Goal: Information Seeking & Learning: Check status

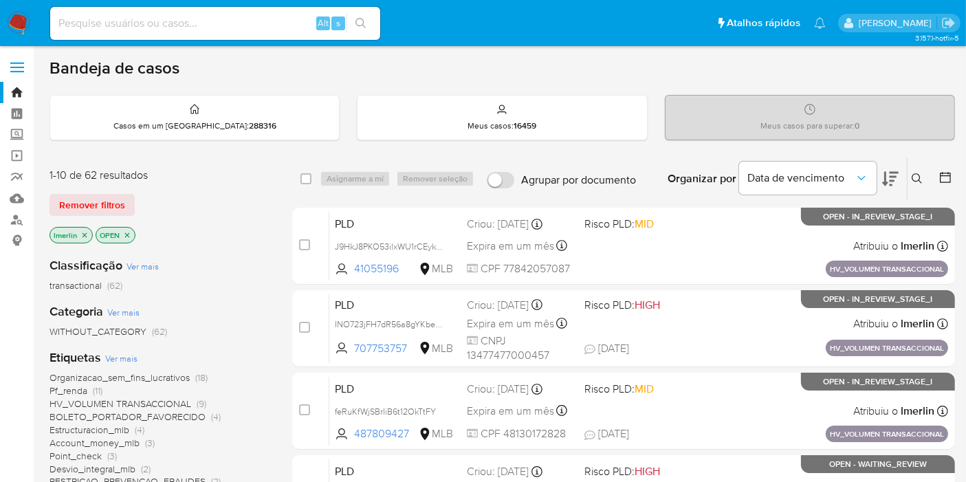
click at [88, 234] on p "lmerlin" at bounding box center [71, 234] width 42 height 15
click at [83, 234] on icon "close-filter" at bounding box center [84, 234] width 5 height 5
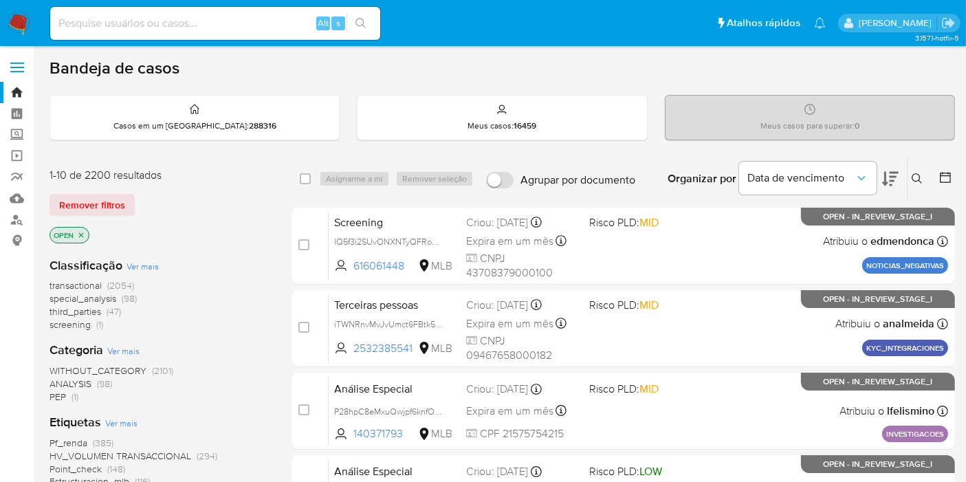
click at [88, 322] on span "screening" at bounding box center [69, 324] width 41 height 14
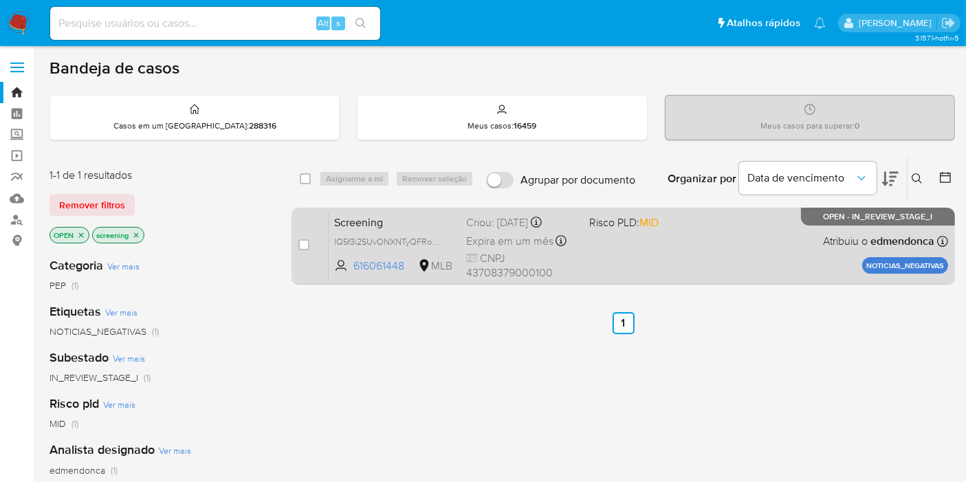
click at [425, 223] on span "Screening" at bounding box center [394, 221] width 121 height 18
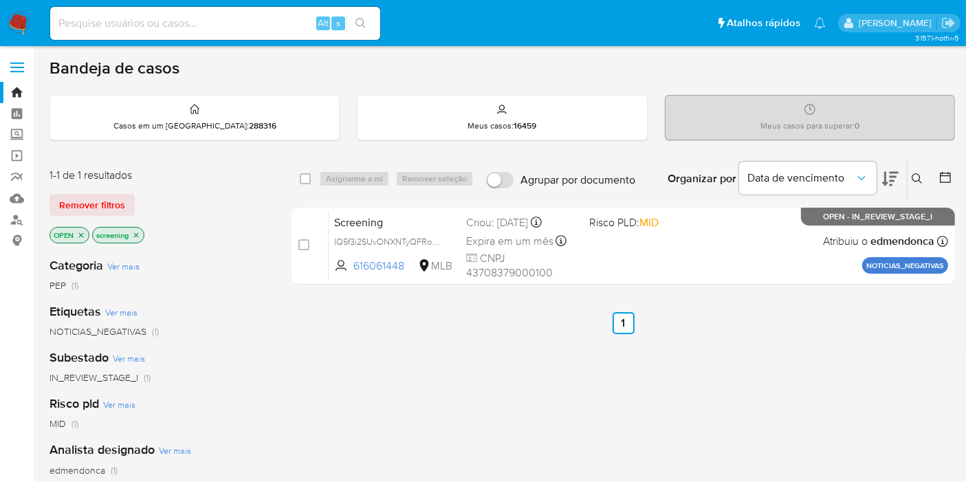
click at [136, 232] on icon "close-filter" at bounding box center [136, 234] width 5 height 5
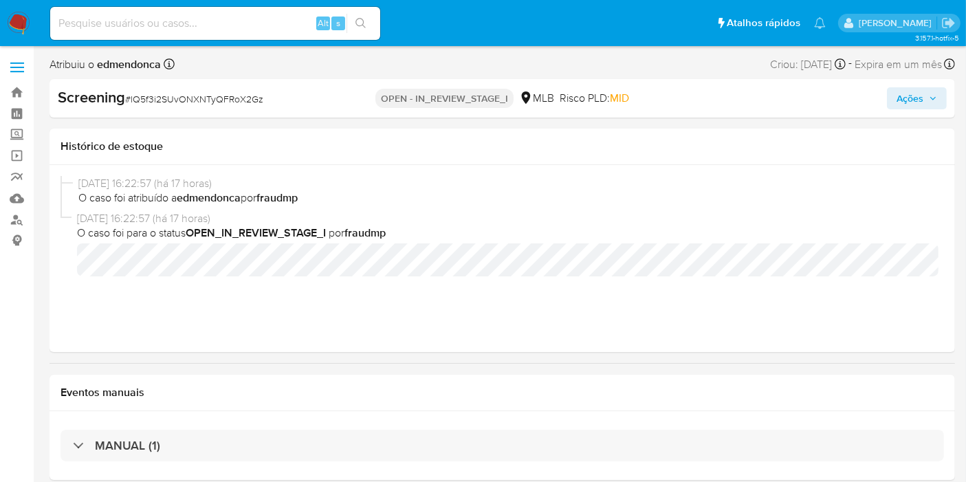
select select "10"
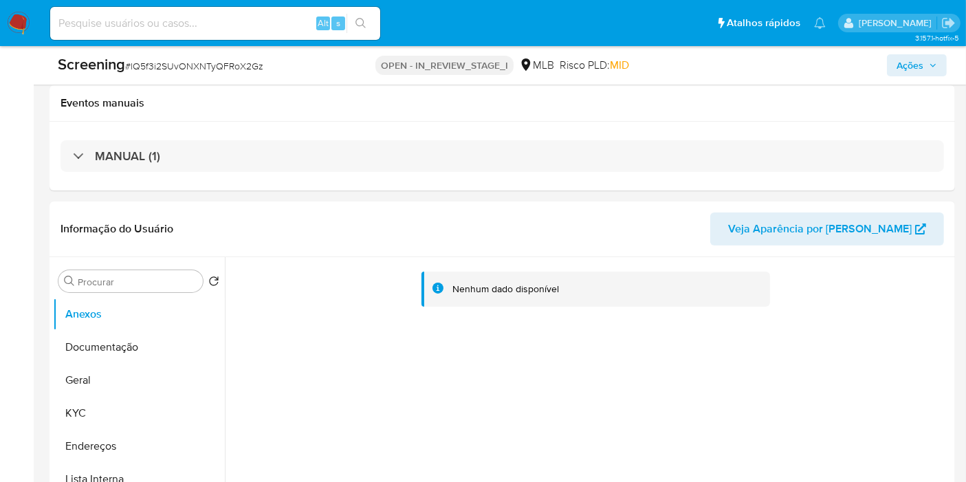
scroll to position [305, 0]
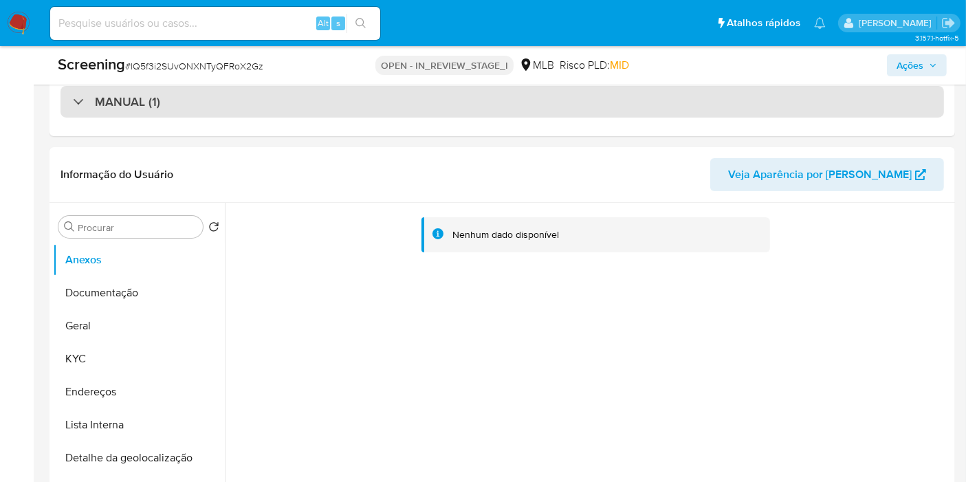
click at [294, 104] on div "MANUAL (1)" at bounding box center [501, 102] width 883 height 32
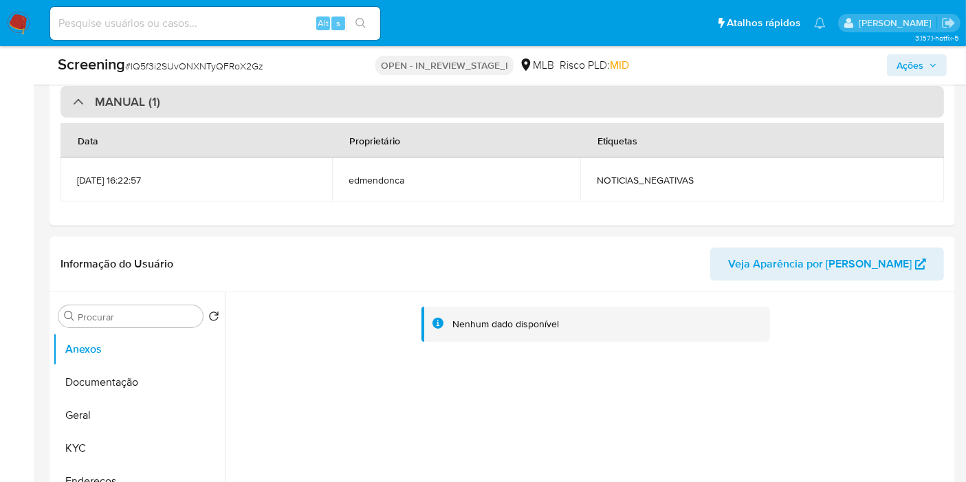
click at [294, 104] on div "MANUAL (1)" at bounding box center [501, 102] width 883 height 32
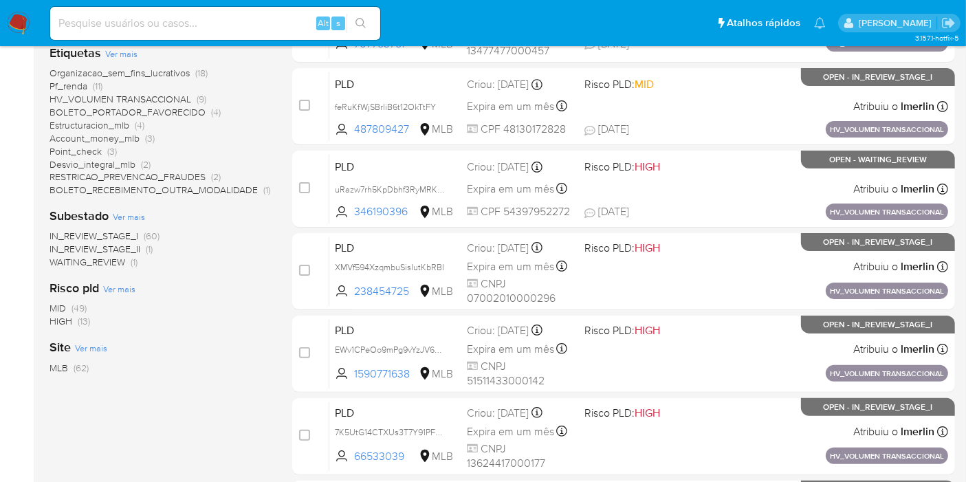
scroll to position [305, 0]
click at [76, 325] on span "HIGH (13)" at bounding box center [69, 320] width 41 height 13
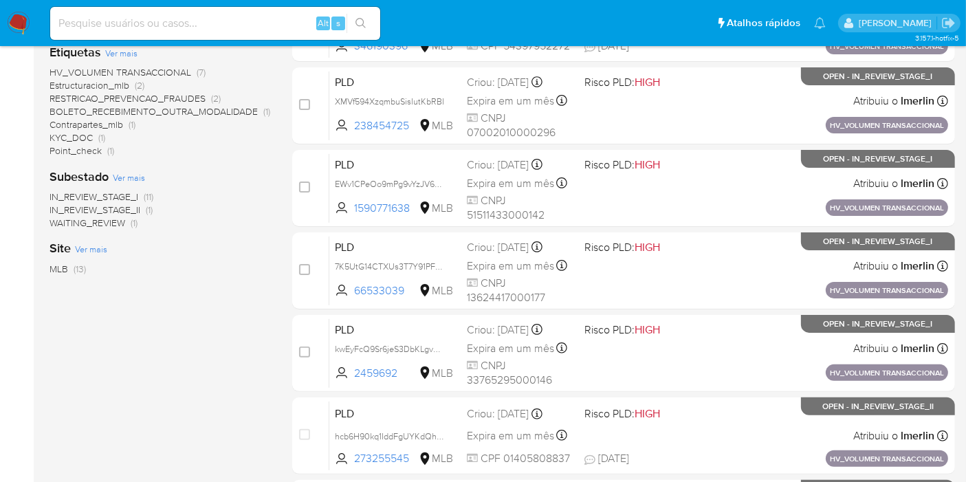
scroll to position [76, 0]
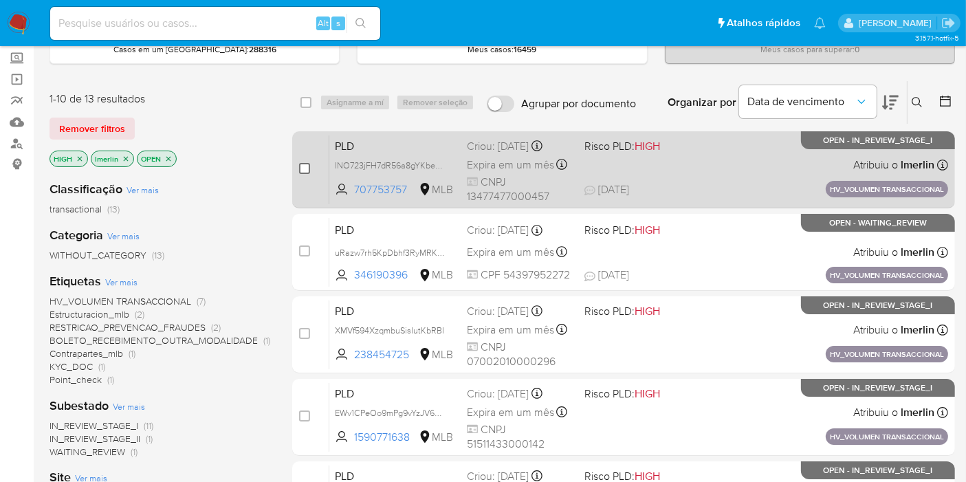
click at [305, 170] on input "checkbox" at bounding box center [304, 168] width 11 height 11
checkbox input "true"
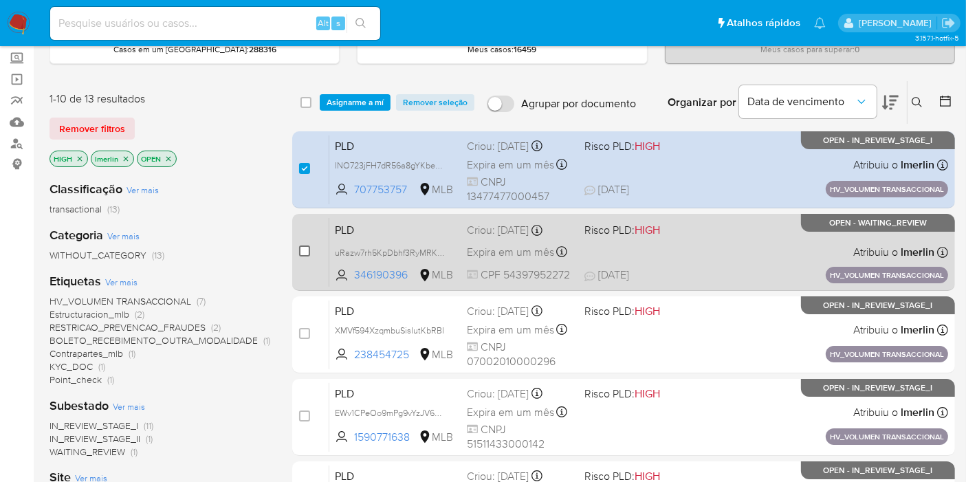
click at [306, 249] on input "checkbox" at bounding box center [304, 250] width 11 height 11
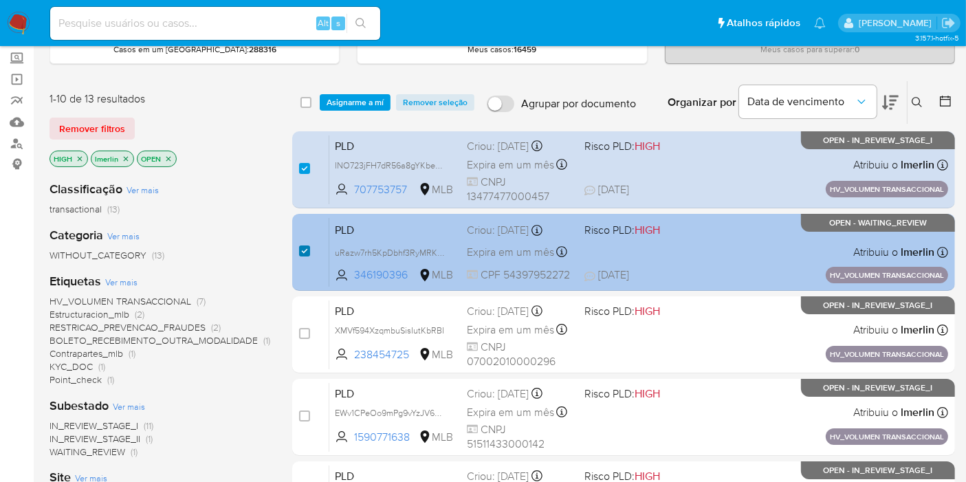
scroll to position [153, 0]
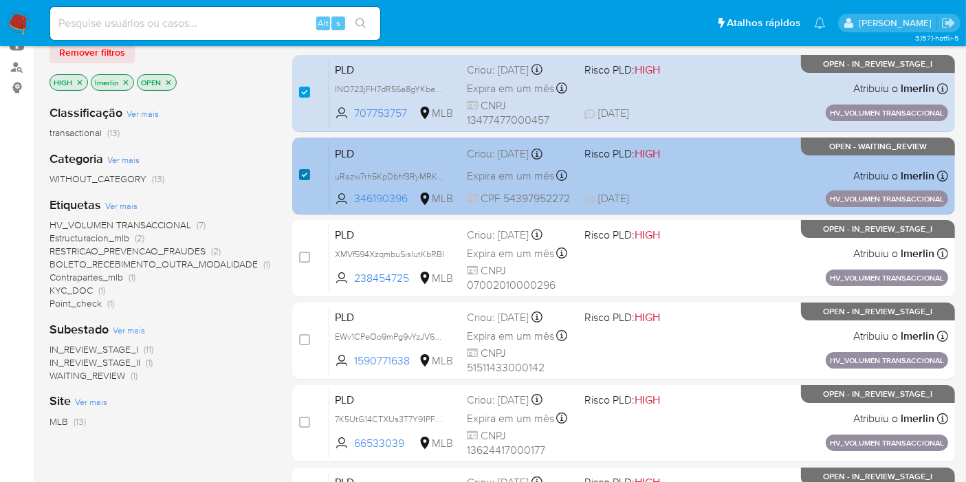
click at [305, 175] on input "checkbox" at bounding box center [304, 174] width 11 height 11
checkbox input "false"
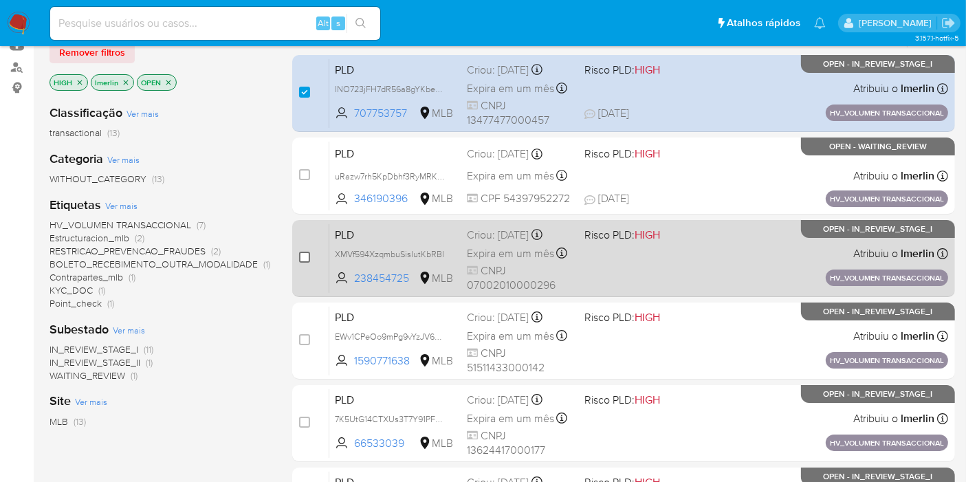
click at [303, 252] on input "checkbox" at bounding box center [304, 257] width 11 height 11
checkbox input "true"
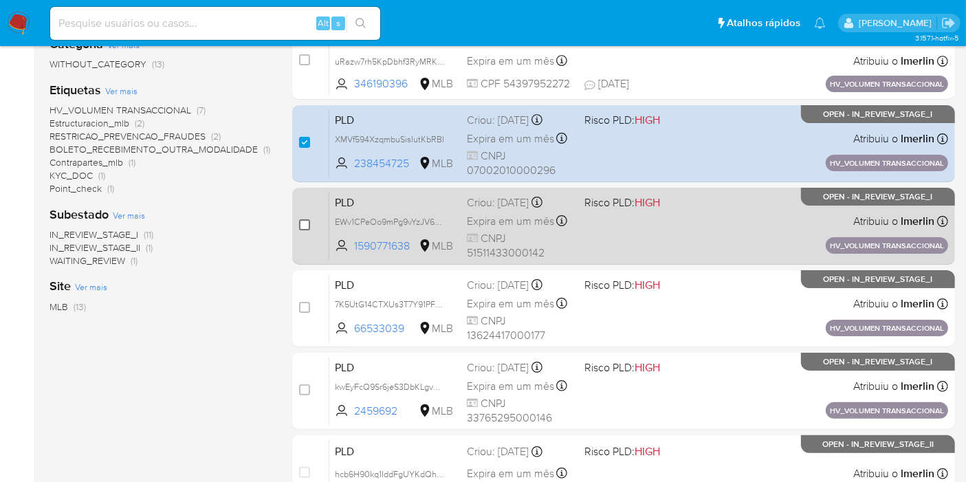
scroll to position [305, 0]
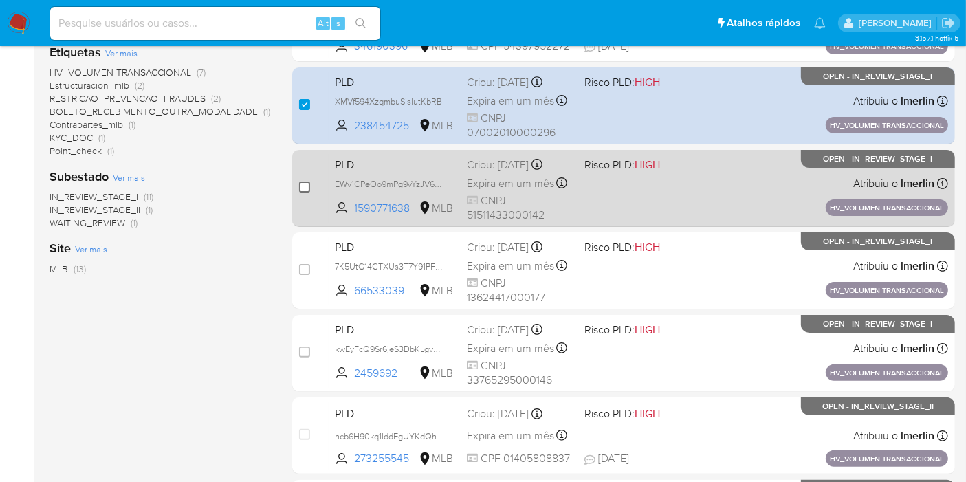
click at [302, 188] on input "checkbox" at bounding box center [304, 186] width 11 height 11
checkbox input "true"
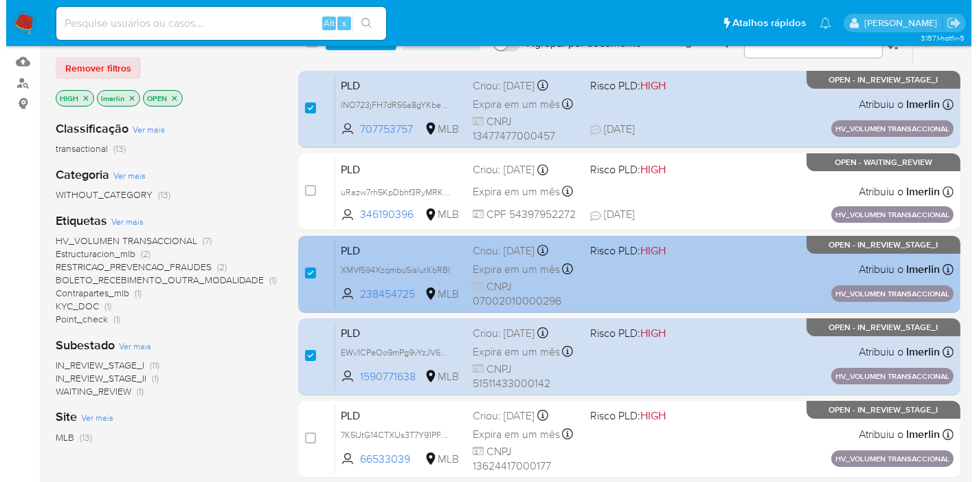
scroll to position [76, 0]
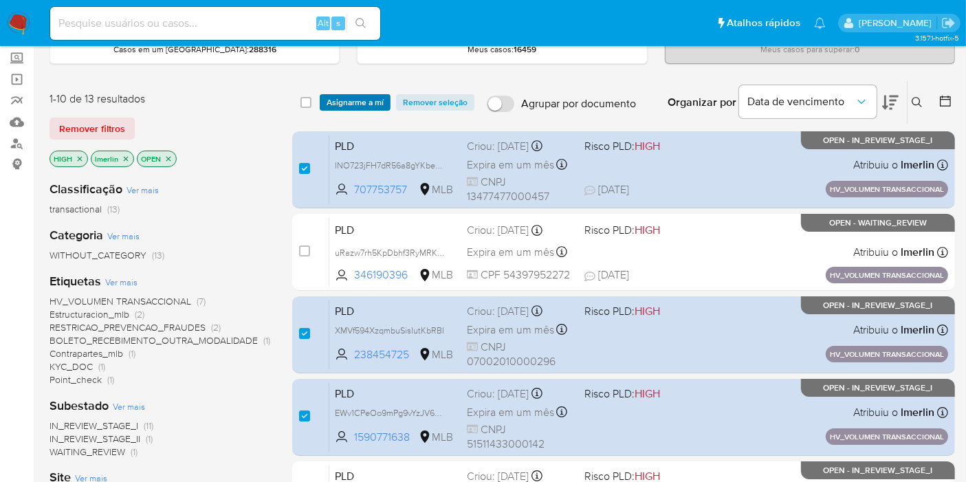
click at [349, 105] on span "Asignarme a mí" at bounding box center [354, 103] width 57 height 14
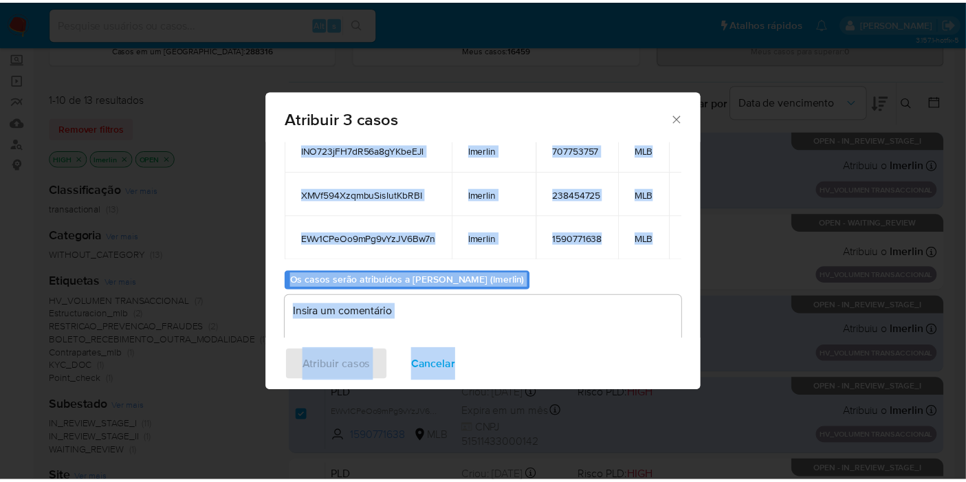
scroll to position [122, 0]
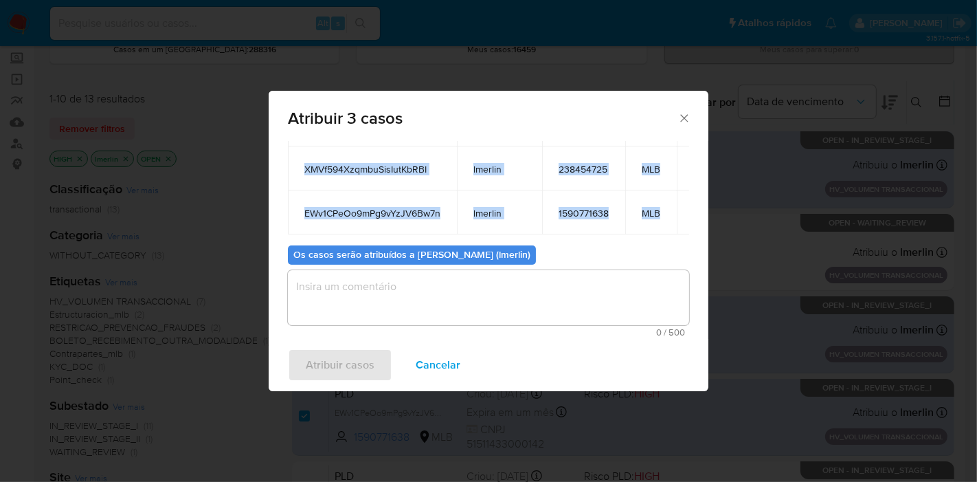
drag, startPoint x: 304, startPoint y: 226, endPoint x: 660, endPoint y: 212, distance: 356.2
click at [660, 212] on tbody "INO723jFH7dR56a8gYKbeEJl lmerlin 707753757 MLB XMVf594XzqmbuSisIutKbRBI lmerlin…" at bounding box center [507, 168] width 438 height 132
copy tbody "INO723jFH7dR56a8gYKbeEJl lmerlin 707753757 MLB XMVf594XzqmbuSisIutKbRBI lmerlin…"
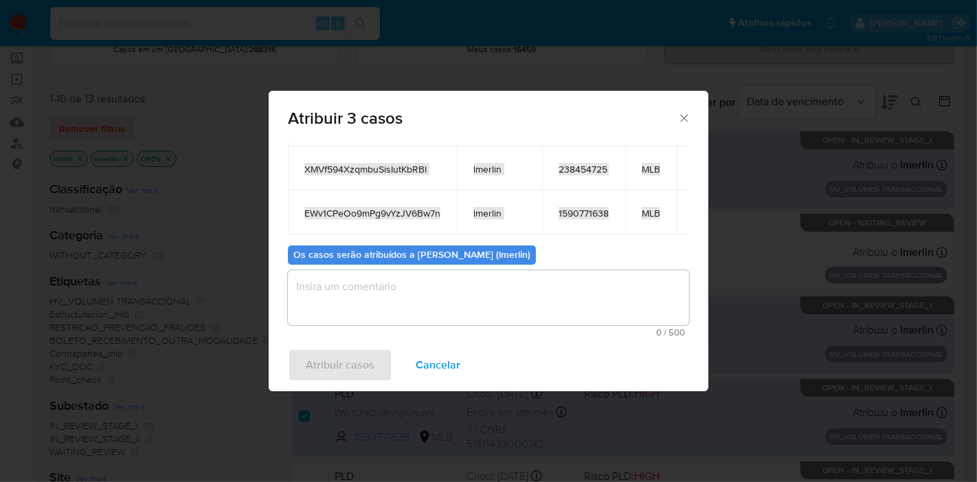
click at [439, 357] on span "Cancelar" at bounding box center [438, 365] width 45 height 30
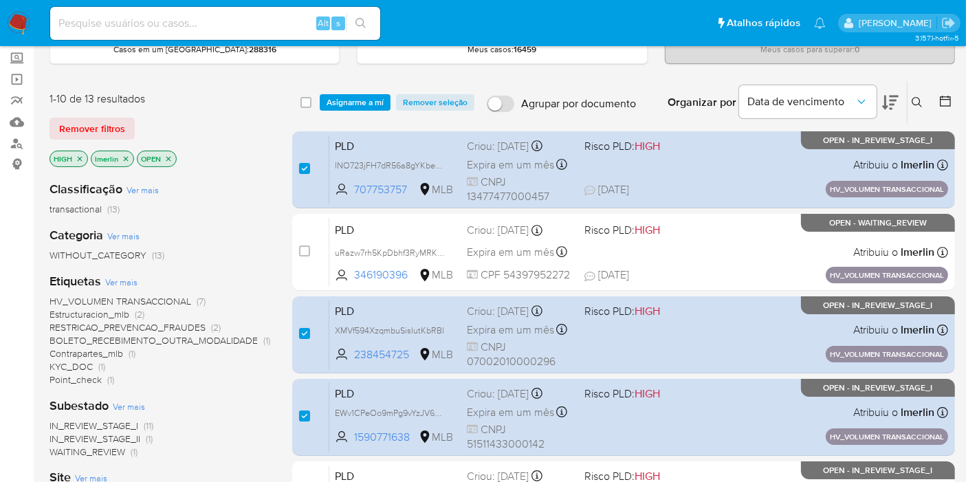
click at [80, 156] on icon "close-filter" at bounding box center [80, 158] width 5 height 5
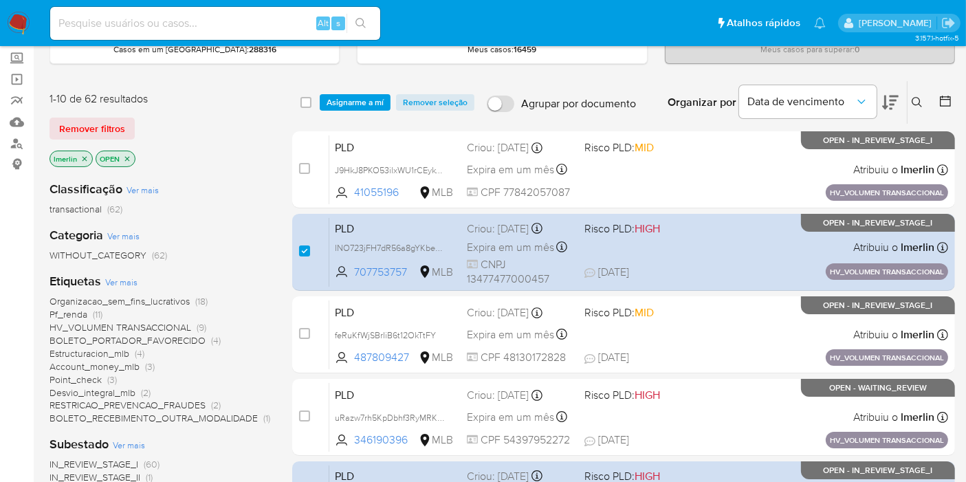
click at [96, 300] on span "Organizacao_sem_fins_lucrativos" at bounding box center [119, 301] width 140 height 14
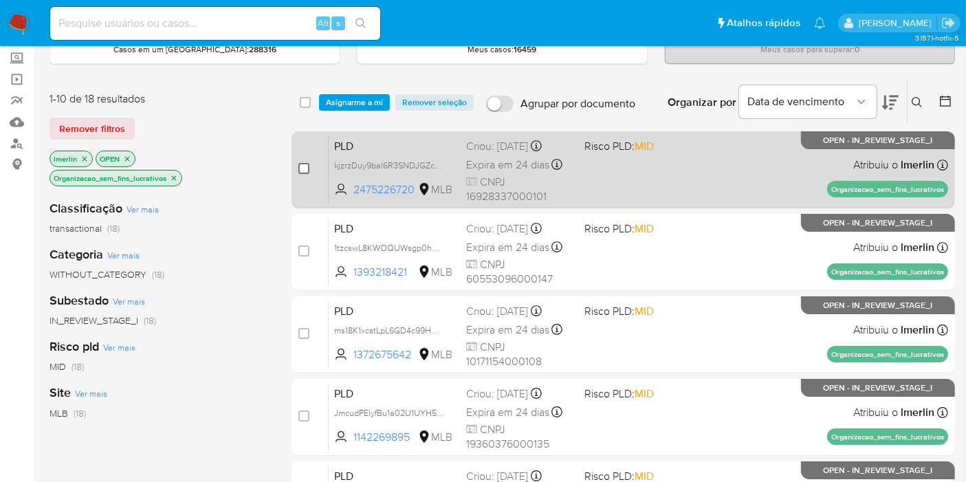
click at [301, 167] on input "checkbox" at bounding box center [303, 168] width 11 height 11
checkbox input "true"
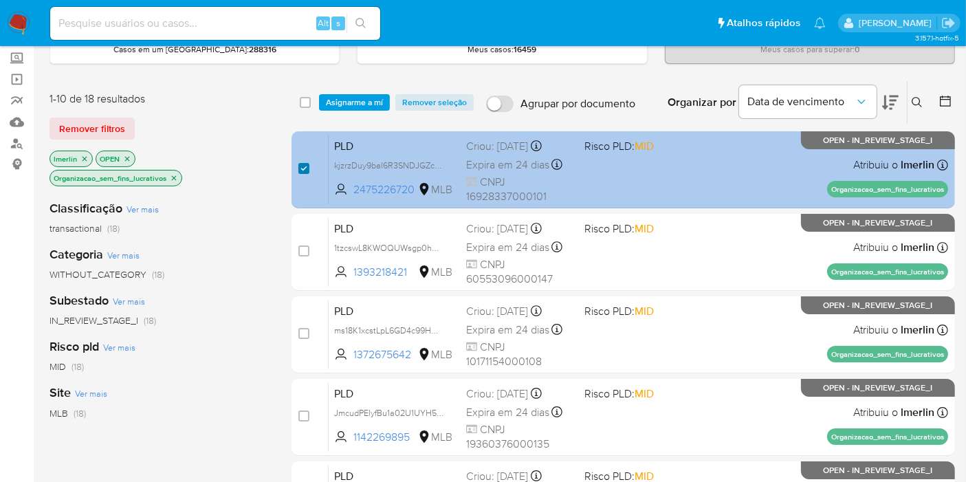
drag, startPoint x: 304, startPoint y: 246, endPoint x: 307, endPoint y: 166, distance: 80.5
click at [304, 246] on input "checkbox" at bounding box center [303, 250] width 11 height 11
checkbox input "true"
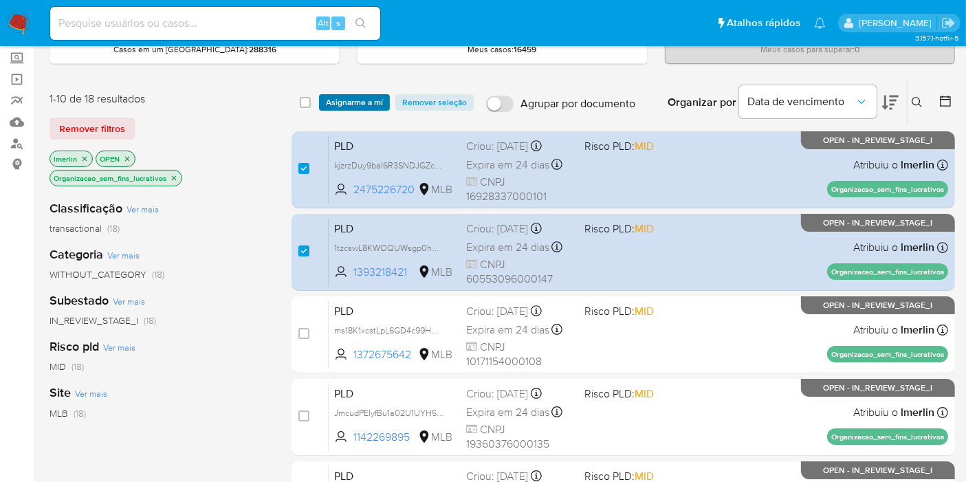
click at [349, 104] on span "Asignarme a mí" at bounding box center [354, 103] width 57 height 14
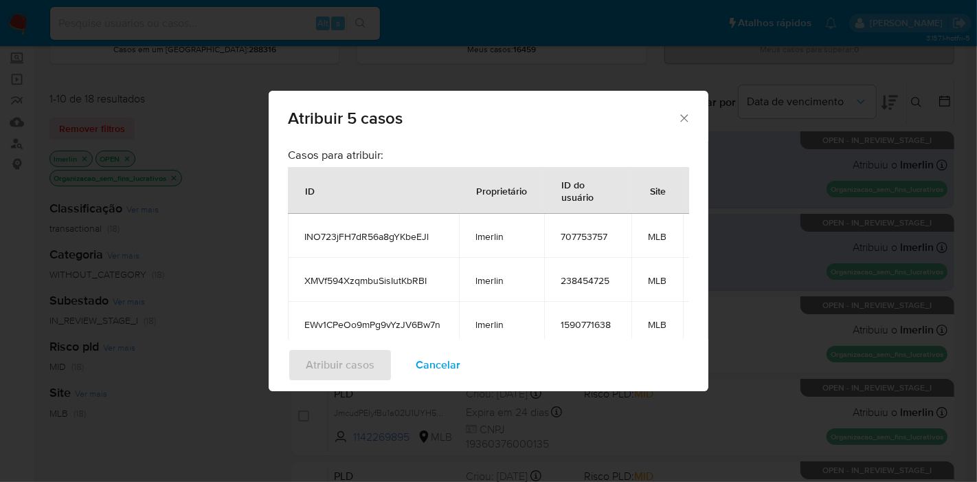
click at [424, 364] on span "Cancelar" at bounding box center [438, 365] width 45 height 30
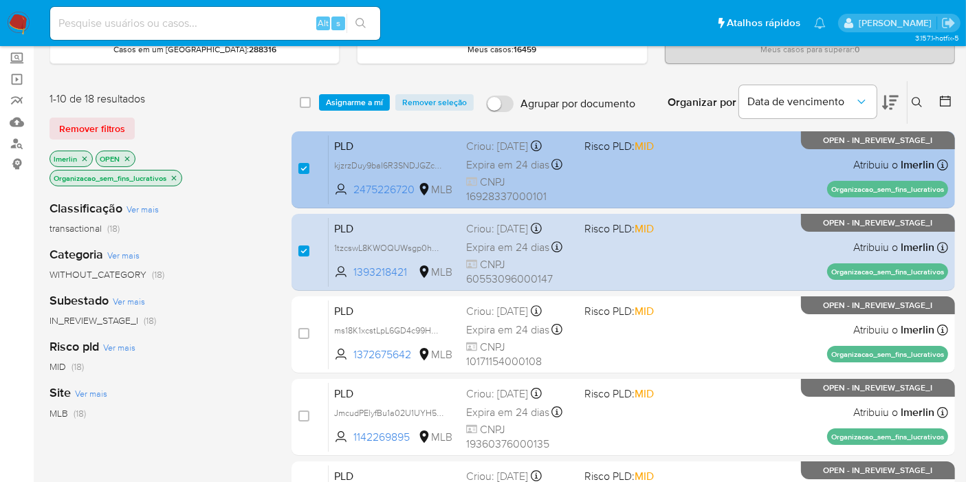
click at [441, 163] on span "kjzrzDuy9baI6R3SNDJGZcUs" at bounding box center [389, 164] width 111 height 15
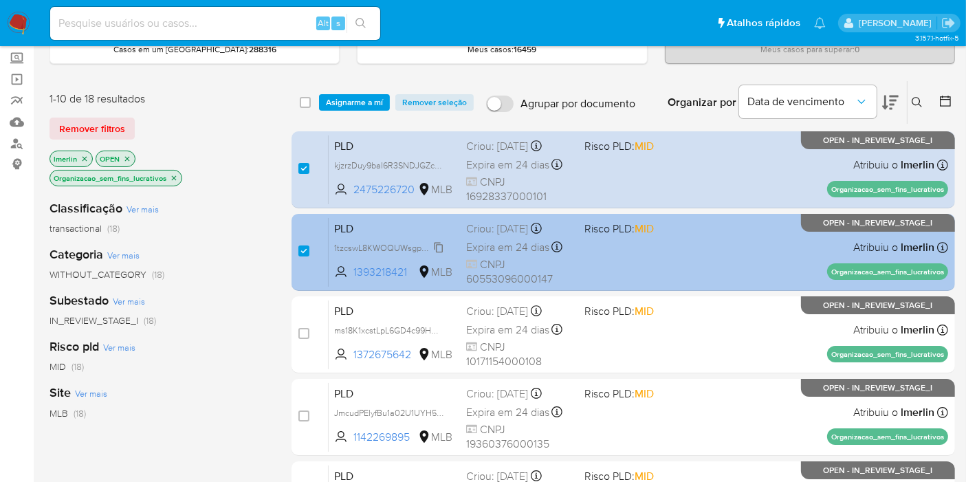
click at [437, 245] on span "1tzcswL8KWOQUWsgp0hXCP8b" at bounding box center [396, 246] width 124 height 15
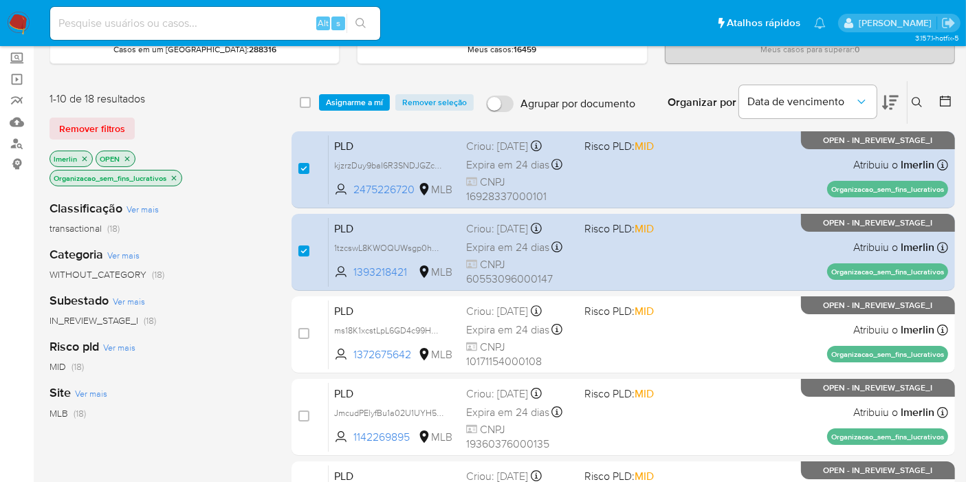
click at [172, 175] on icon "close-filter" at bounding box center [174, 178] width 8 height 8
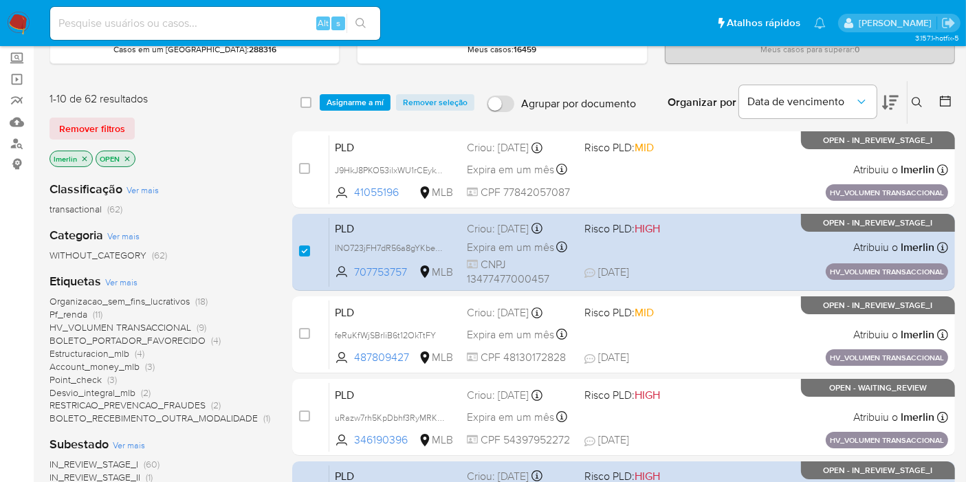
click at [86, 313] on span "Pf_renda" at bounding box center [68, 314] width 38 height 14
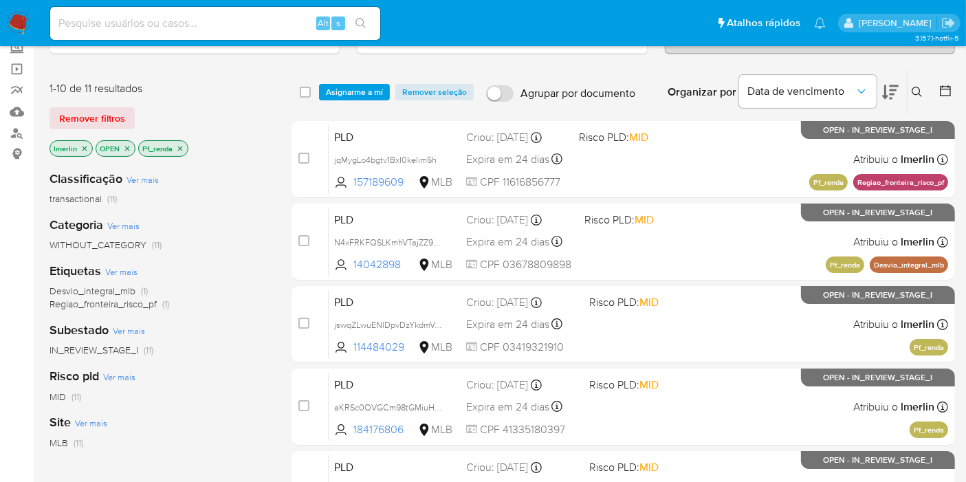
scroll to position [153, 0]
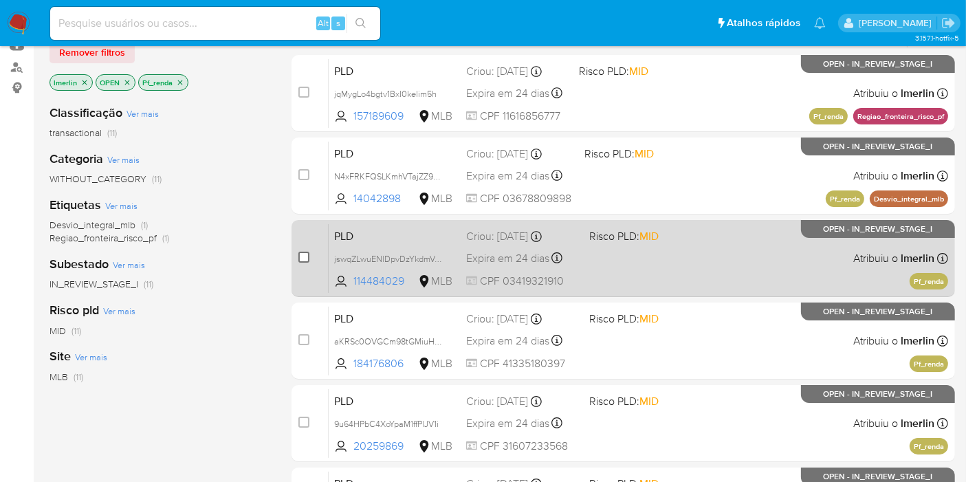
click at [306, 258] on input "checkbox" at bounding box center [303, 257] width 11 height 11
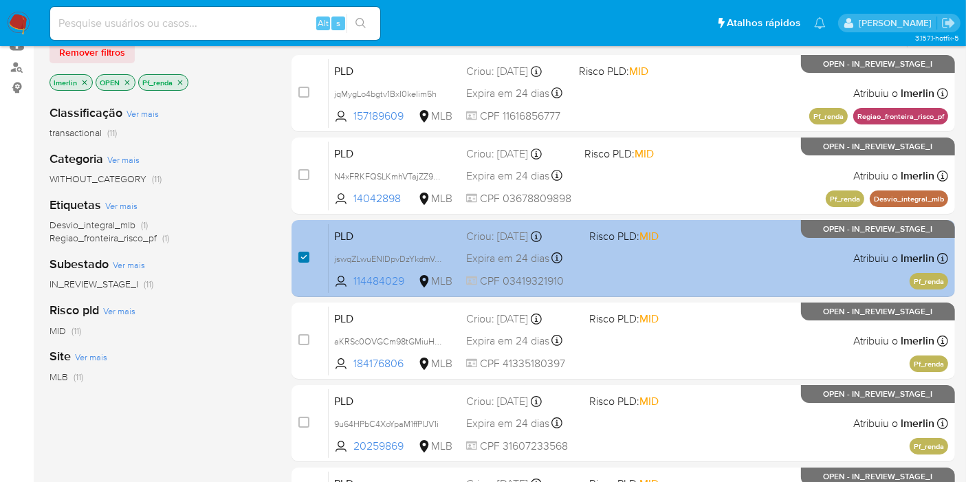
click at [304, 258] on input "checkbox" at bounding box center [303, 257] width 11 height 11
checkbox input "false"
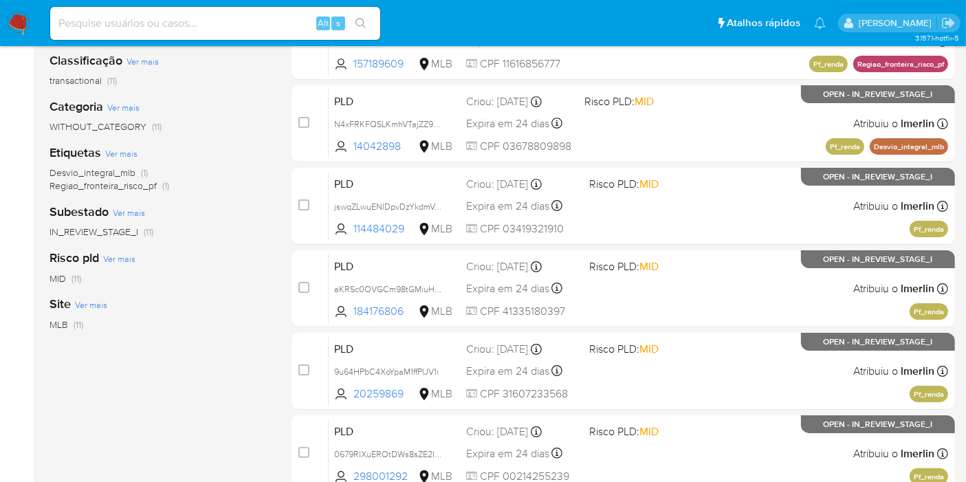
scroll to position [229, 0]
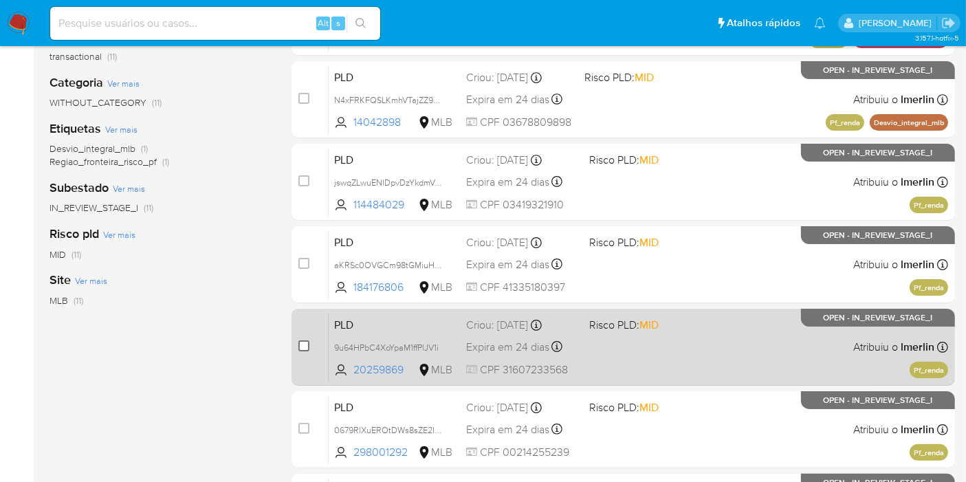
click at [301, 346] on input "checkbox" at bounding box center [303, 345] width 11 height 11
checkbox input "true"
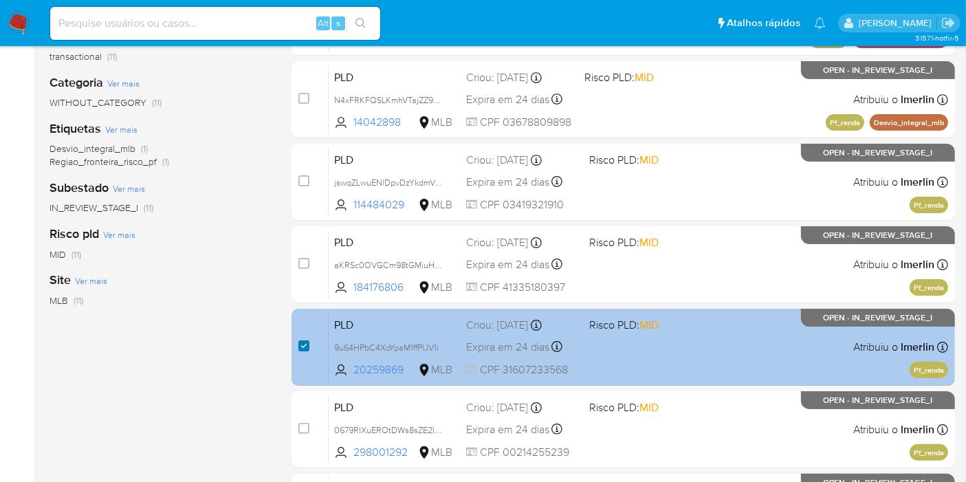
scroll to position [305, 0]
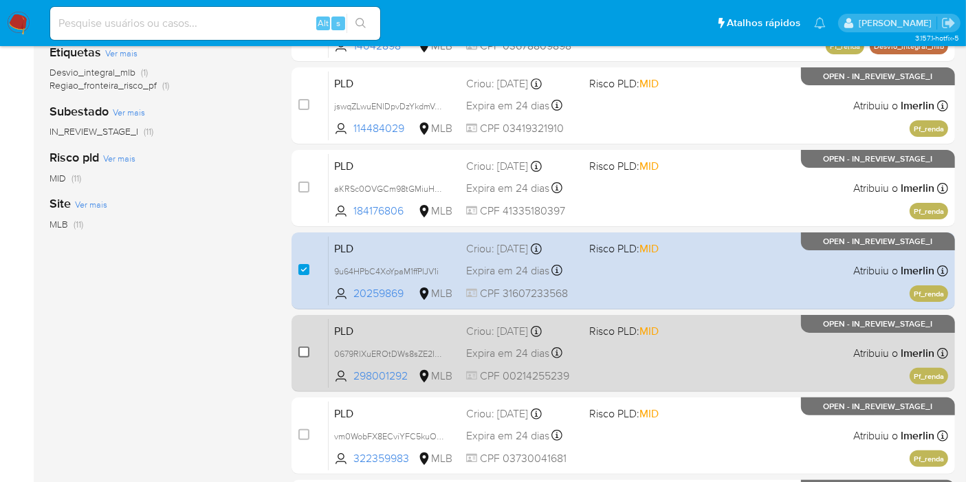
click at [306, 353] on input "checkbox" at bounding box center [303, 351] width 11 height 11
checkbox input "true"
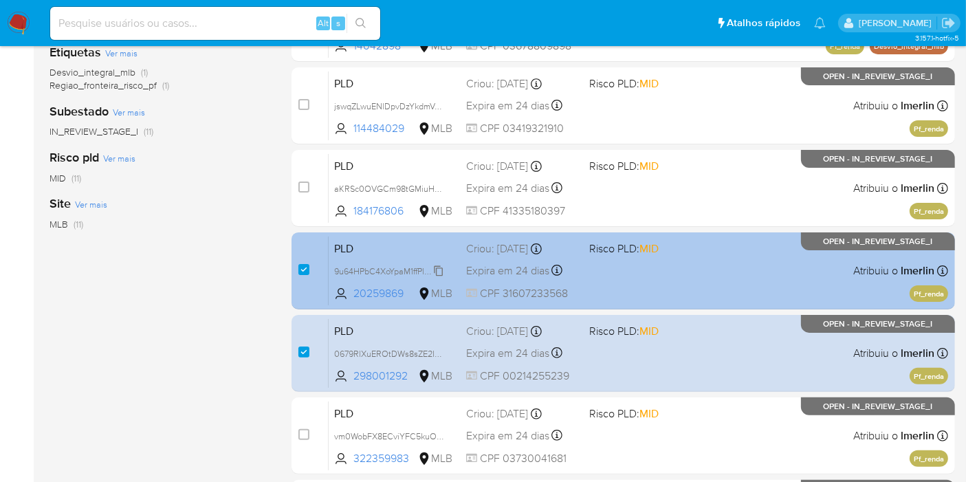
click at [436, 269] on span "9u64HPbC4XoYpaM1ffPlJV1i" at bounding box center [386, 270] width 104 height 15
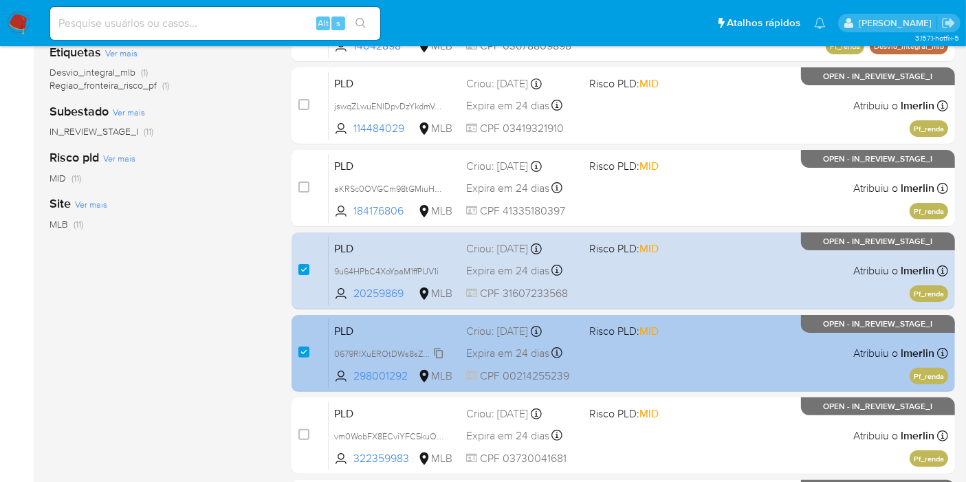
click at [440, 350] on span "0679RlXuEROtDWs8sZE2I5VL" at bounding box center [391, 352] width 115 height 15
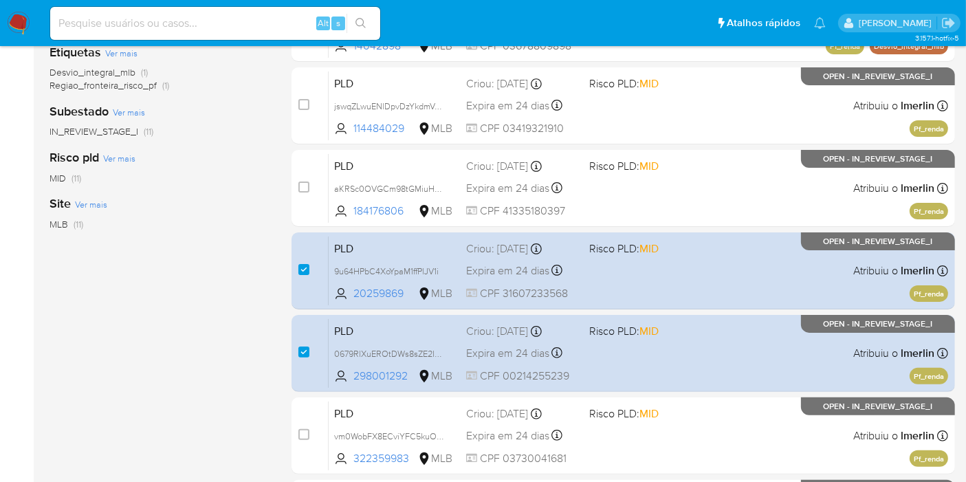
click at [281, 18] on input at bounding box center [215, 23] width 330 height 18
paste input "INO723jFH7dR56a8gYKbeEJl"
type input "INO723jFH7dR56a8gYKbeEJl"
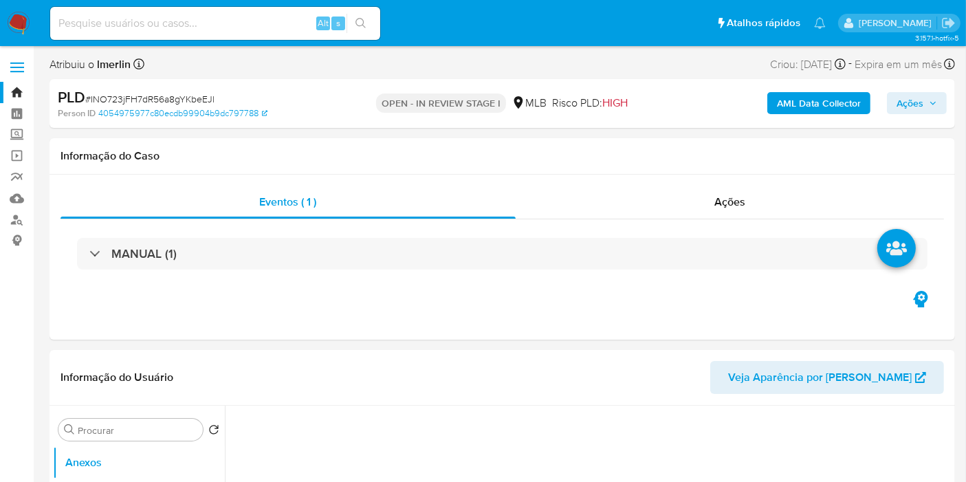
click at [819, 103] on b "AML Data Collector" at bounding box center [819, 103] width 84 height 22
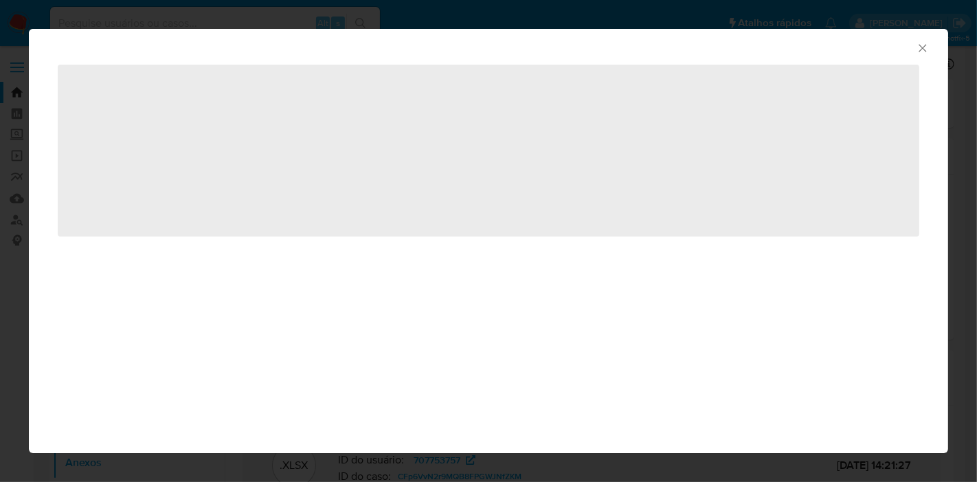
select select "10"
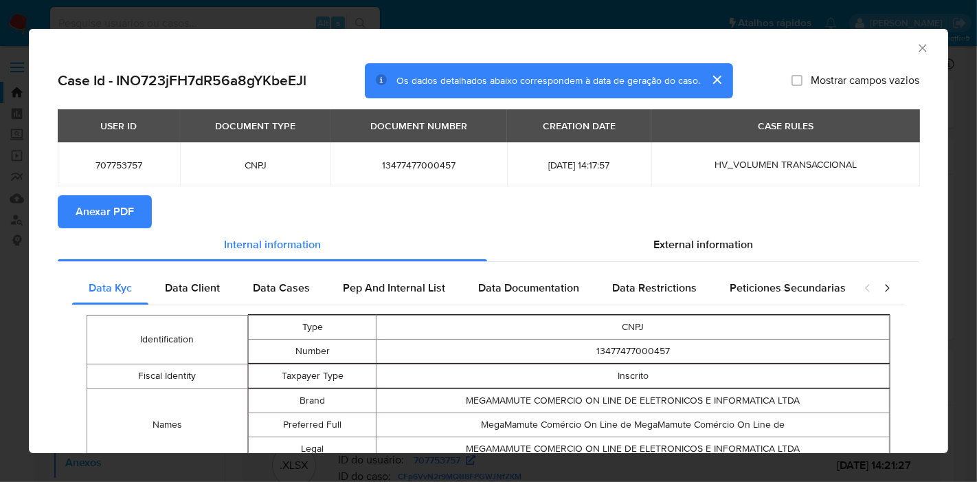
click at [117, 197] on span "Anexar PDF" at bounding box center [105, 212] width 58 height 30
click at [916, 52] on icon "Fechar a janela" at bounding box center [923, 48] width 14 height 14
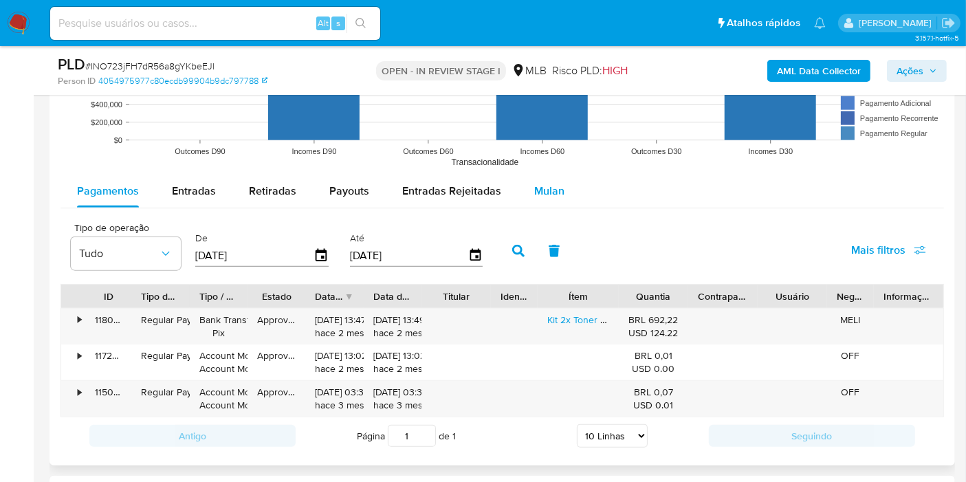
click at [556, 203] on div "Mulan" at bounding box center [549, 191] width 30 height 33
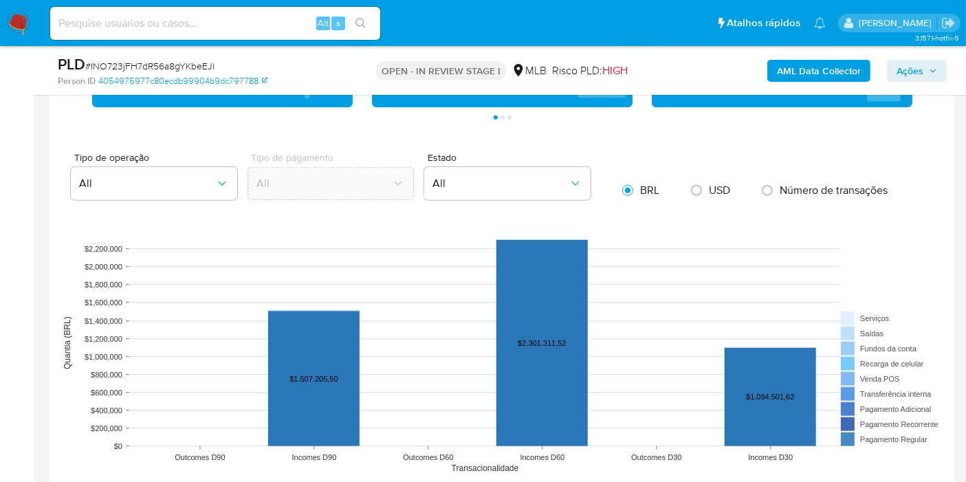
scroll to position [1527, 0]
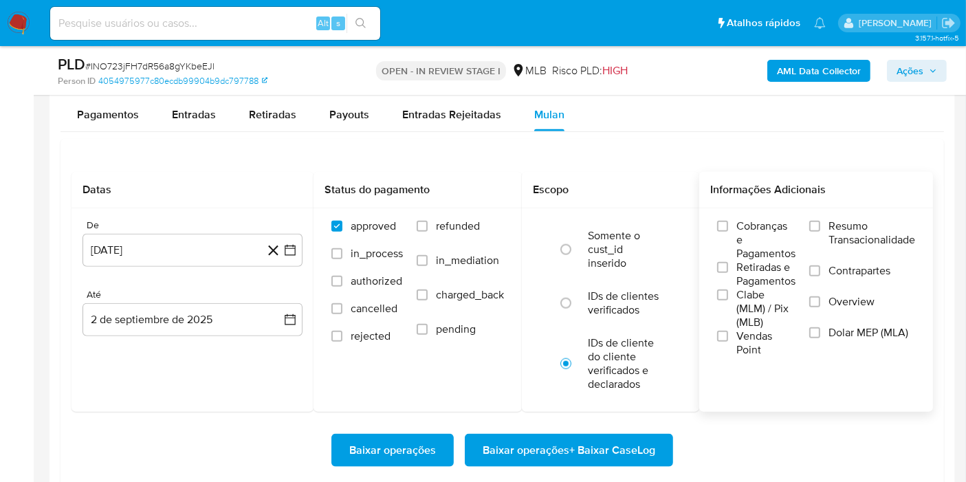
click at [825, 225] on label "Resumo Transacionalidade" at bounding box center [862, 241] width 106 height 45
click at [820, 225] on input "Resumo Transacionalidade" at bounding box center [814, 226] width 11 height 11
click at [290, 252] on icon "button" at bounding box center [290, 250] width 14 height 14
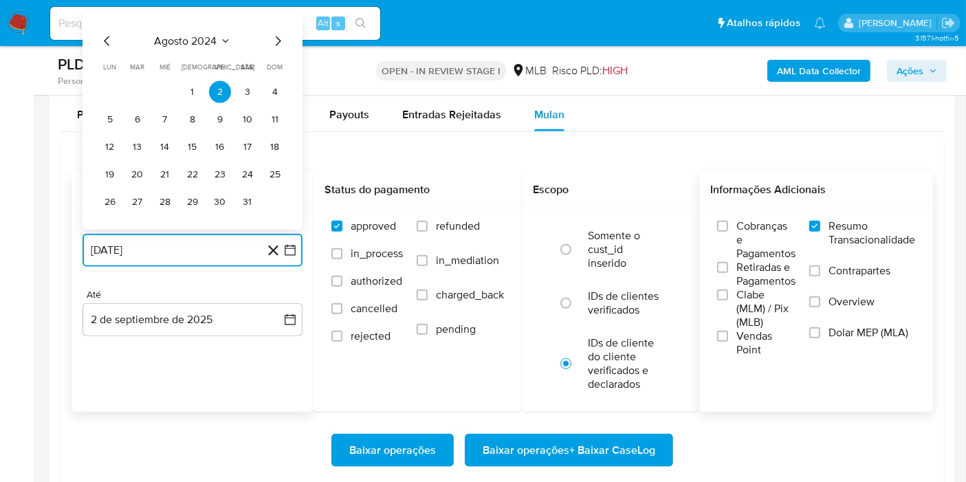
click at [208, 40] on span "agosto 2024" at bounding box center [186, 41] width 63 height 14
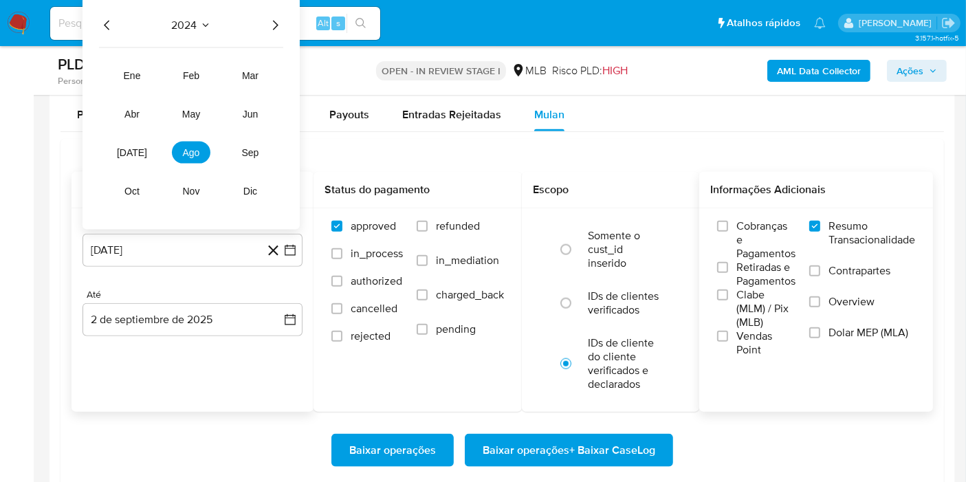
click at [280, 25] on icon "Año siguiente" at bounding box center [275, 25] width 16 height 16
click at [119, 146] on button "[DATE]" at bounding box center [132, 153] width 38 height 22
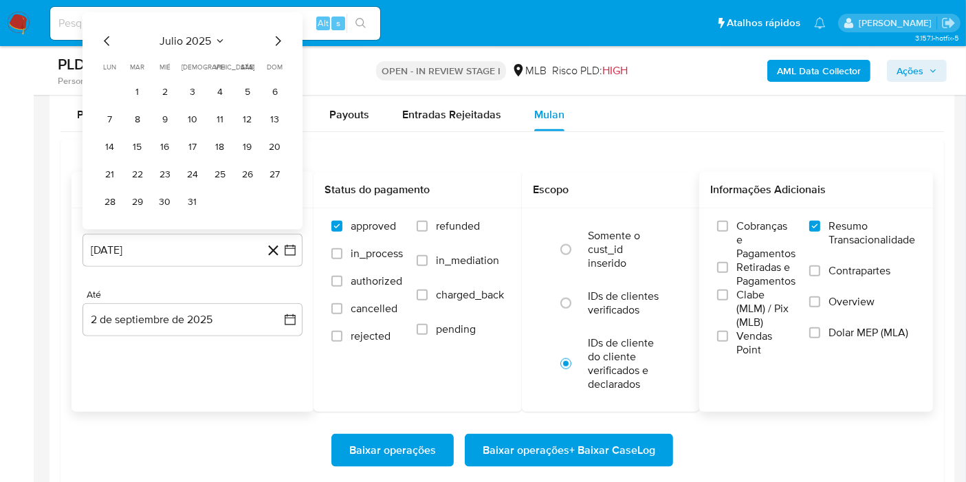
click at [135, 86] on button "1" at bounding box center [137, 92] width 22 height 22
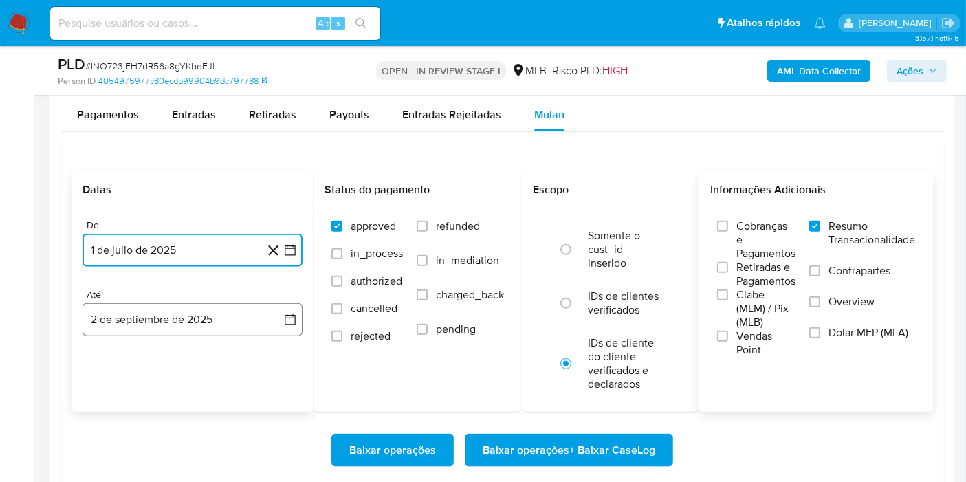
click at [264, 315] on button "2 de septiembre de 2025" at bounding box center [192, 319] width 220 height 33
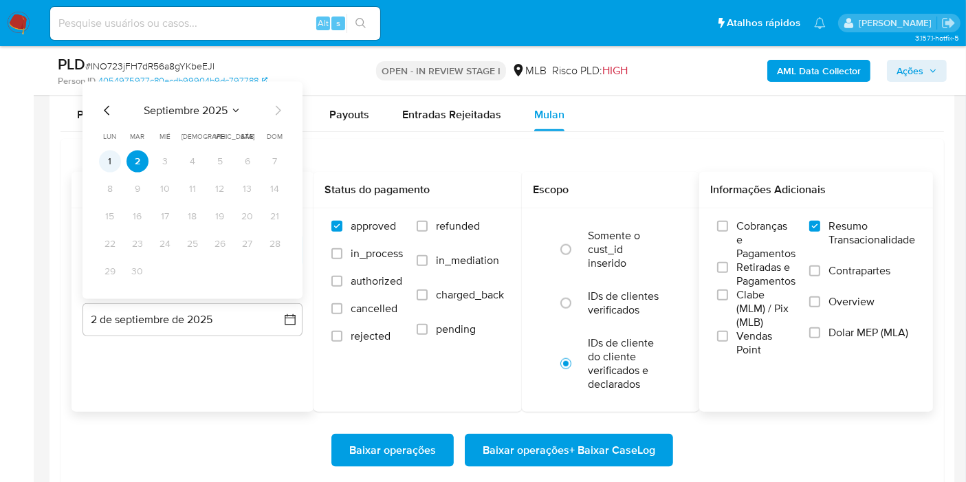
click at [104, 157] on button "1" at bounding box center [110, 161] width 22 height 22
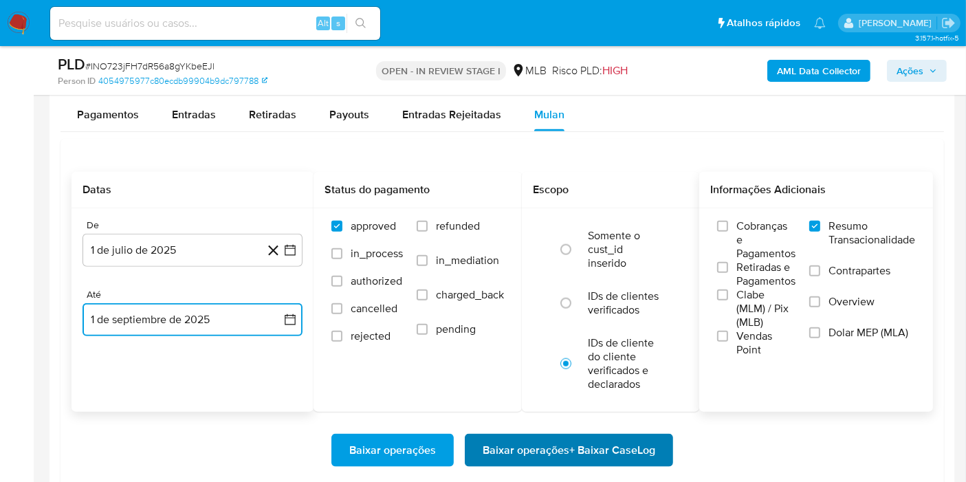
click at [585, 454] on span "Baixar operações + Baixar CaseLog" at bounding box center [568, 450] width 172 height 30
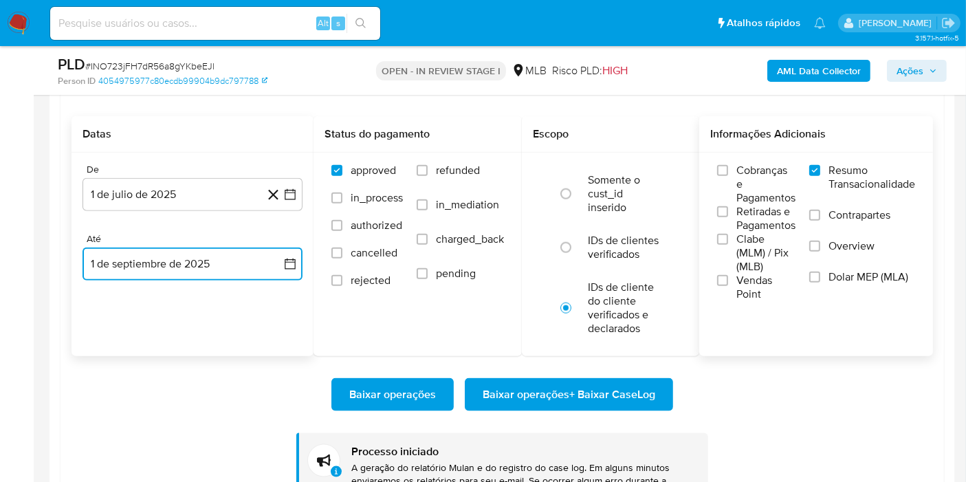
scroll to position [1603, 0]
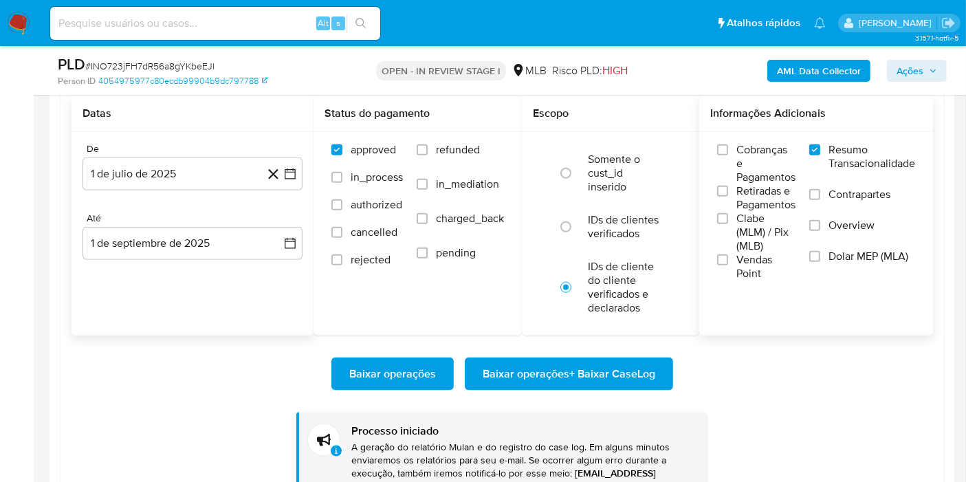
click at [205, 34] on div "Alt s" at bounding box center [215, 23] width 330 height 33
click at [205, 30] on input at bounding box center [215, 23] width 330 height 18
paste input "XMVf594XzqmbuSisIutKbRBI"
type input "XMVf594XzqmbuSisIutKbRBI"
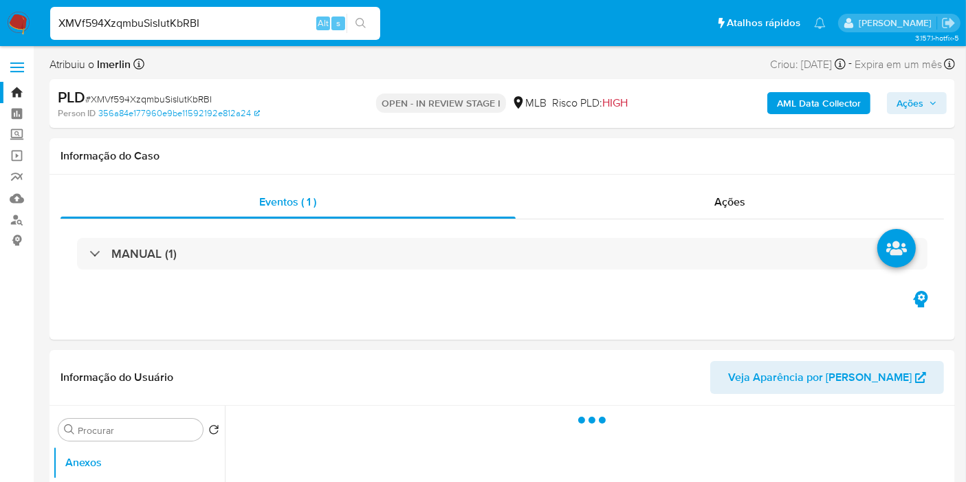
click at [809, 99] on b "AML Data Collector" at bounding box center [819, 103] width 84 height 22
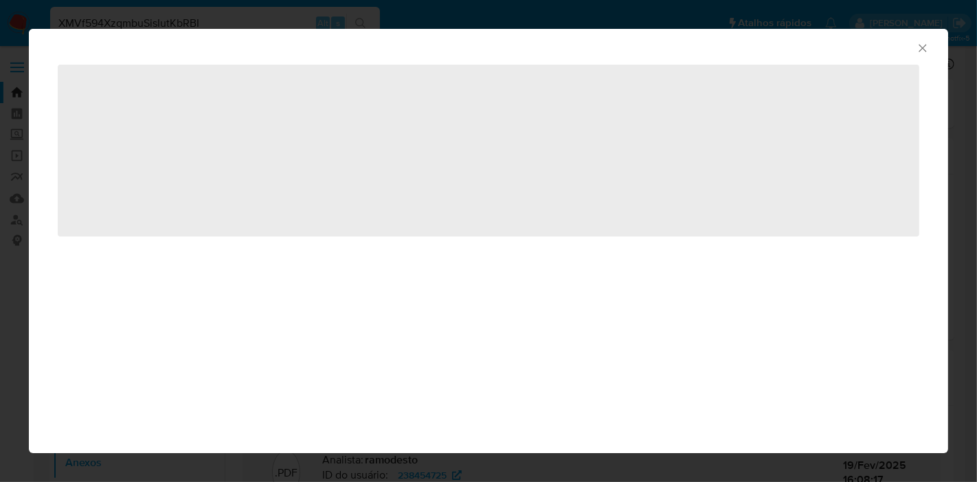
select select "10"
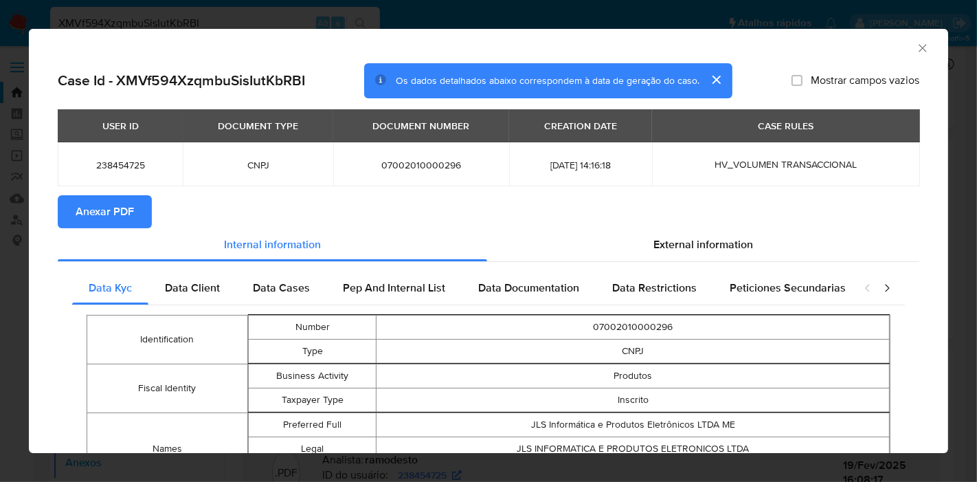
click at [138, 204] on button "Anexar PDF" at bounding box center [105, 211] width 94 height 33
click at [916, 47] on icon "Fechar a janela" at bounding box center [923, 48] width 14 height 14
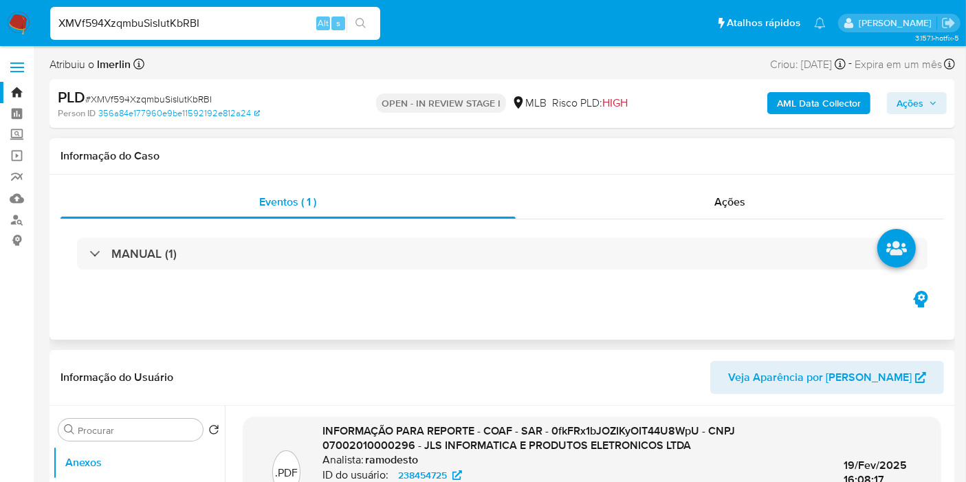
click at [724, 181] on div "Eventos ( 1 ) Ações MANUAL (1)" at bounding box center [501, 257] width 905 height 165
click at [718, 213] on div "Ações" at bounding box center [729, 202] width 429 height 33
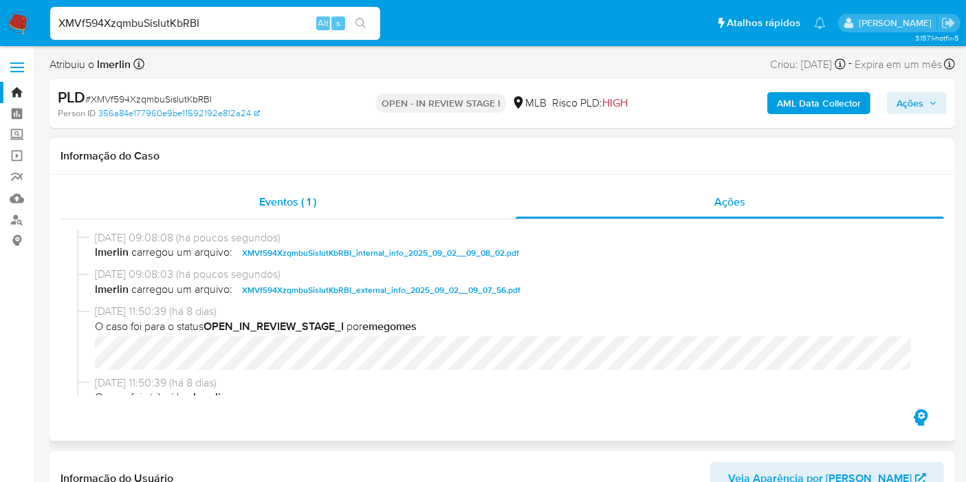
click at [366, 206] on div "Eventos ( 1 )" at bounding box center [287, 202] width 455 height 33
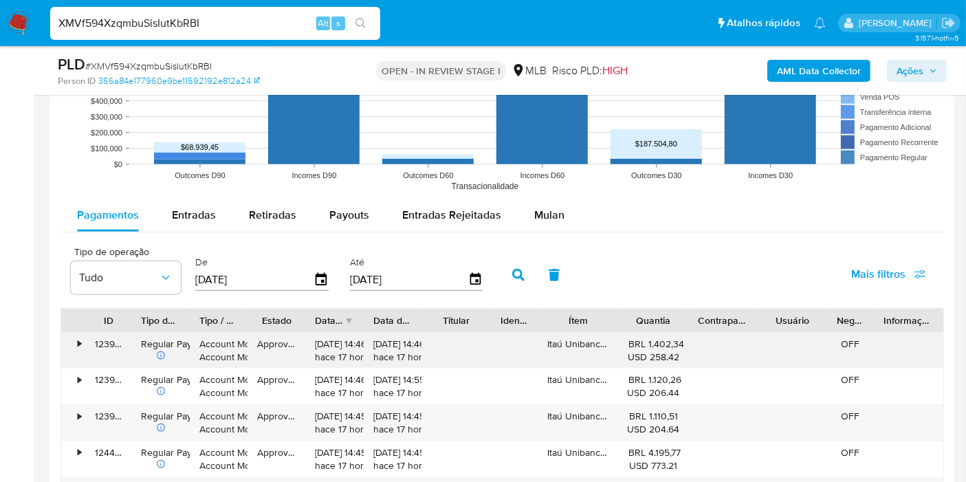
scroll to position [1451, 0]
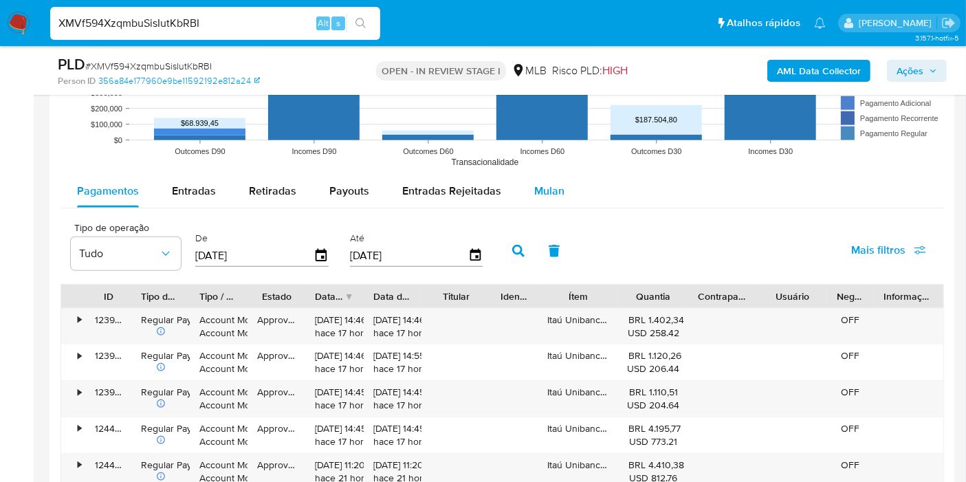
click at [549, 188] on span "Mulan" at bounding box center [549, 191] width 30 height 16
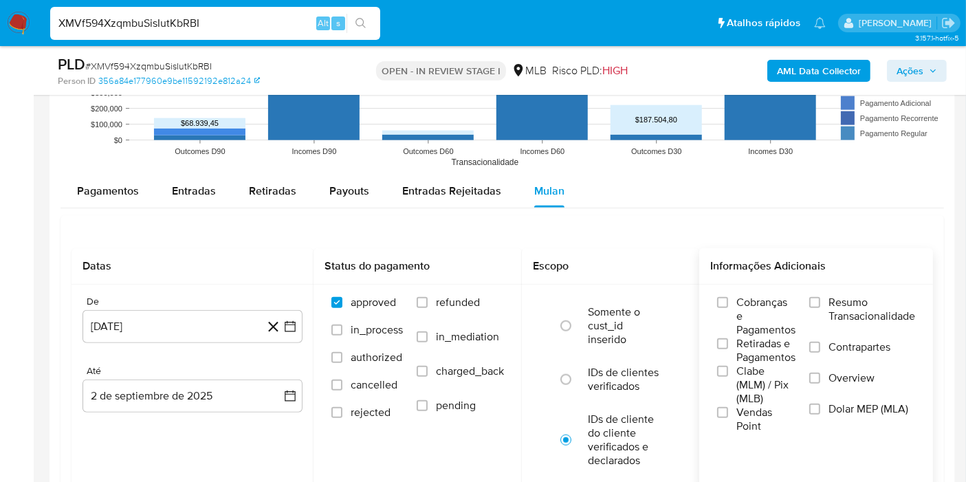
click at [894, 311] on span "Resumo Transacionalidade" at bounding box center [871, 308] width 87 height 27
click at [820, 308] on input "Resumo Transacionalidade" at bounding box center [814, 302] width 11 height 11
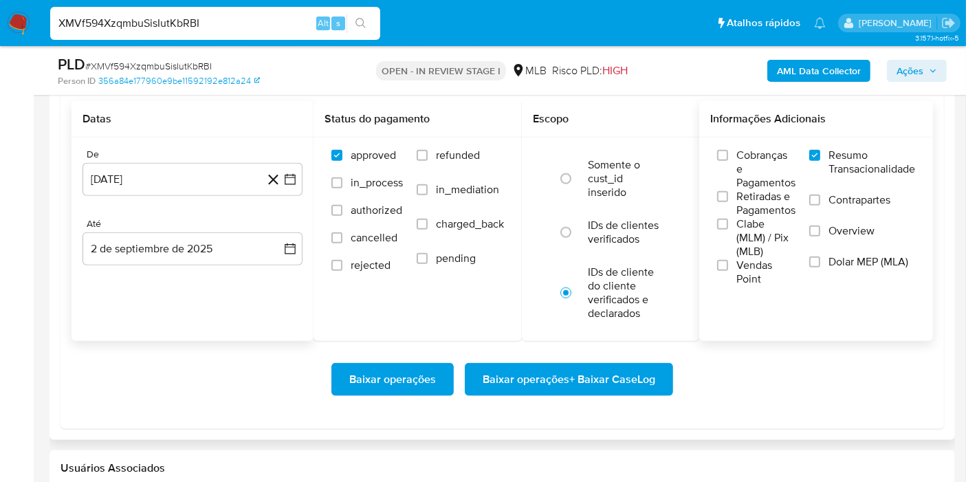
scroll to position [1603, 0]
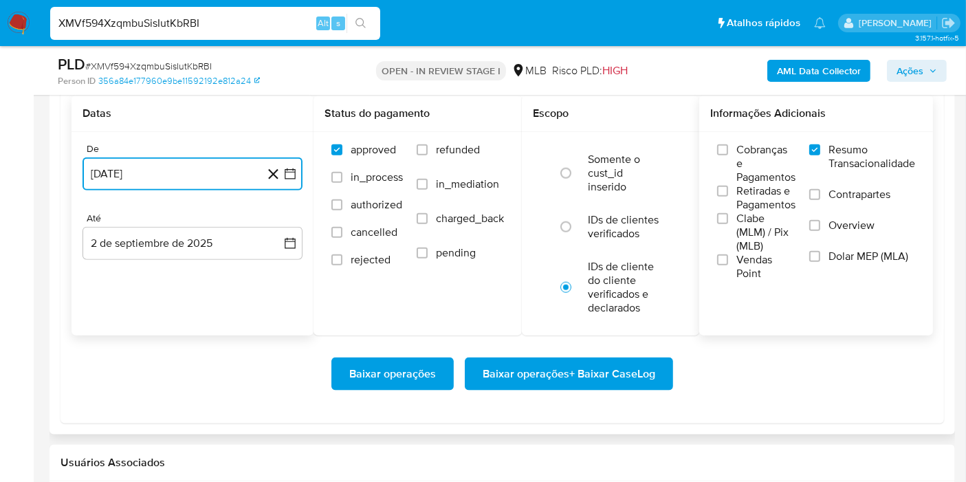
click at [293, 175] on icon "button" at bounding box center [290, 173] width 11 height 11
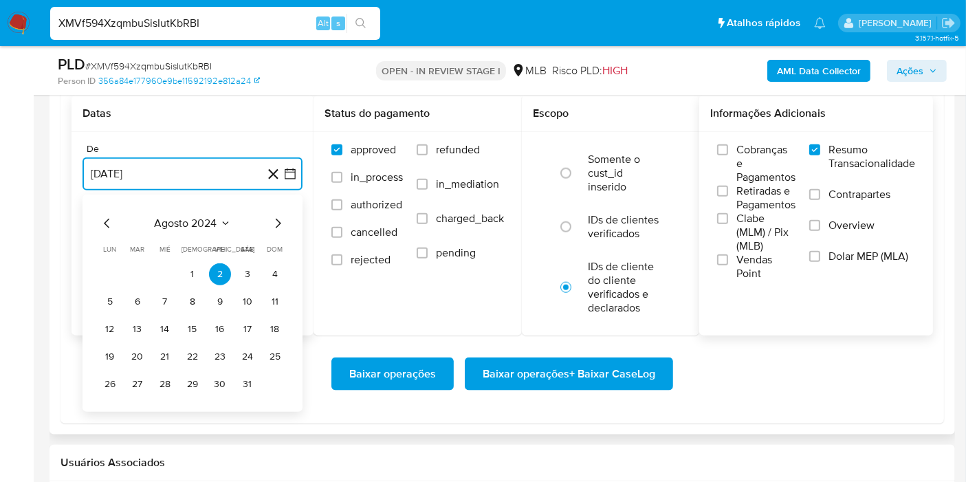
click at [182, 218] on span "agosto 2024" at bounding box center [186, 223] width 63 height 14
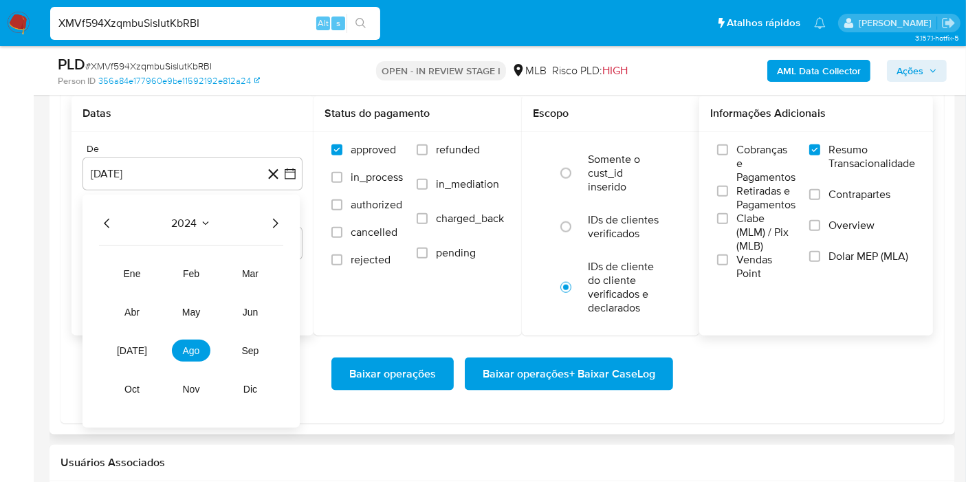
click at [280, 223] on icon "Año siguiente" at bounding box center [275, 223] width 16 height 16
click at [123, 340] on button "[DATE]" at bounding box center [132, 350] width 38 height 22
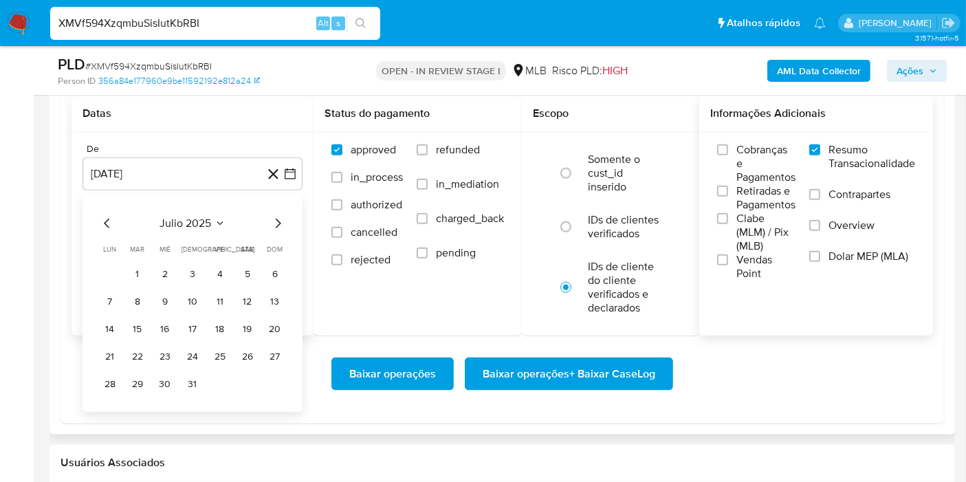
click at [140, 266] on button "1" at bounding box center [137, 274] width 22 height 22
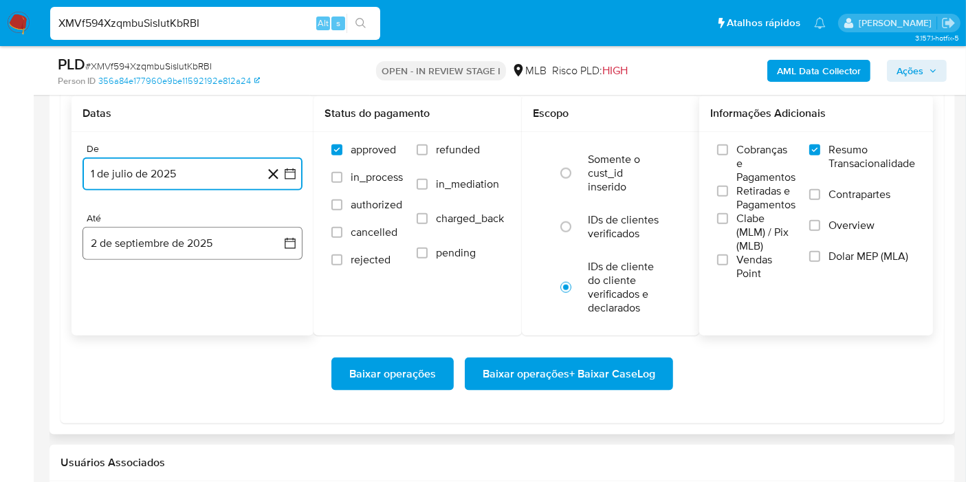
click at [294, 247] on button "2 de septiembre de 2025" at bounding box center [192, 243] width 220 height 33
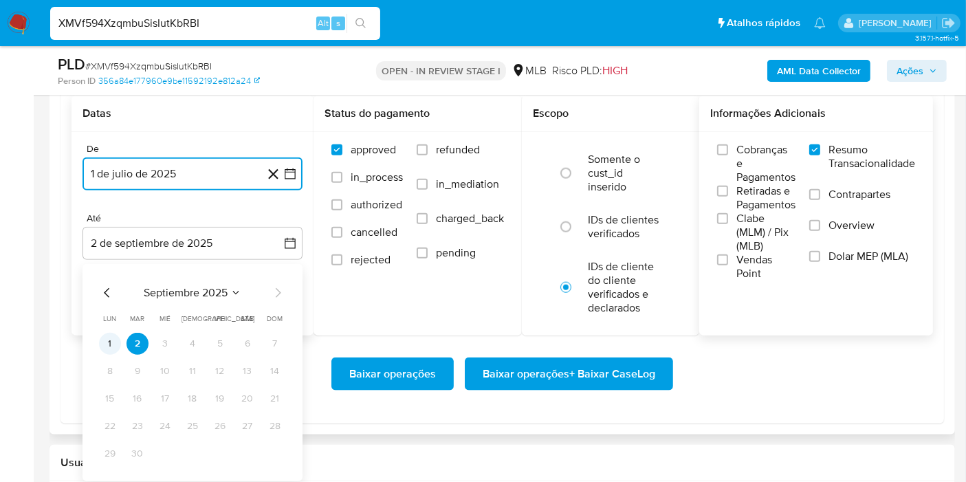
click at [111, 337] on button "1" at bounding box center [110, 344] width 22 height 22
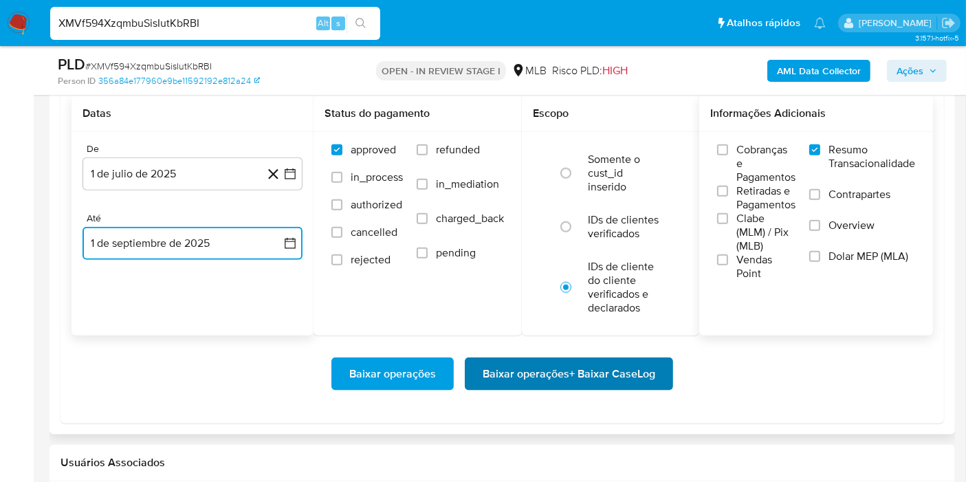
click at [528, 366] on span "Baixar operações + Baixar CaseLog" at bounding box center [568, 374] width 172 height 30
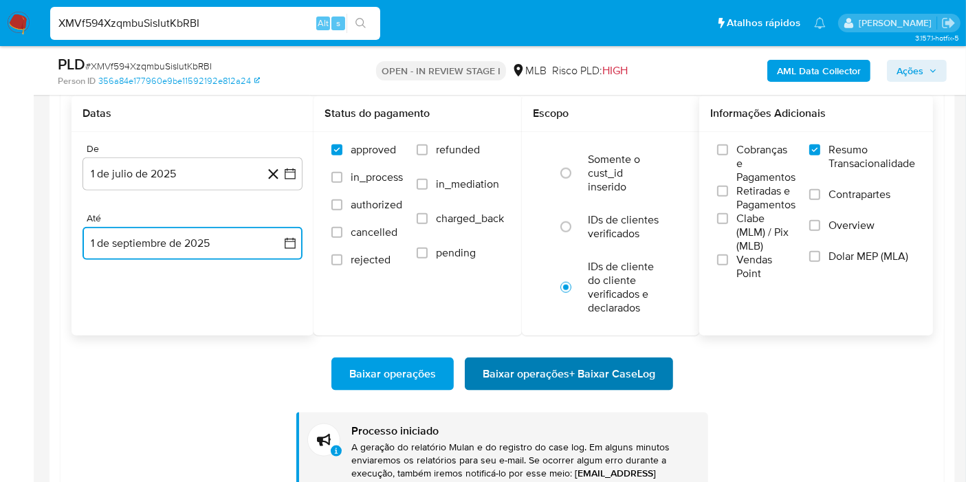
click at [524, 360] on span "Baixar operações + Baixar CaseLog" at bounding box center [568, 374] width 172 height 30
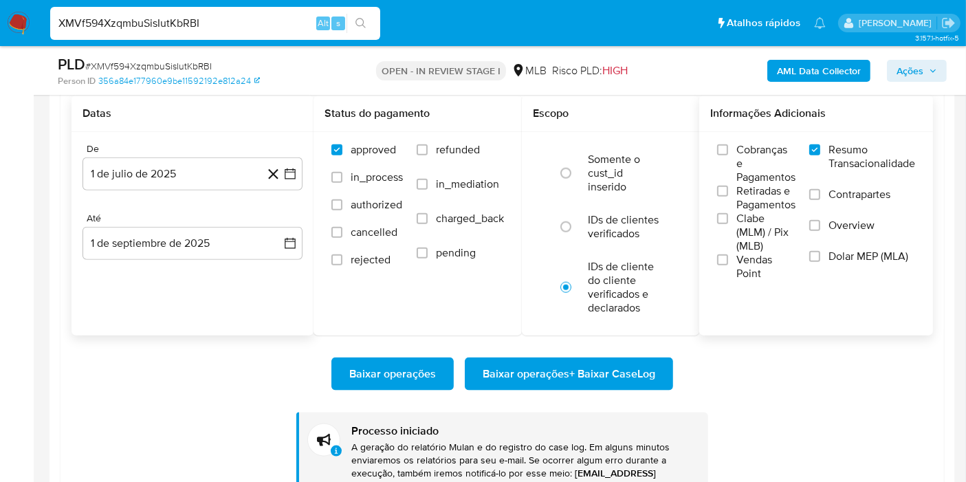
click at [188, 21] on input "XMVf594XzqmbuSisIutKbRBI" at bounding box center [215, 23] width 330 height 18
paste input "EWv1CPeOo9mPg9vYzJV6Bw7n"
type input "EWv1CPeOo9mPg9vYzJV6Bw7n"
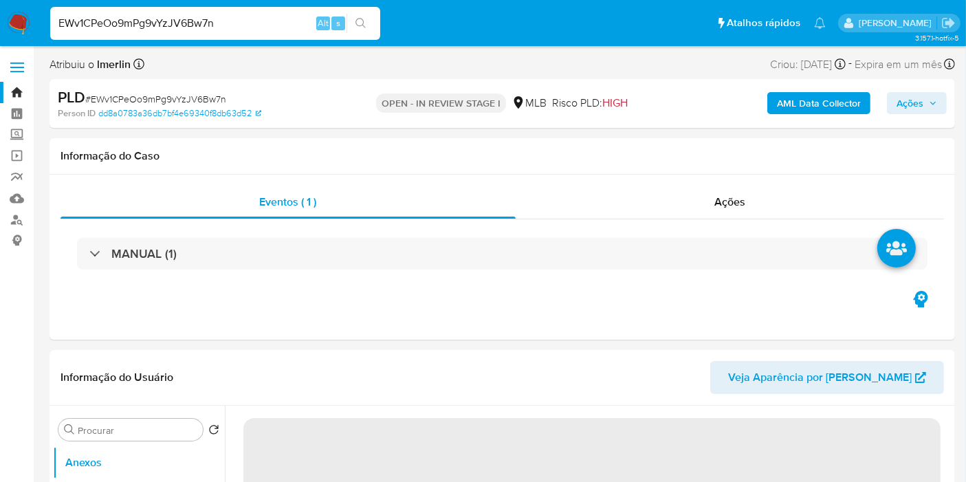
select select "10"
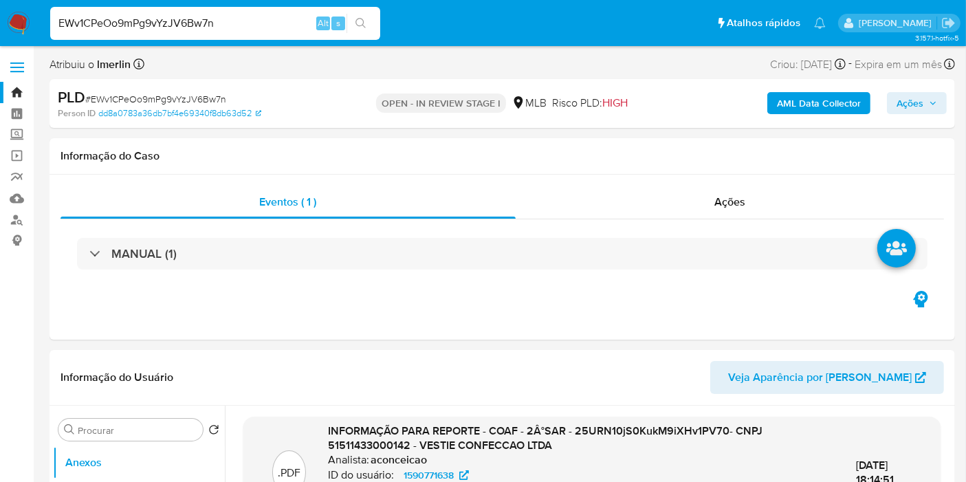
click at [788, 108] on b "AML Data Collector" at bounding box center [819, 103] width 84 height 22
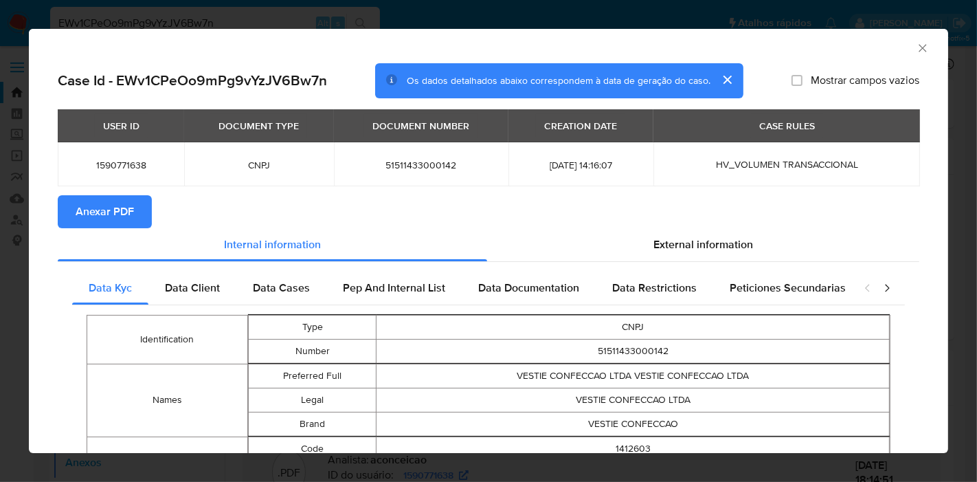
click at [916, 45] on icon "Fechar a janela" at bounding box center [923, 48] width 14 height 14
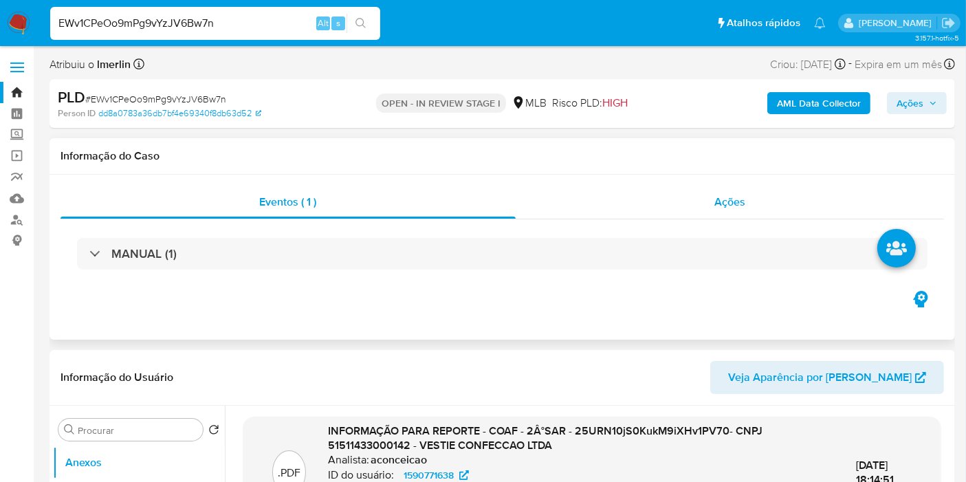
click at [697, 195] on div "Ações" at bounding box center [729, 202] width 429 height 33
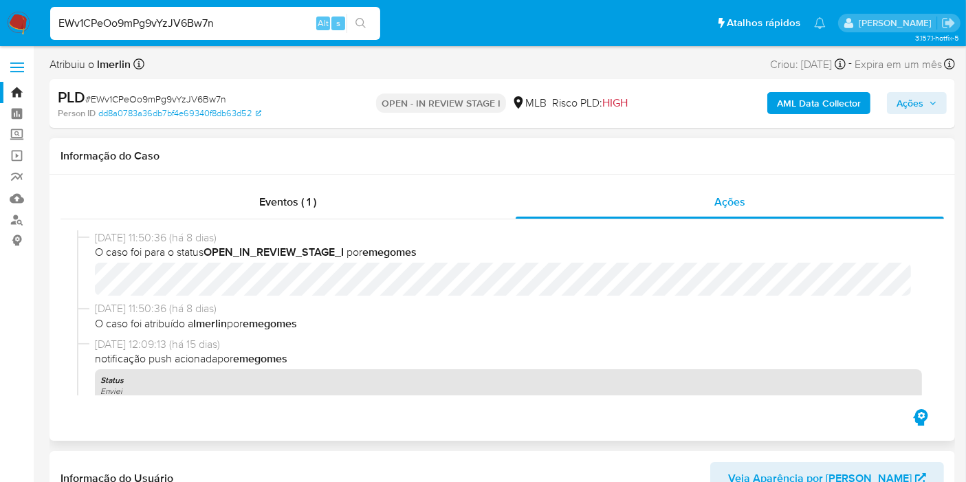
drag, startPoint x: 392, startPoint y: 209, endPoint x: 596, endPoint y: 155, distance: 211.0
click at [392, 209] on div "Eventos ( 1 )" at bounding box center [287, 202] width 455 height 33
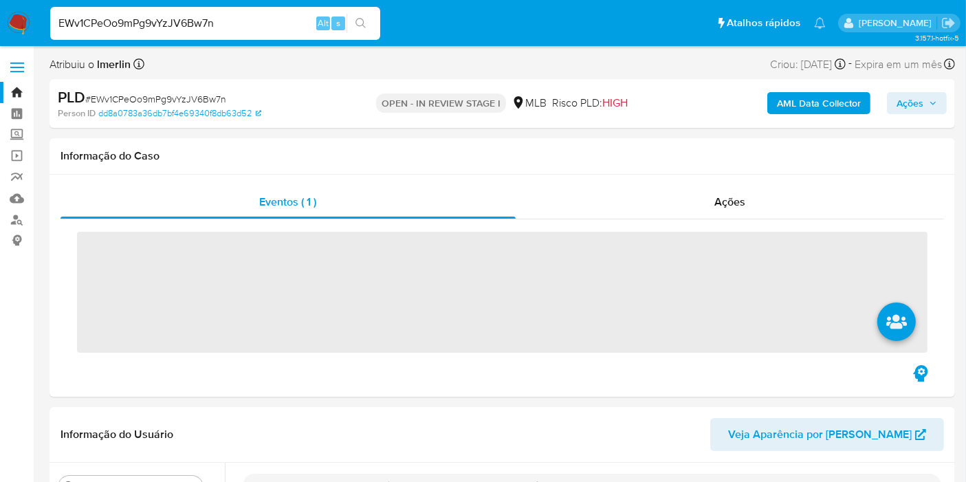
click at [820, 107] on b "AML Data Collector" at bounding box center [819, 103] width 84 height 22
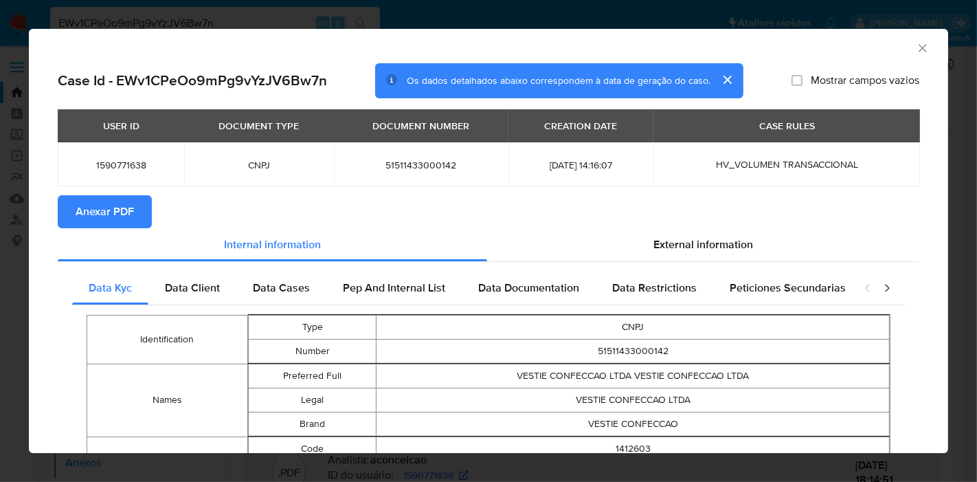
click at [122, 203] on span "Anexar PDF" at bounding box center [105, 212] width 58 height 30
click at [916, 53] on icon "Fechar a janela" at bounding box center [923, 48] width 14 height 14
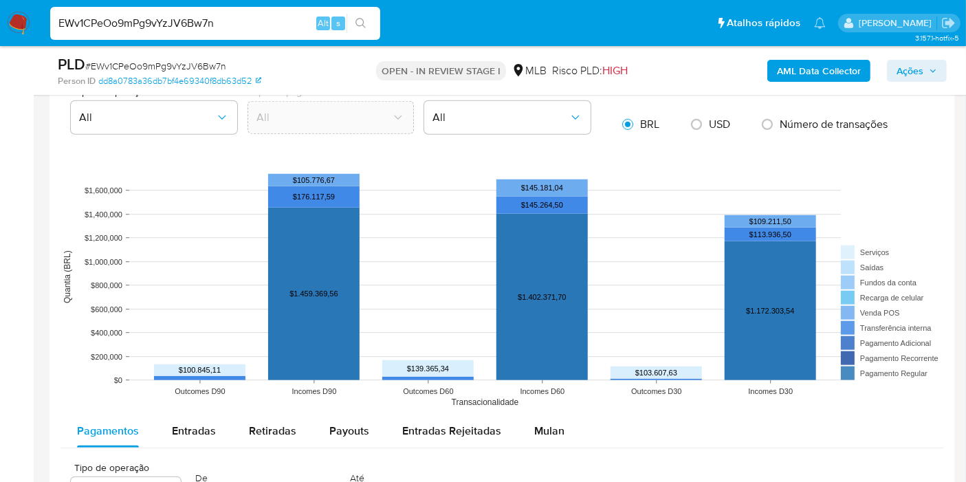
scroll to position [1374, 0]
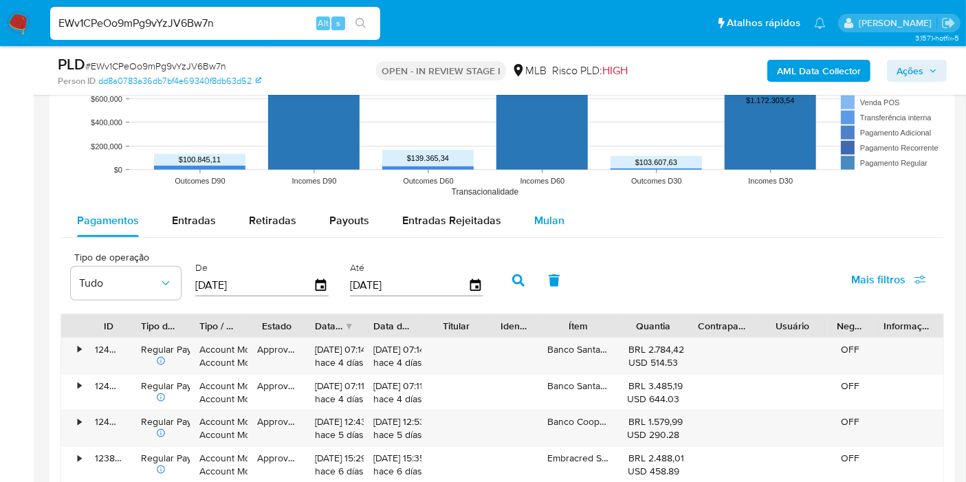
click at [539, 212] on span "Mulan" at bounding box center [549, 220] width 30 height 16
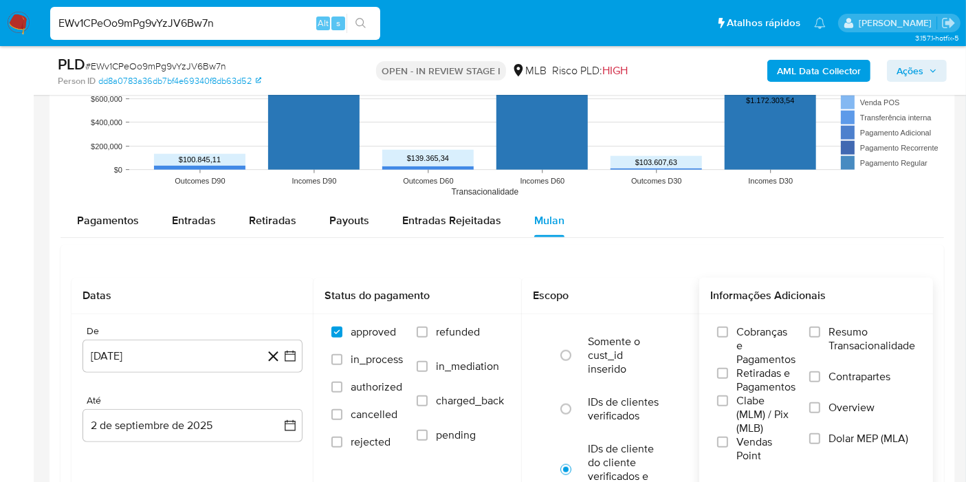
click at [862, 328] on span "Resumo Transacionalidade" at bounding box center [871, 338] width 87 height 27
click at [820, 328] on input "Resumo Transacionalidade" at bounding box center [814, 331] width 11 height 11
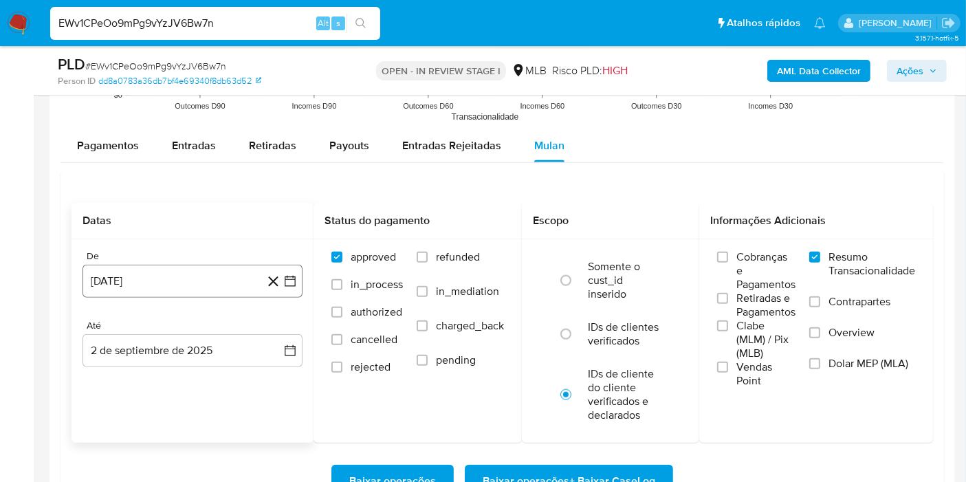
scroll to position [1527, 0]
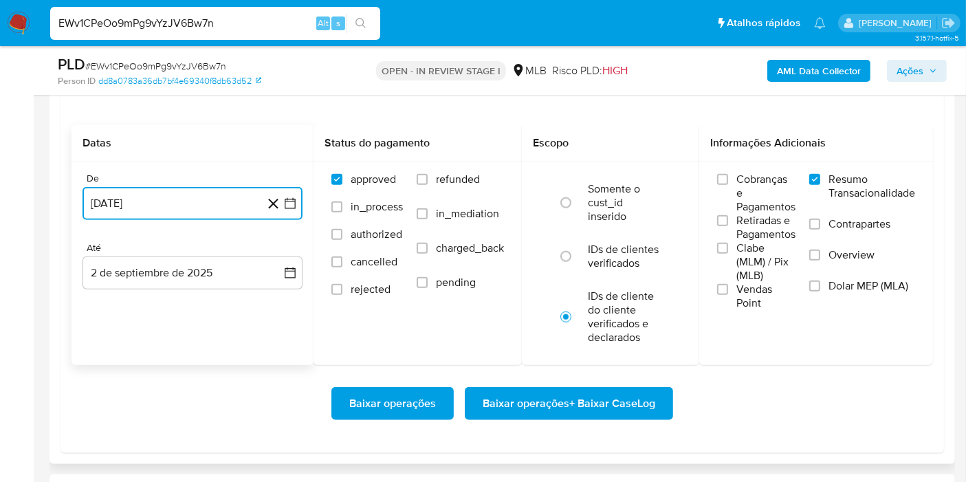
click at [285, 207] on icon "button" at bounding box center [290, 204] width 14 height 14
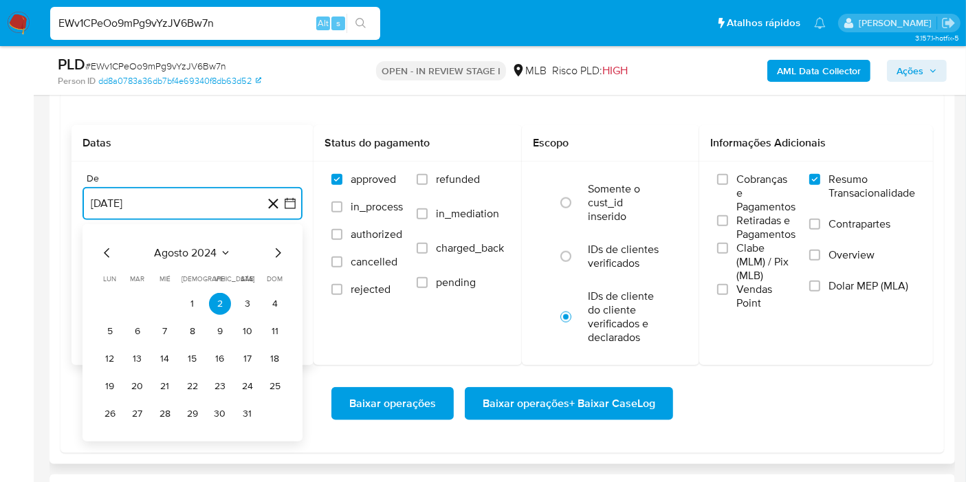
click at [201, 254] on span "agosto 2024" at bounding box center [186, 253] width 63 height 14
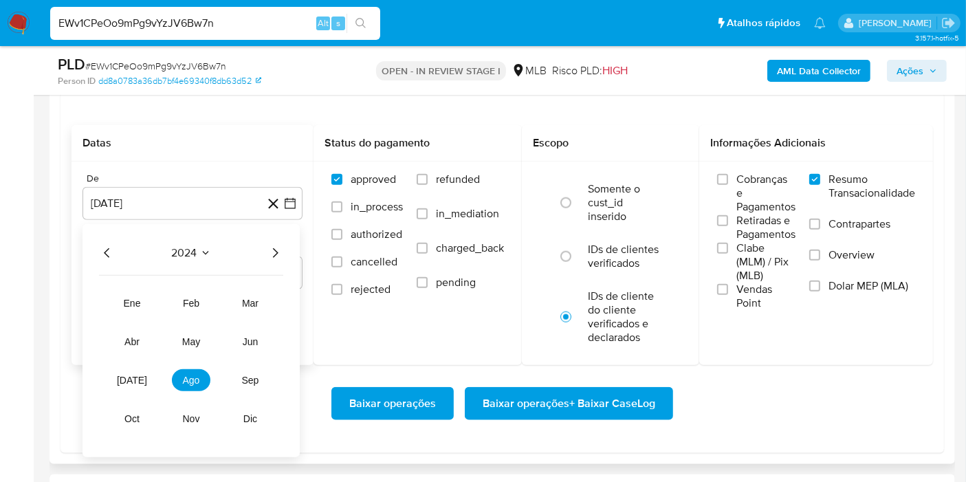
drag, startPoint x: 285, startPoint y: 255, endPoint x: 276, endPoint y: 255, distance: 8.2
click at [283, 255] on div "2024 2024 ene feb mar abr may jun [DATE] ago sep oct nov dic" at bounding box center [190, 340] width 217 height 233
click at [274, 255] on icon "Año siguiente" at bounding box center [275, 253] width 16 height 16
click at [139, 376] on button "[DATE]" at bounding box center [132, 380] width 38 height 22
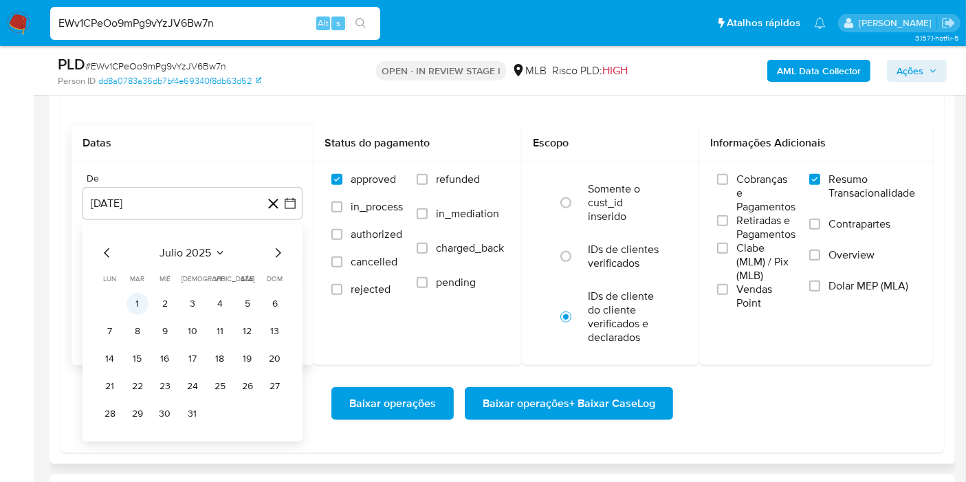
click at [145, 293] on td "1" at bounding box center [137, 304] width 22 height 22
click at [143, 302] on button "1" at bounding box center [137, 304] width 22 height 22
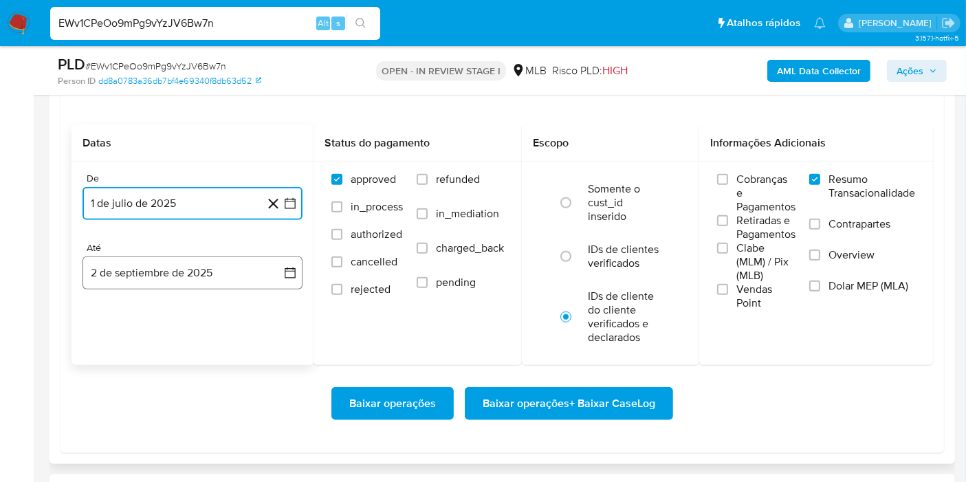
click at [283, 276] on icon "button" at bounding box center [290, 273] width 14 height 14
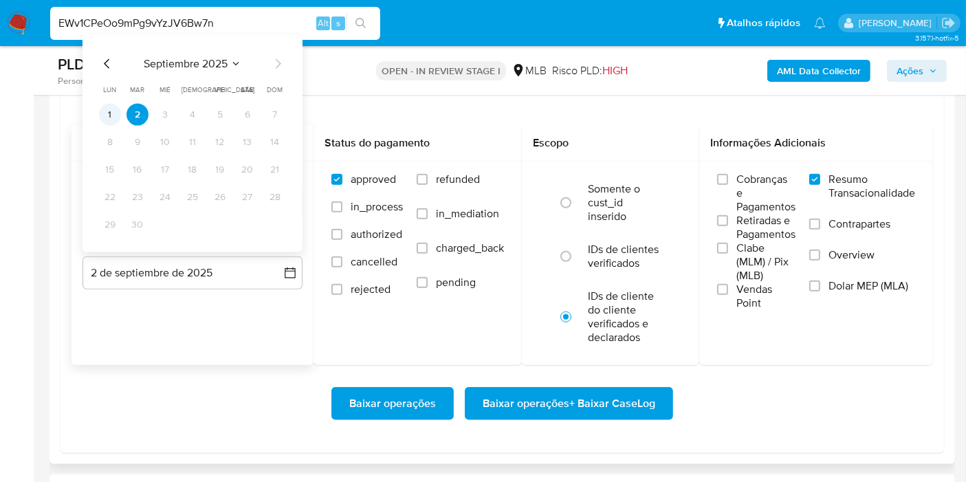
click at [120, 113] on button "1" at bounding box center [110, 115] width 22 height 22
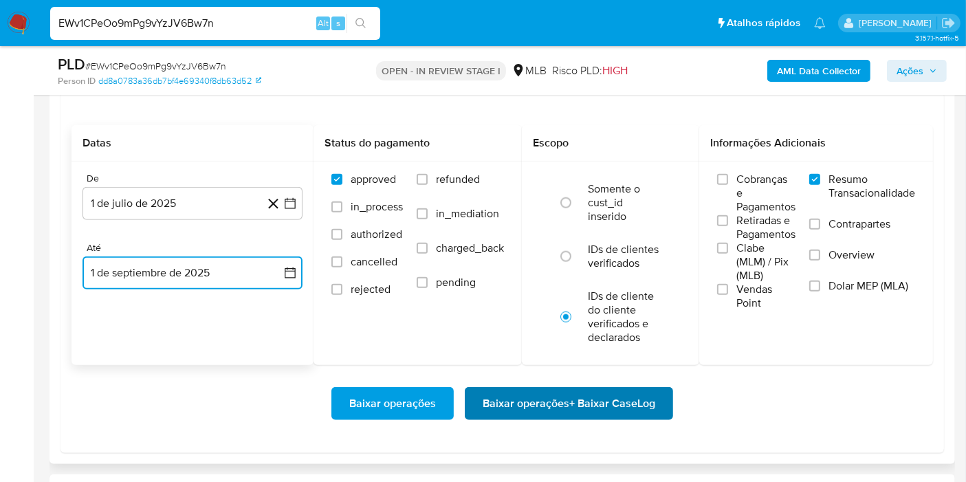
click at [546, 408] on span "Baixar operações + Baixar CaseLog" at bounding box center [568, 403] width 172 height 30
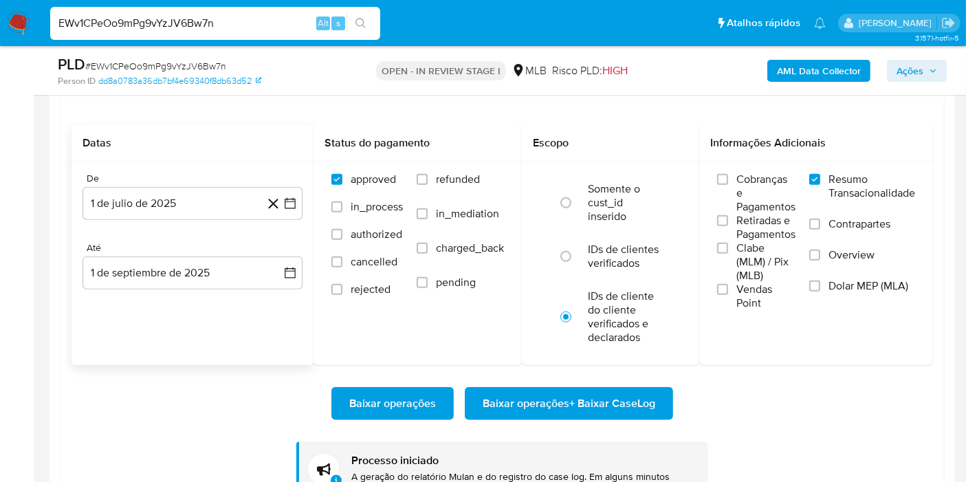
click at [179, 34] on div "EWv1CPeOo9mPg9vYzJV6Bw7n Alt s" at bounding box center [215, 23] width 330 height 33
click at [183, 21] on input "EWv1CPeOo9mPg9vYzJV6Bw7n" at bounding box center [215, 23] width 330 height 18
paste input "kjzrzDuy9baI6R3SNDJGZcUs"
type input "kjzrzDuy9baI6R3SNDJGZcUs"
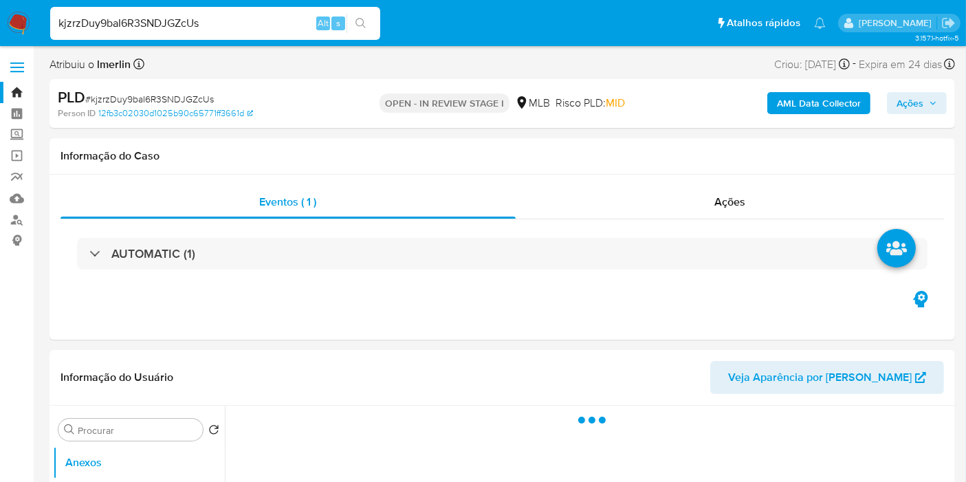
click at [798, 100] on b "AML Data Collector" at bounding box center [819, 103] width 84 height 22
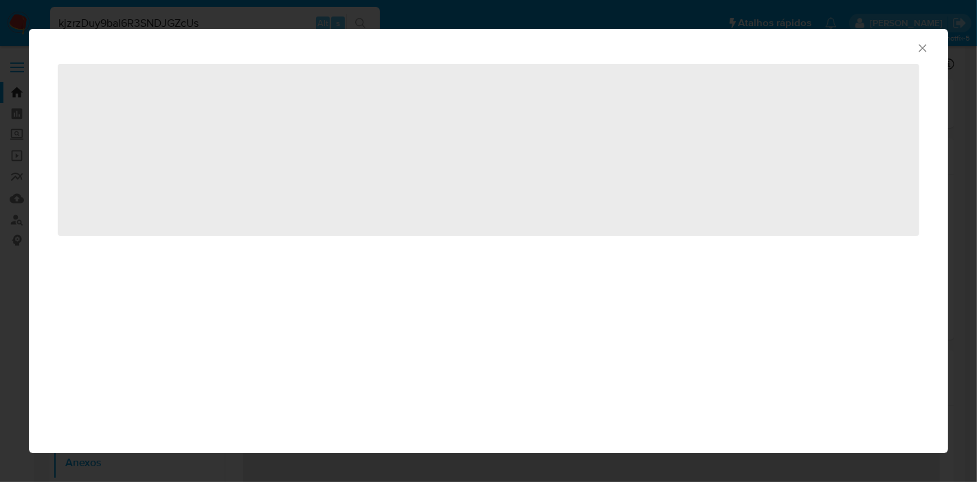
select select "10"
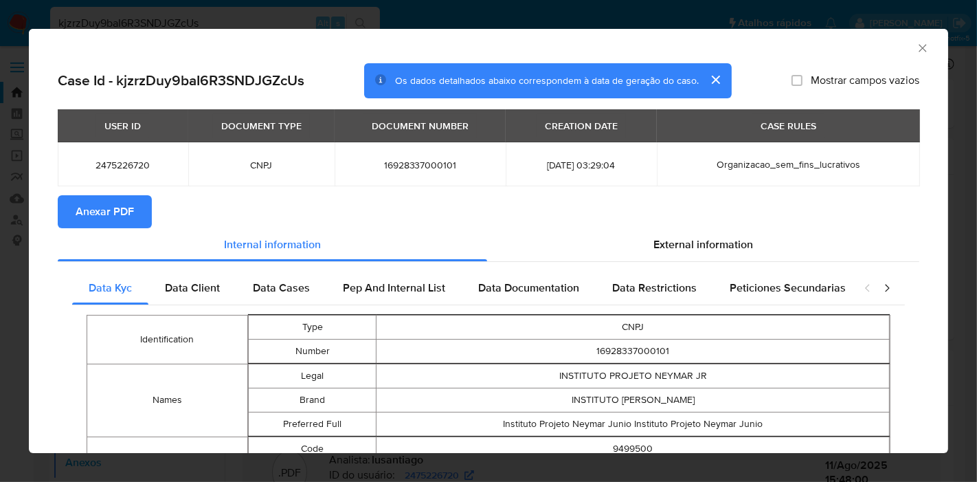
click at [120, 203] on span "Anexar PDF" at bounding box center [105, 212] width 58 height 30
click at [904, 55] on div "AML Data Collector" at bounding box center [488, 46] width 919 height 34
click at [919, 49] on icon "Fechar a janela" at bounding box center [923, 48] width 8 height 8
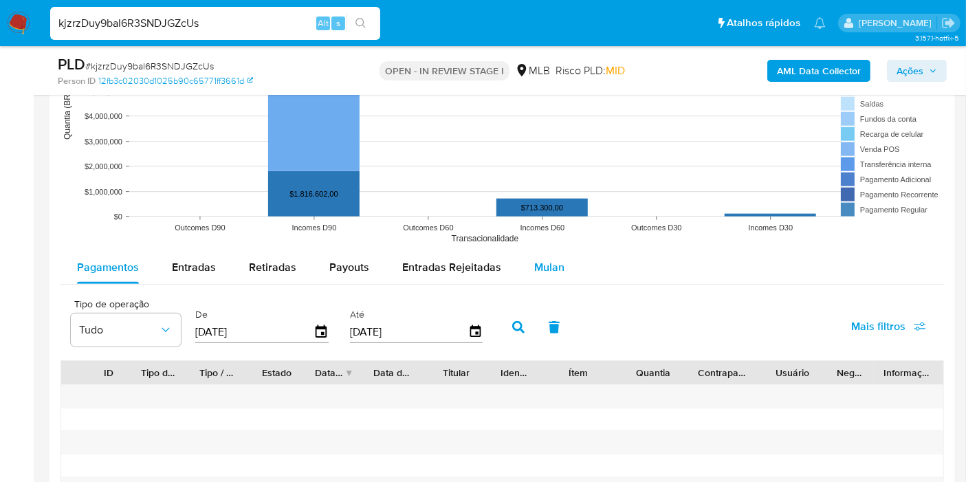
click at [553, 271] on span "Mulan" at bounding box center [549, 267] width 30 height 16
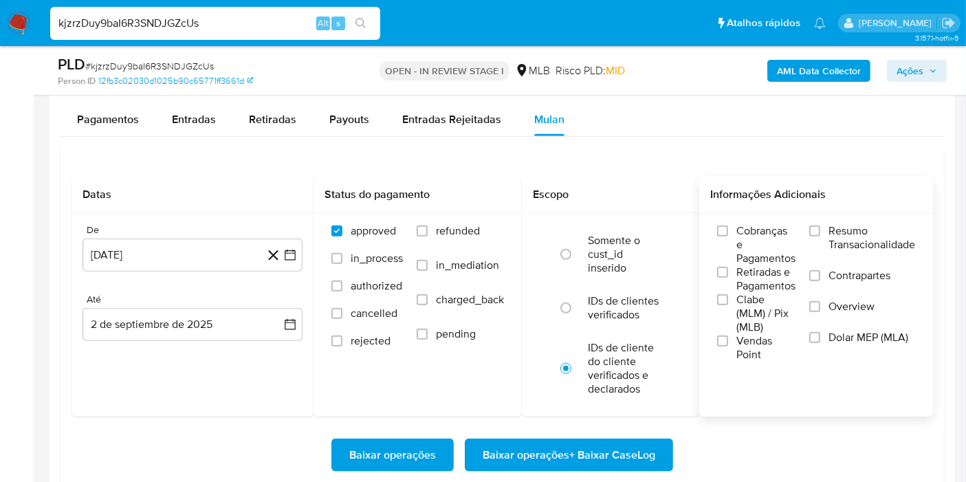
scroll to position [1527, 0]
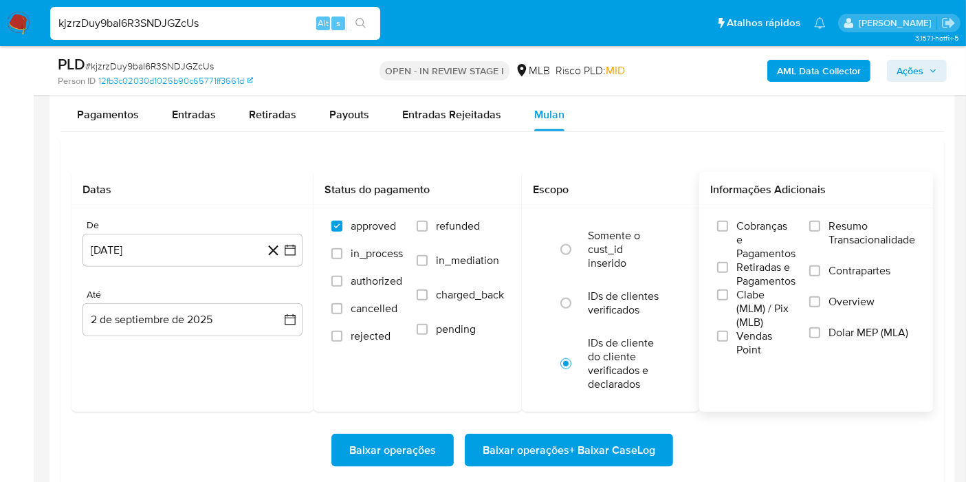
click at [856, 241] on span "Resumo Transacionalidade" at bounding box center [871, 232] width 87 height 27
click at [820, 232] on input "Resumo Transacionalidade" at bounding box center [814, 226] width 11 height 11
click at [287, 249] on icon "button" at bounding box center [290, 250] width 14 height 14
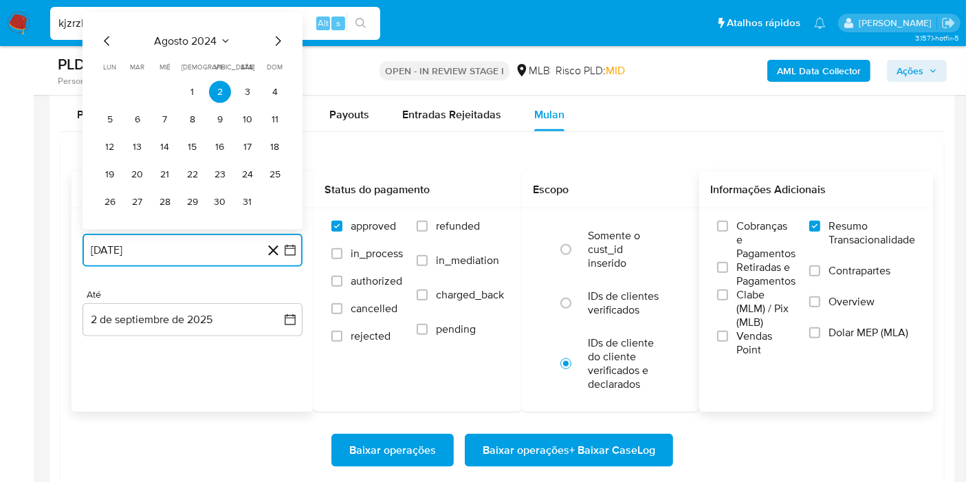
click at [174, 44] on span "agosto 2024" at bounding box center [186, 41] width 63 height 14
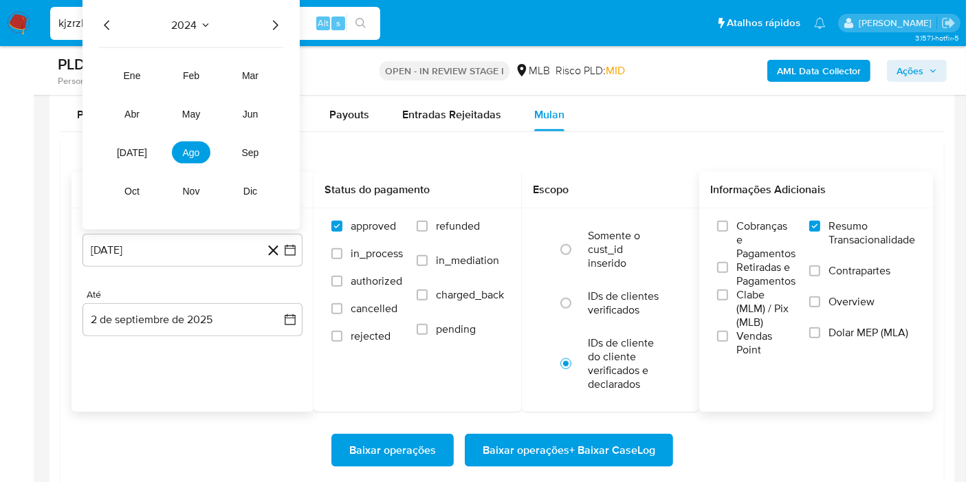
click at [273, 25] on icon "Año siguiente" at bounding box center [275, 25] width 16 height 16
click at [129, 148] on span "[DATE]" at bounding box center [132, 152] width 30 height 11
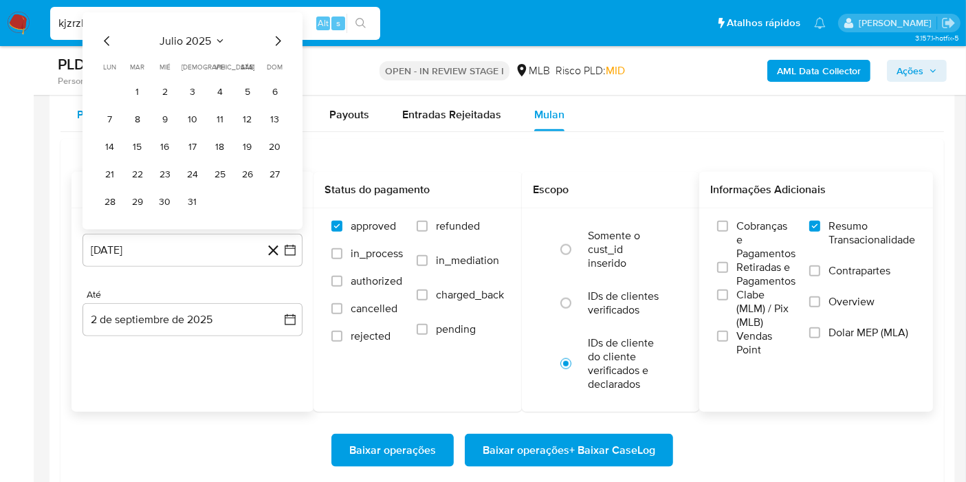
click at [142, 87] on button "1" at bounding box center [137, 92] width 22 height 22
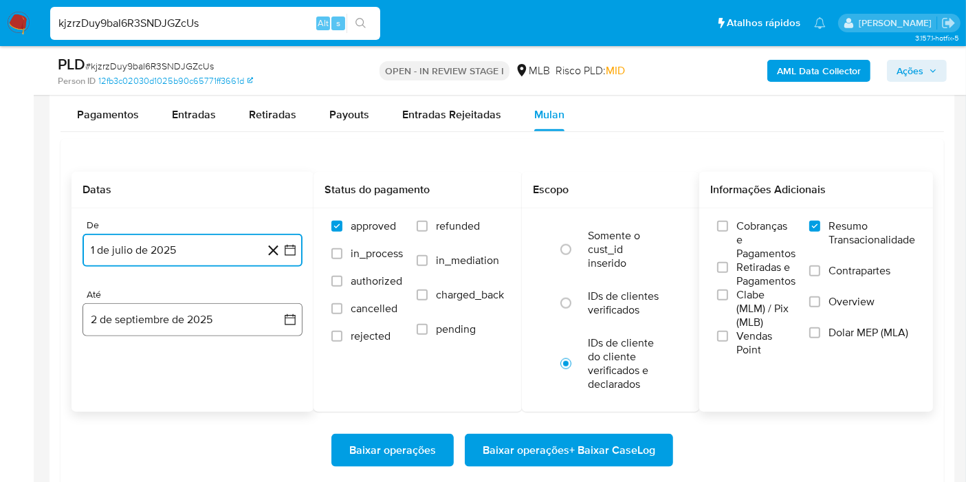
click at [300, 313] on button "2 de septiembre de 2025" at bounding box center [192, 319] width 220 height 33
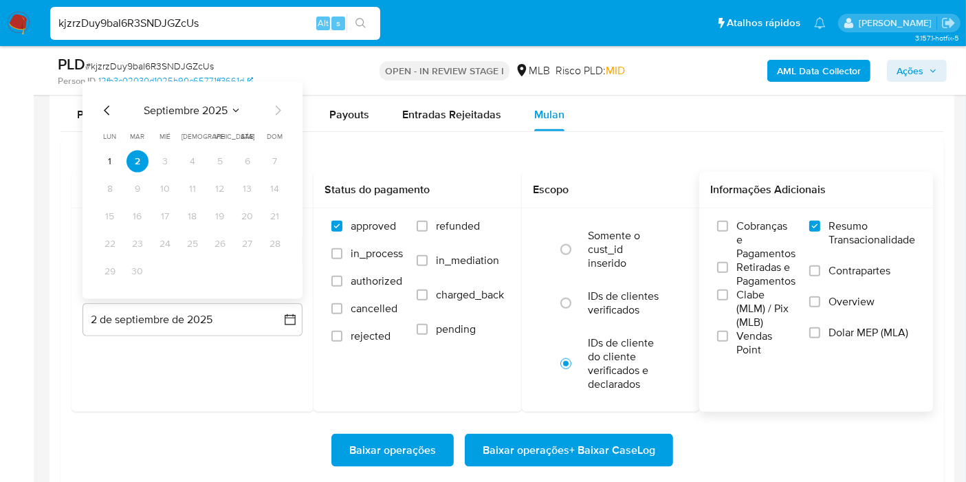
click at [106, 151] on button "1" at bounding box center [110, 161] width 22 height 22
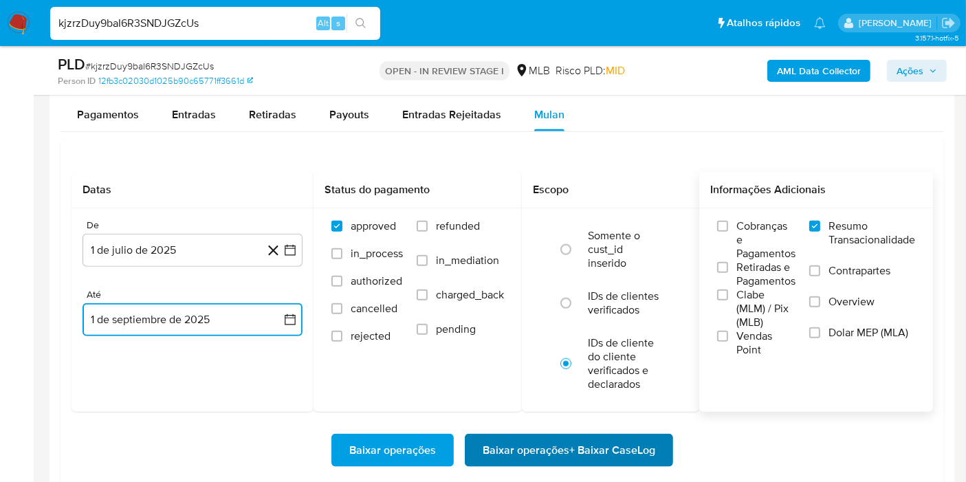
click at [542, 435] on span "Baixar operações + Baixar CaseLog" at bounding box center [568, 450] width 172 height 30
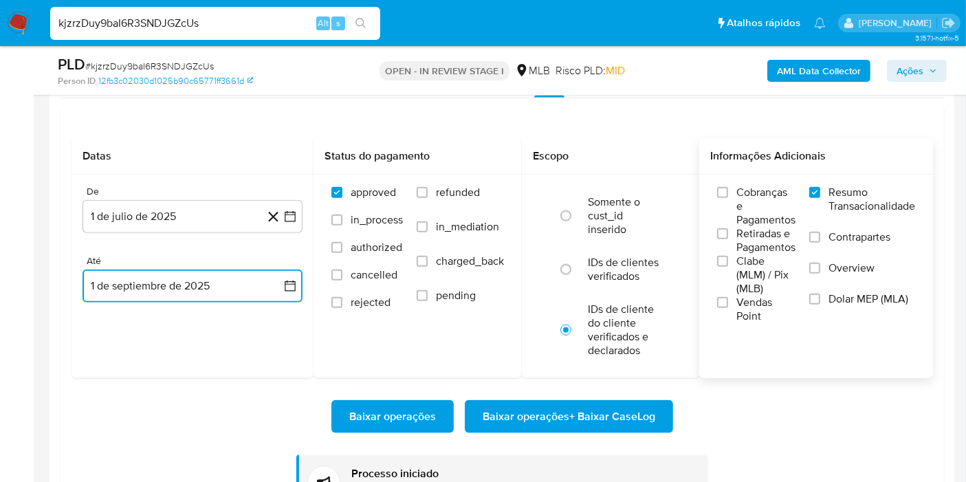
scroll to position [1603, 0]
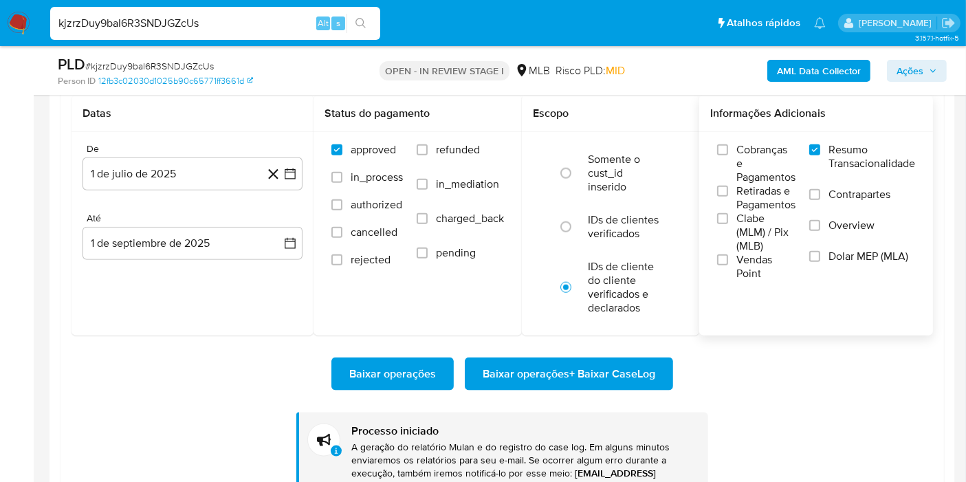
click at [279, 18] on input "kjzrzDuy9baI6R3SNDJGZcUs" at bounding box center [215, 23] width 330 height 18
paste input "1tzcswL8KWOQUWsgp0hXCP8b"
type input "1tzcswL8KWOQUWsgp0hXCP8b"
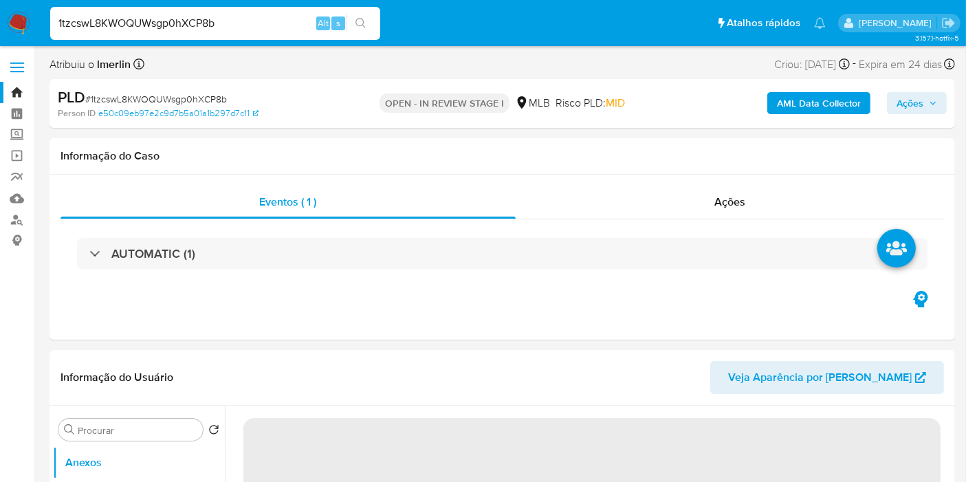
select select "10"
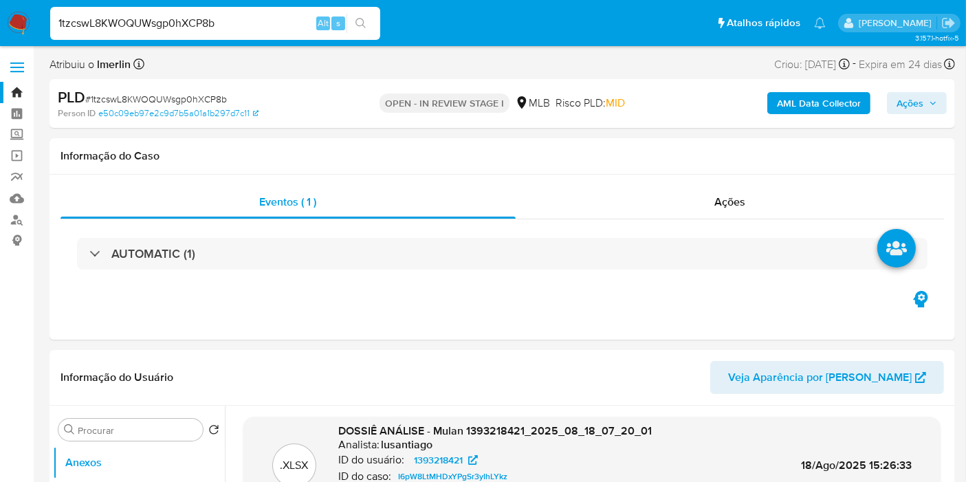
click at [794, 106] on b "AML Data Collector" at bounding box center [819, 103] width 84 height 22
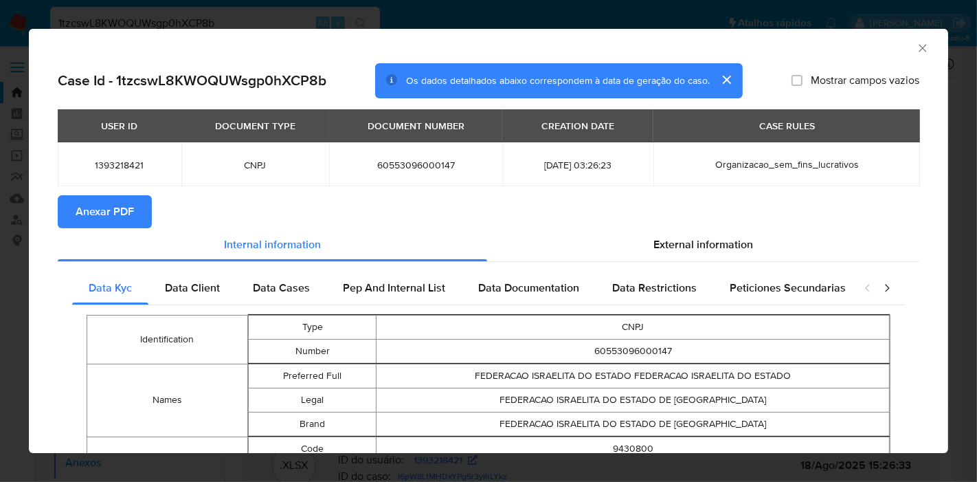
click at [916, 45] on icon "Fechar a janela" at bounding box center [923, 48] width 14 height 14
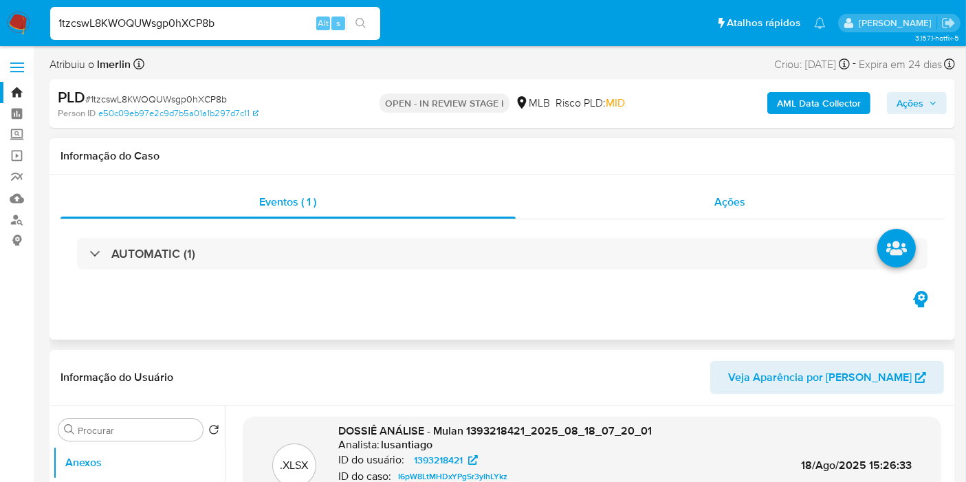
click at [663, 188] on div "Ações" at bounding box center [729, 202] width 429 height 33
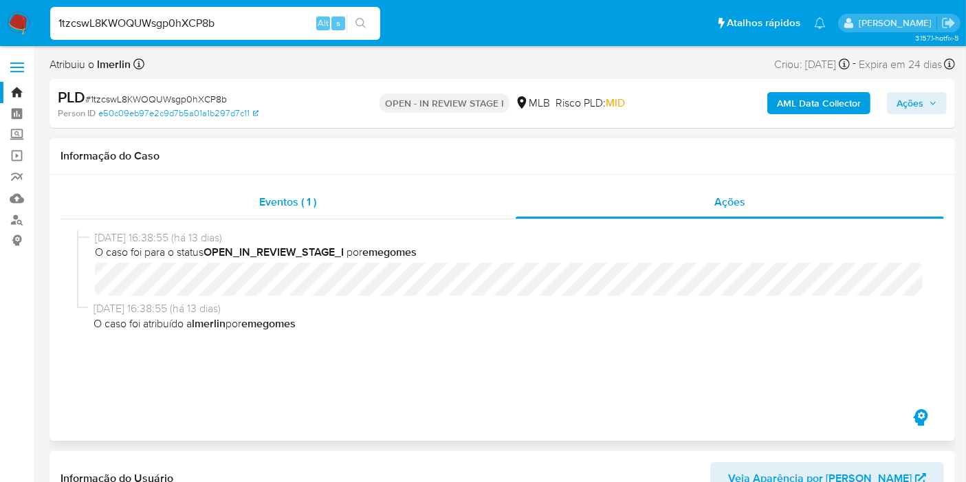
click at [401, 194] on div "Eventos ( 1 )" at bounding box center [287, 202] width 455 height 33
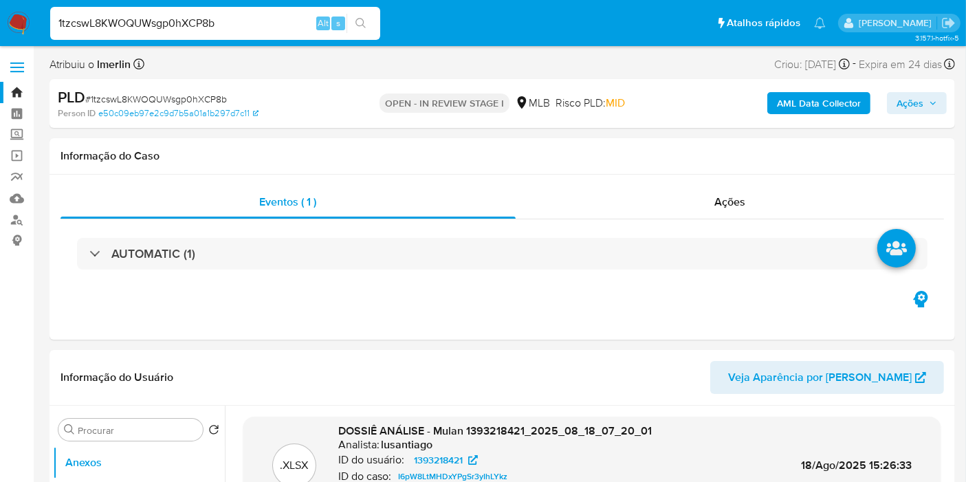
click at [781, 98] on b "AML Data Collector" at bounding box center [819, 103] width 84 height 22
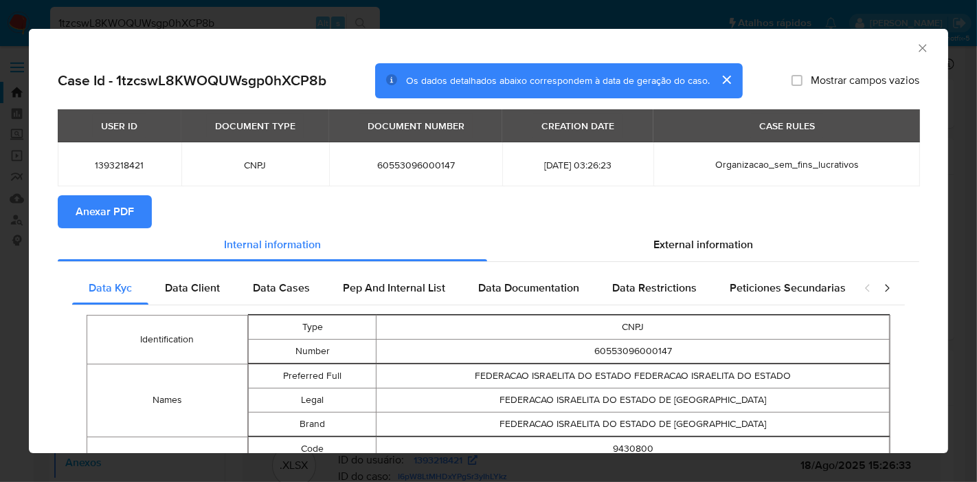
click at [138, 204] on button "Anexar PDF" at bounding box center [105, 211] width 94 height 33
click at [919, 48] on div "AML Data Collector" at bounding box center [488, 46] width 919 height 34
click at [916, 47] on icon "Fechar a janela" at bounding box center [923, 48] width 14 height 14
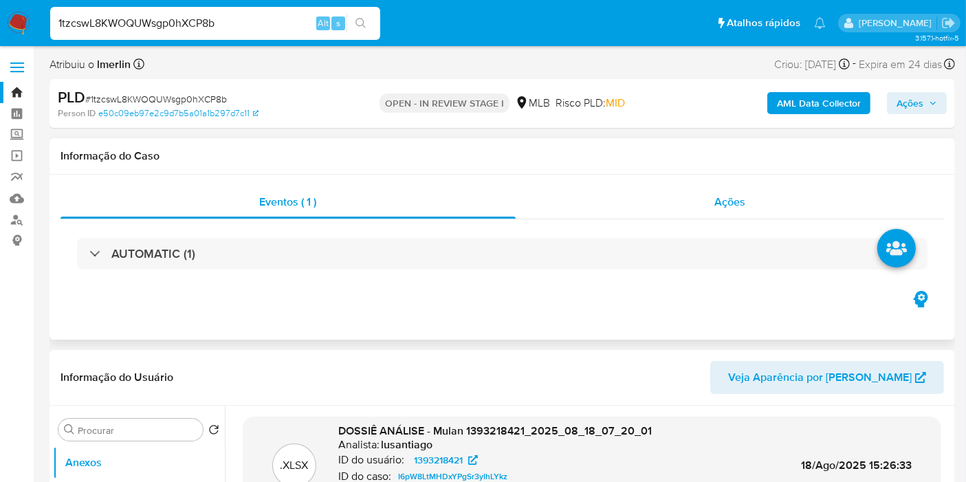
click at [679, 203] on div "Ações" at bounding box center [729, 202] width 429 height 33
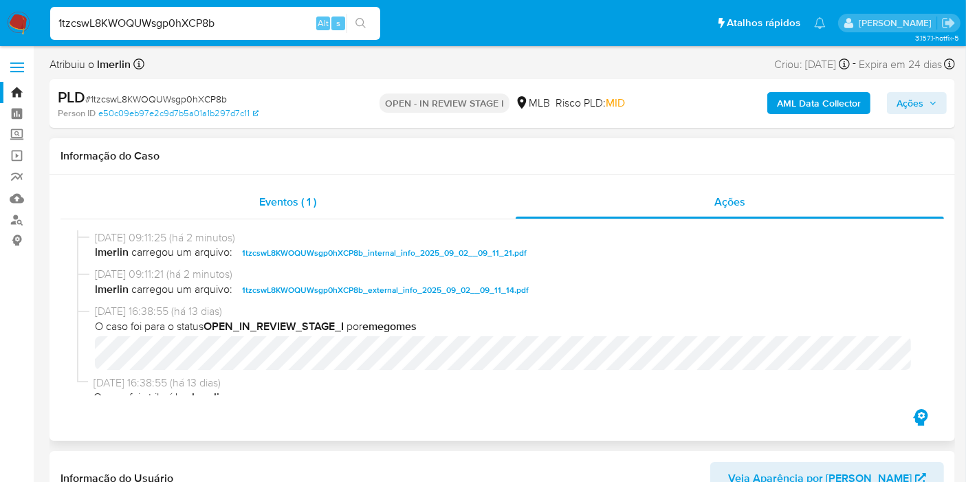
click at [328, 194] on div "Eventos ( 1 )" at bounding box center [287, 202] width 455 height 33
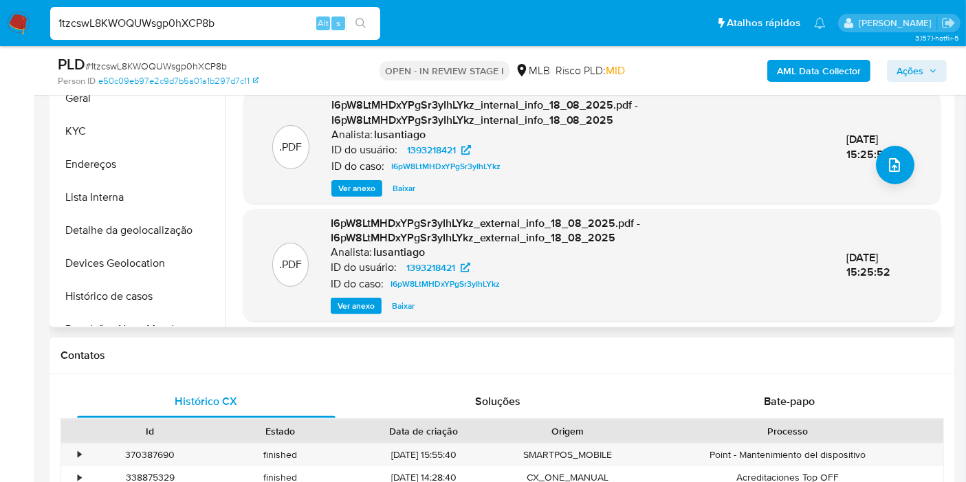
scroll to position [160, 0]
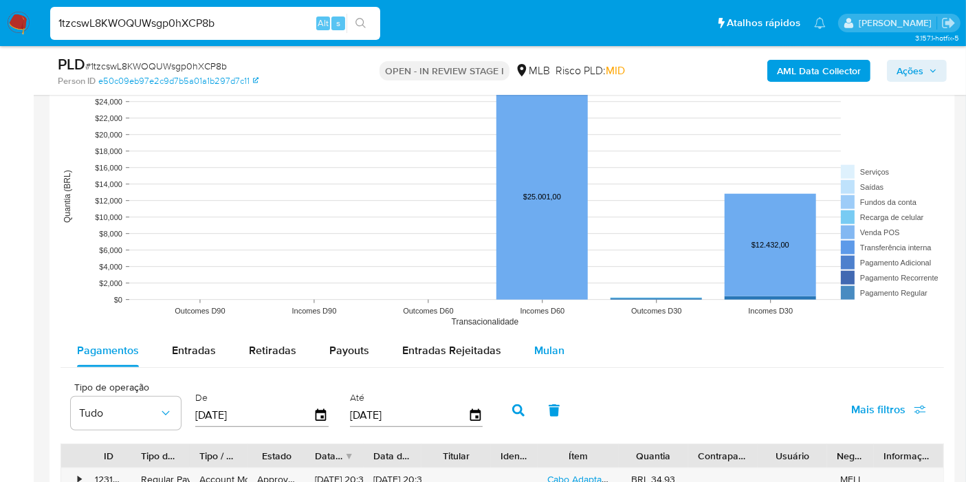
click at [563, 344] on button "Mulan" at bounding box center [548, 350] width 63 height 33
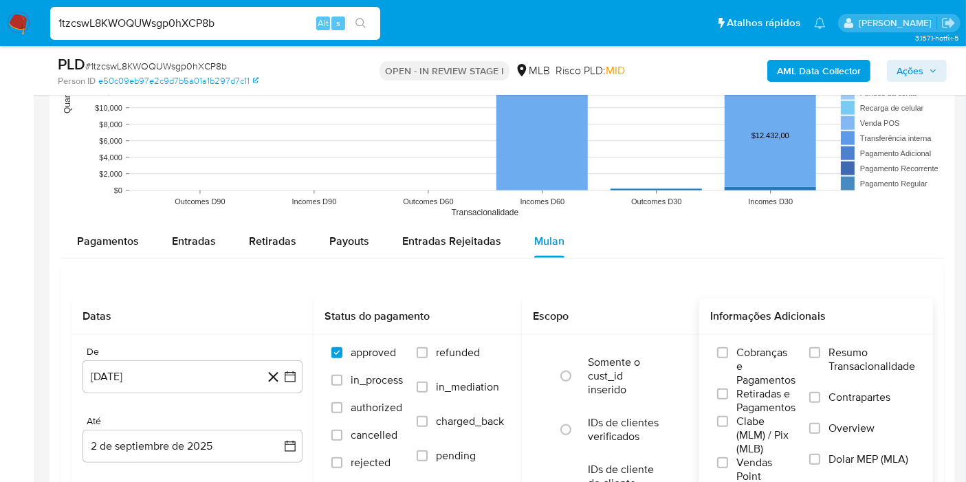
scroll to position [1451, 0]
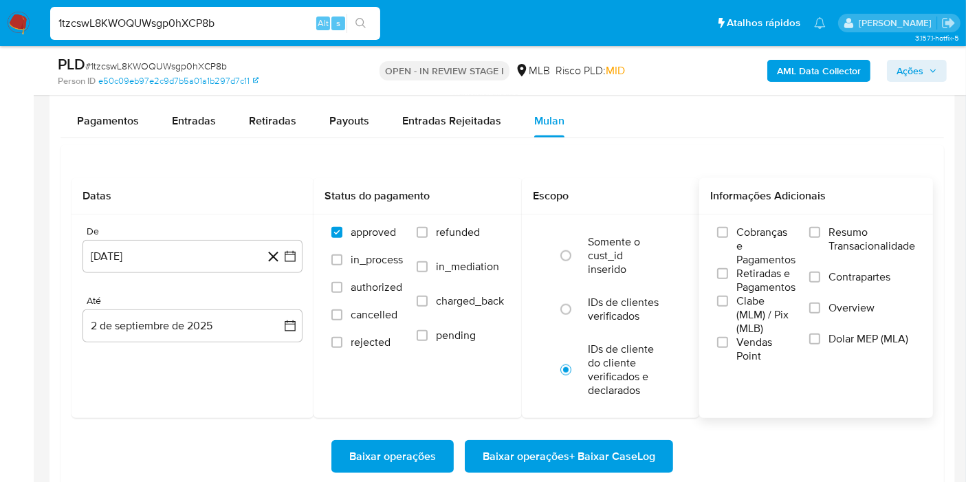
click at [862, 244] on span "Resumo Transacionalidade" at bounding box center [871, 238] width 87 height 27
click at [820, 238] on input "Resumo Transacionalidade" at bounding box center [814, 232] width 11 height 11
click at [302, 262] on div "De [DATE] [DATE] Até 2 de septiembre de 2025 [DATE]" at bounding box center [192, 294] width 242 height 161
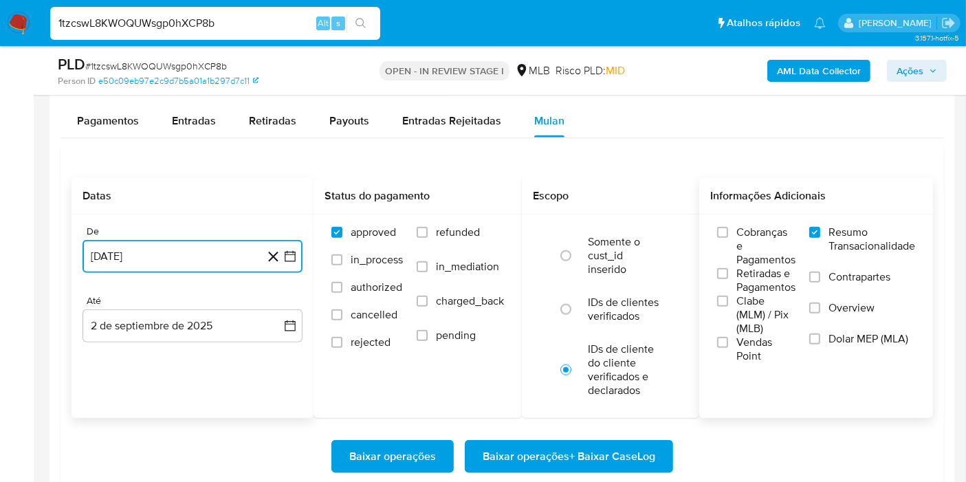
click at [302, 262] on button "[DATE]" at bounding box center [192, 256] width 220 height 33
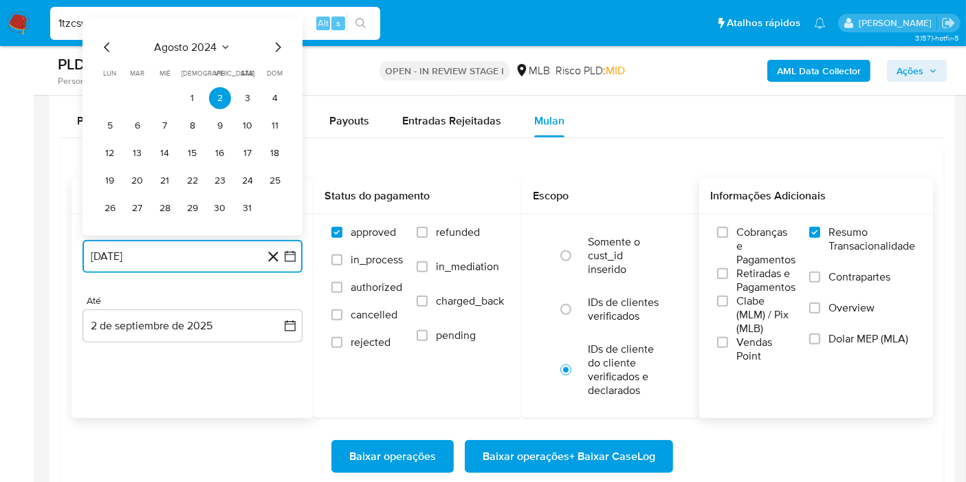
click at [193, 42] on span "agosto 2024" at bounding box center [186, 48] width 63 height 14
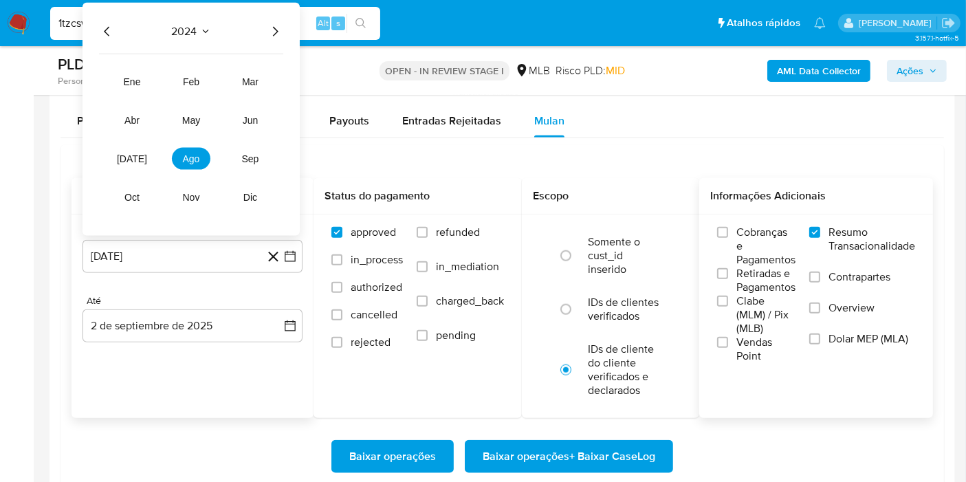
click at [275, 35] on icon "Año siguiente" at bounding box center [275, 31] width 16 height 16
click at [146, 154] on button "[DATE]" at bounding box center [132, 159] width 38 height 22
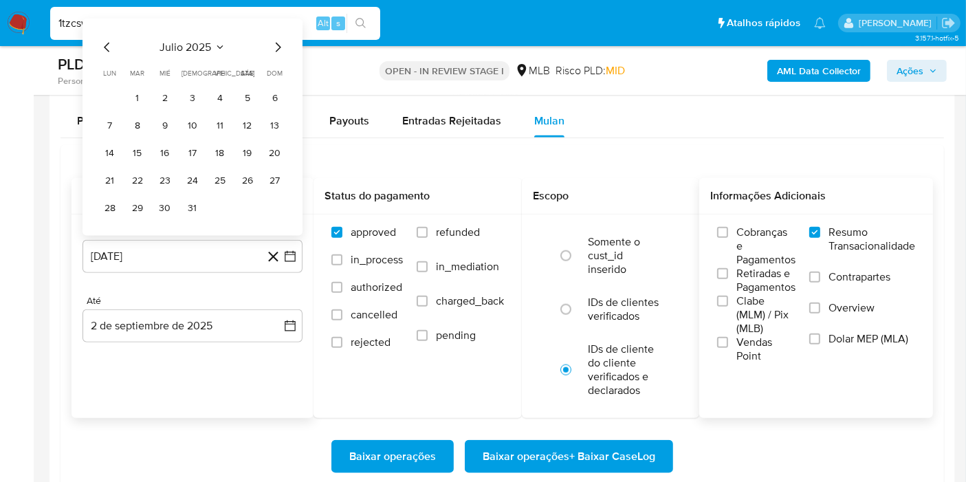
click at [147, 91] on td "1" at bounding box center [137, 98] width 22 height 22
click at [141, 94] on button "1" at bounding box center [137, 98] width 22 height 22
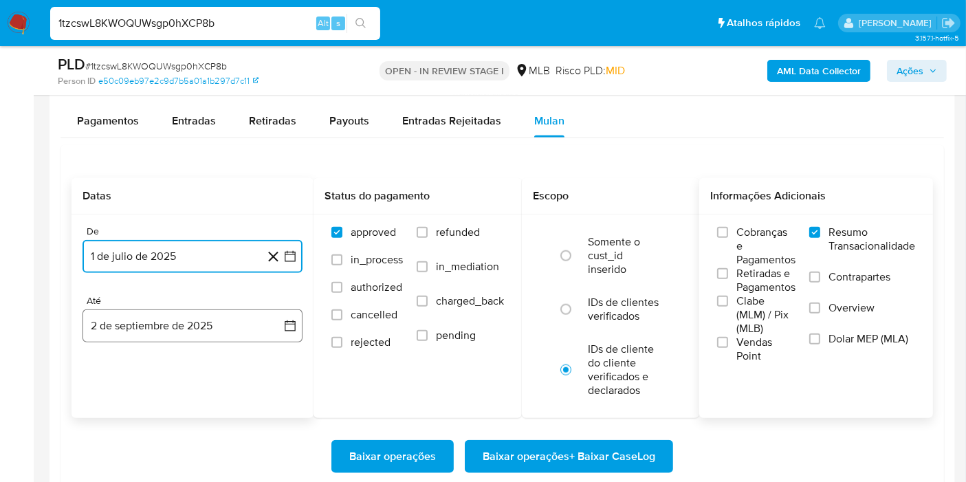
click at [293, 320] on icon "button" at bounding box center [290, 325] width 11 height 11
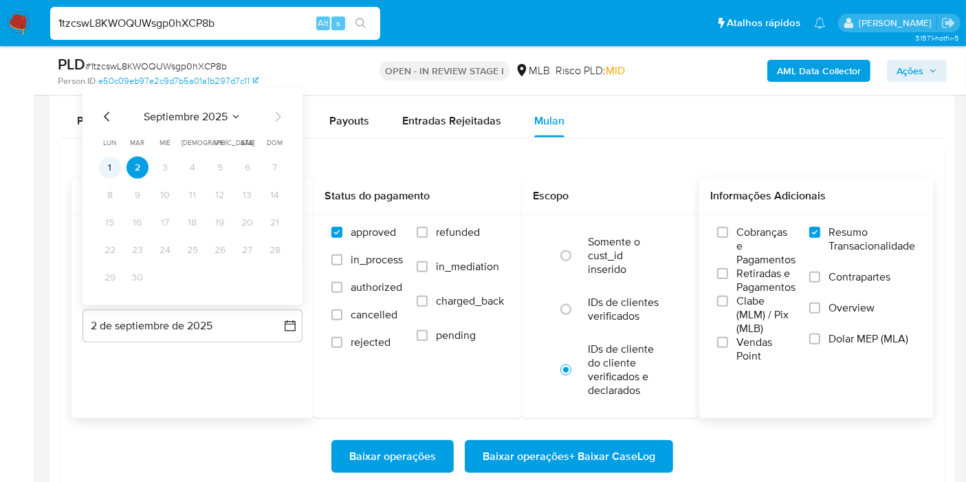
click at [104, 157] on button "1" at bounding box center [110, 168] width 22 height 22
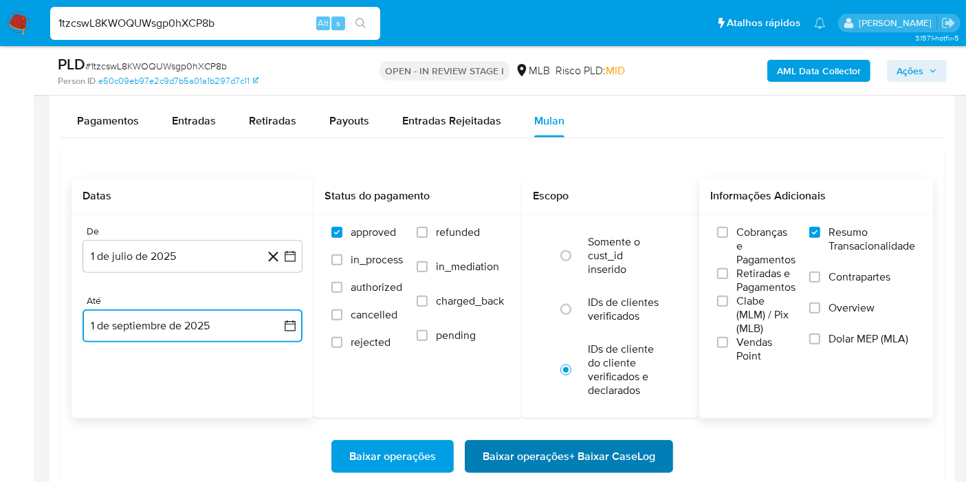
click at [513, 441] on span "Baixar operações + Baixar CaseLog" at bounding box center [568, 456] width 172 height 30
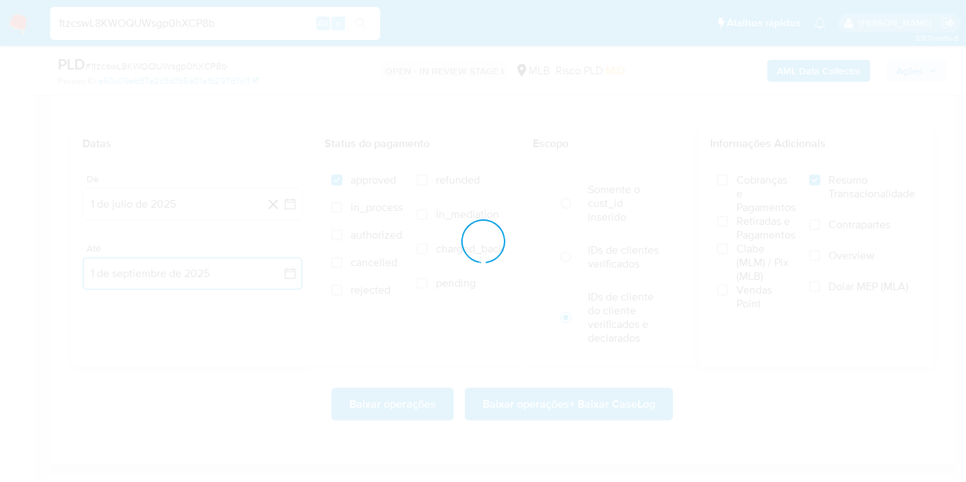
scroll to position [1527, 0]
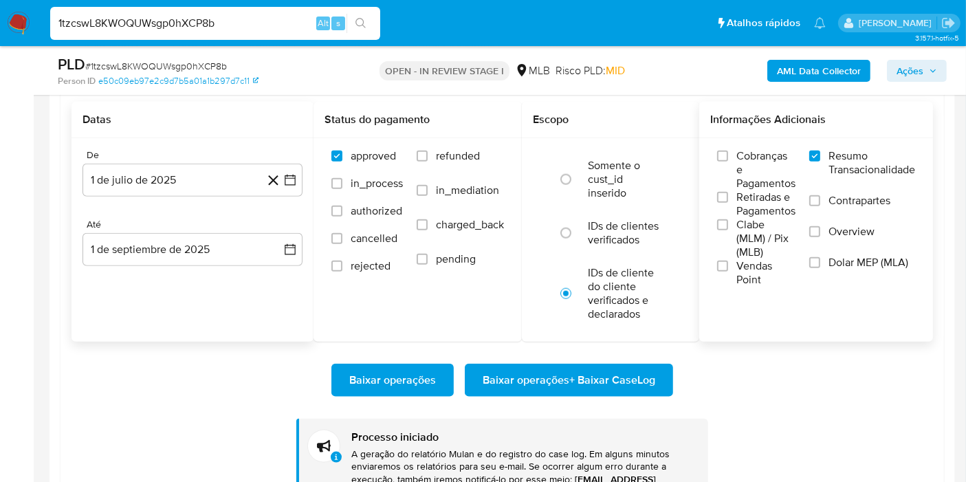
click at [232, 33] on div "1tzcswL8KWOQUWsgp0hXCP8b Alt s" at bounding box center [215, 23] width 330 height 33
click at [238, 21] on input "1tzcswL8KWOQUWsgp0hXCP8b" at bounding box center [215, 23] width 330 height 18
paste input "9u64HPbC4XoYpaM1ffPlJV1i"
type input "9u64HPbC4XoYpaM1ffPlJV1i"
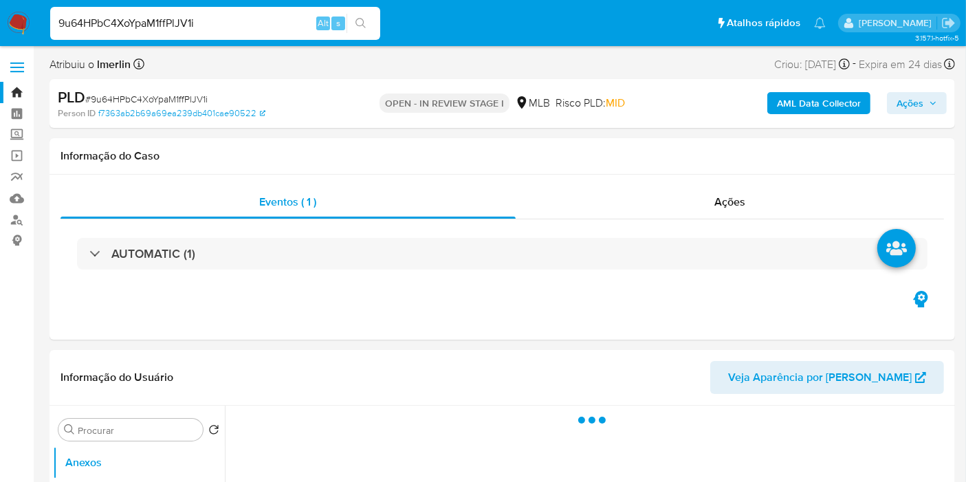
click at [795, 109] on b "AML Data Collector" at bounding box center [819, 103] width 84 height 22
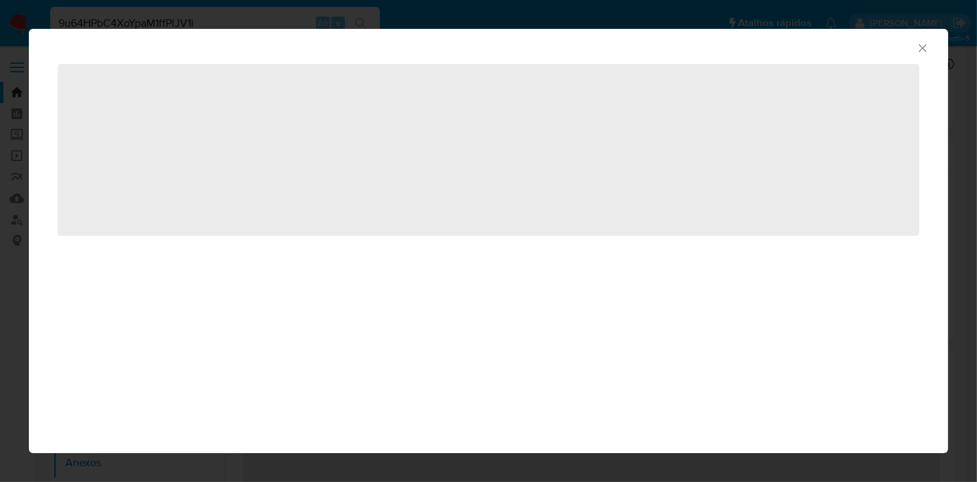
select select "10"
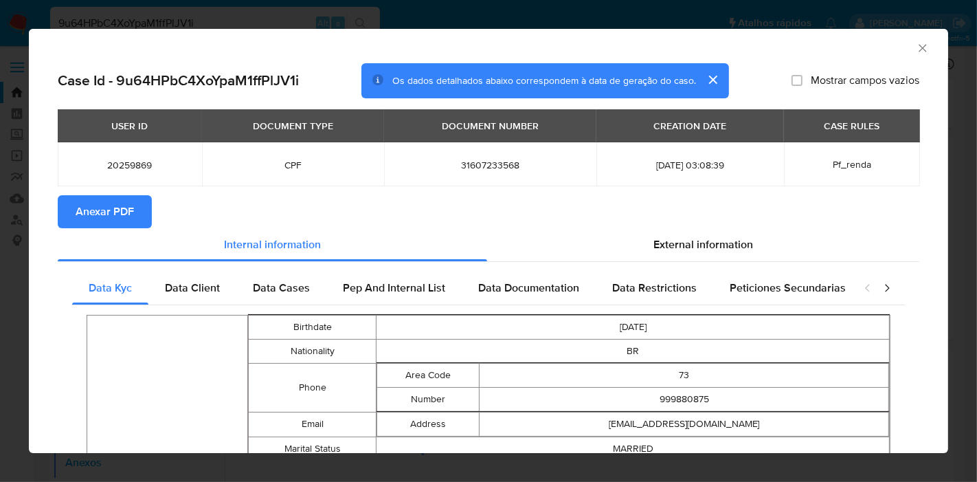
click at [143, 203] on button "Anexar PDF" at bounding box center [105, 211] width 94 height 33
click at [916, 45] on icon "Fechar a janela" at bounding box center [923, 48] width 14 height 14
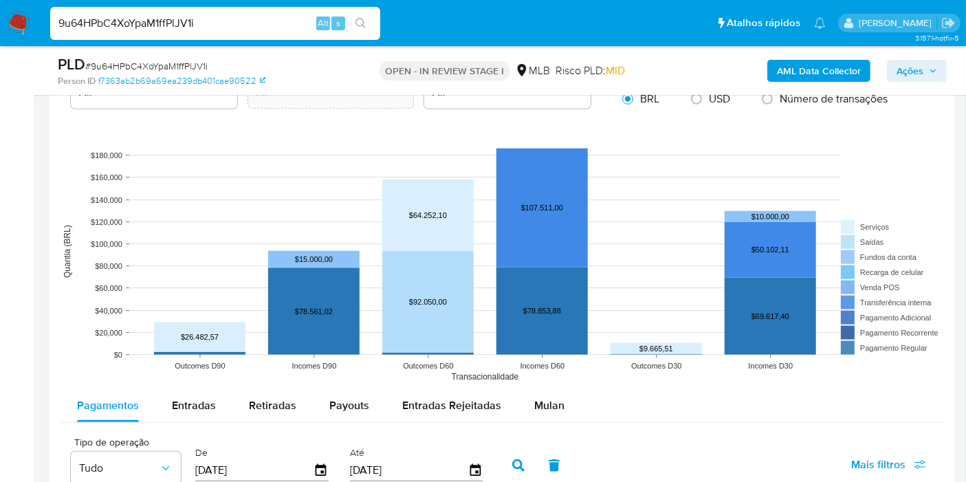
scroll to position [1374, 0]
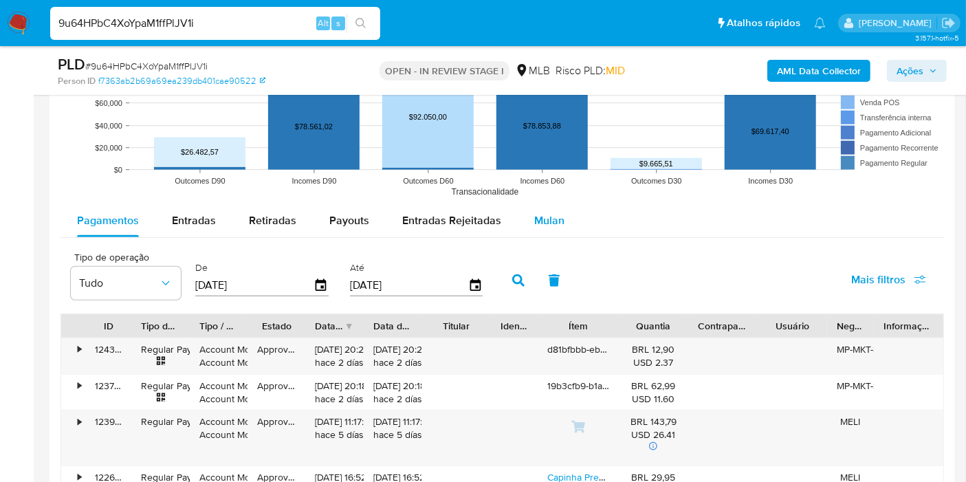
click at [546, 216] on span "Mulan" at bounding box center [549, 220] width 30 height 16
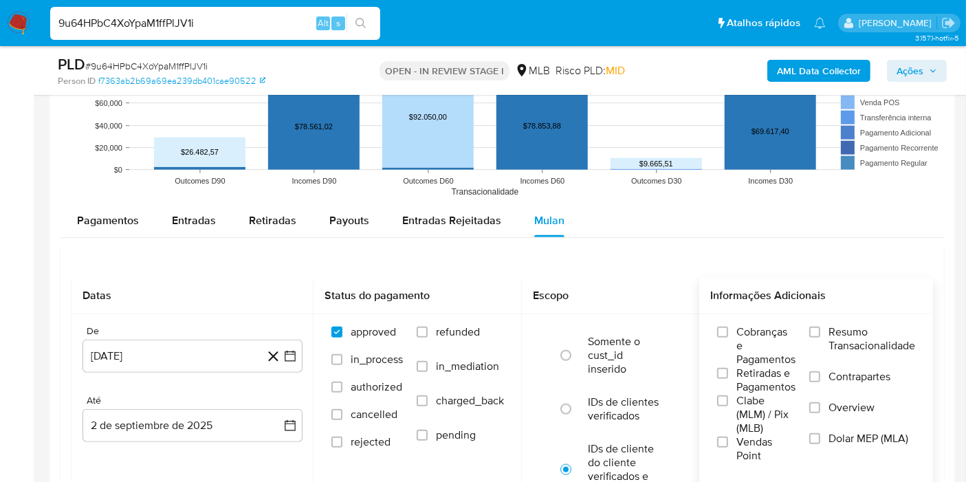
click at [847, 344] on span "Resumo Transacionalidade" at bounding box center [871, 338] width 87 height 27
click at [820, 337] on input "Resumo Transacionalidade" at bounding box center [814, 331] width 11 height 11
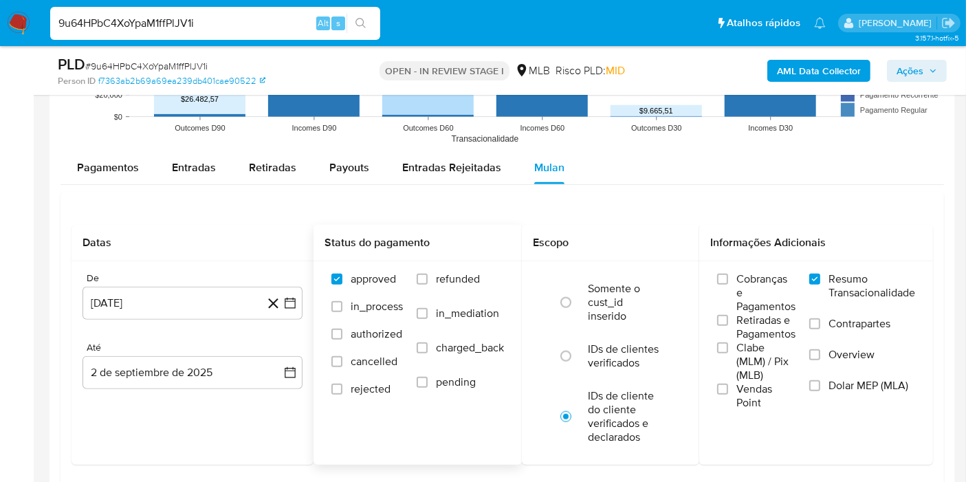
scroll to position [1451, 0]
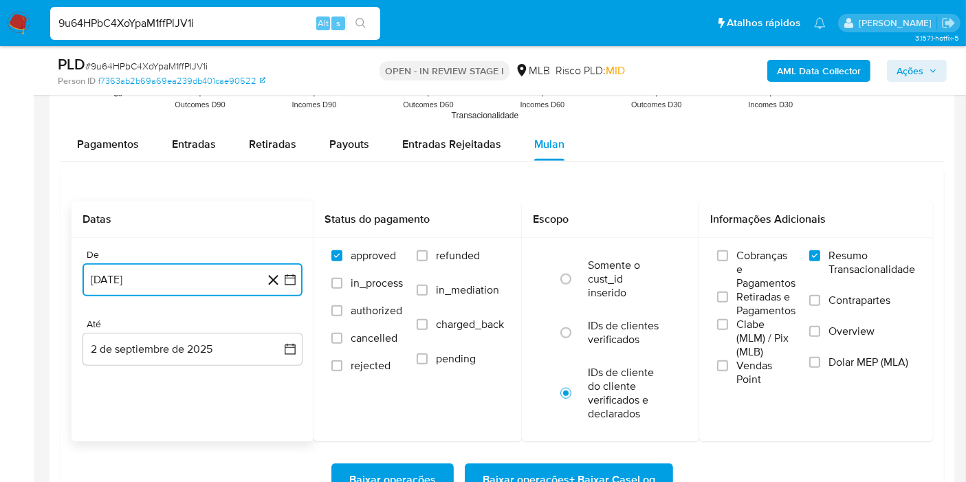
click at [295, 288] on button "[DATE]" at bounding box center [192, 279] width 220 height 33
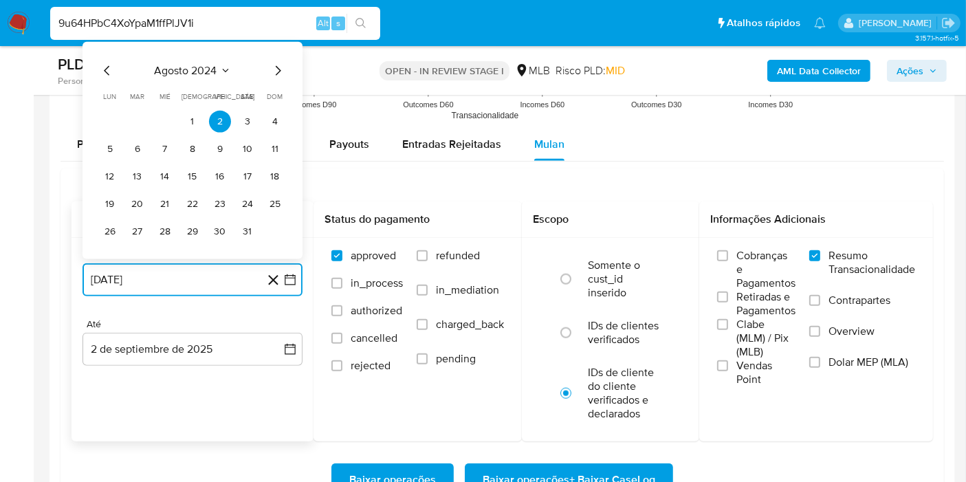
click at [192, 72] on span "agosto 2024" at bounding box center [186, 71] width 63 height 14
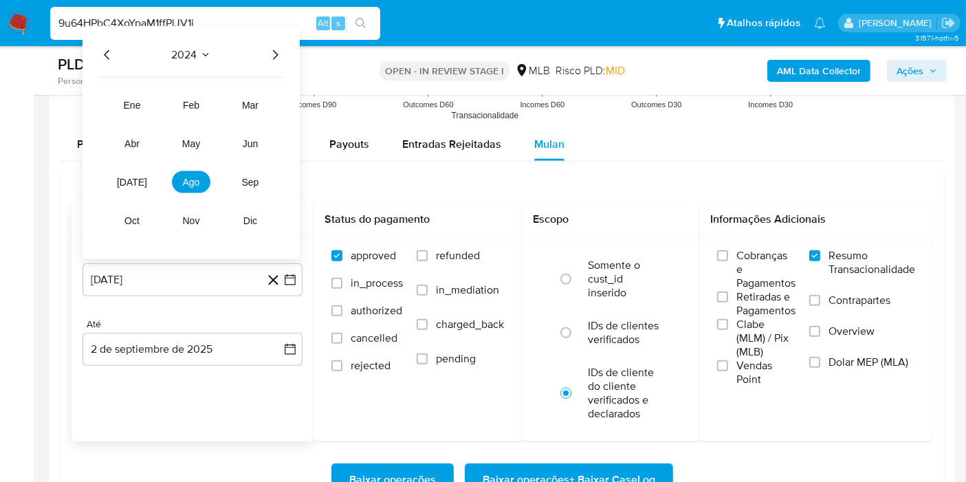
click at [275, 52] on icon "Año siguiente" at bounding box center [275, 55] width 16 height 16
click at [135, 183] on span "[DATE]" at bounding box center [132, 182] width 30 height 11
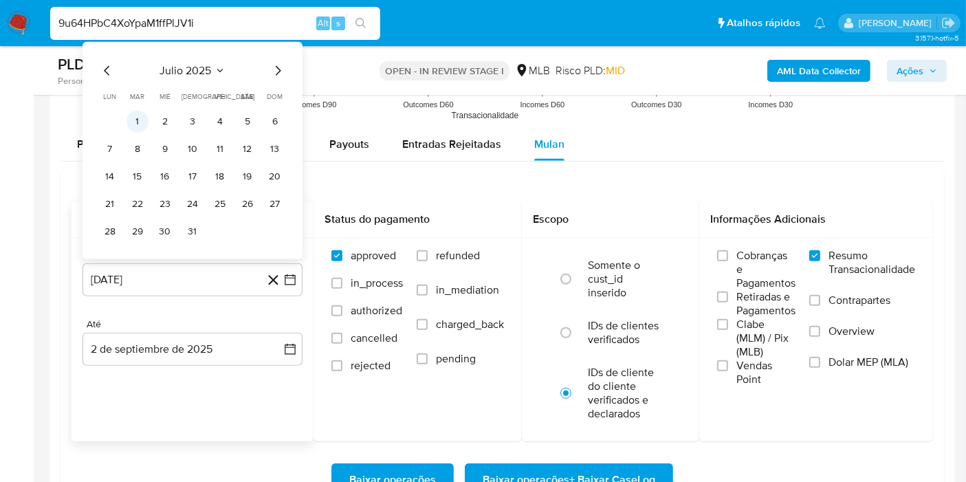
click at [144, 115] on button "1" at bounding box center [137, 122] width 22 height 22
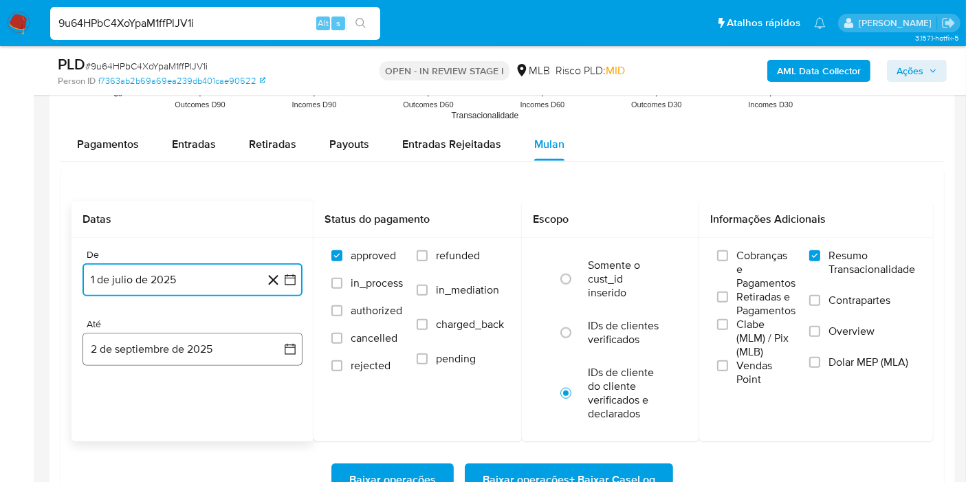
click at [289, 354] on button "2 de septiembre de 2025" at bounding box center [192, 349] width 220 height 33
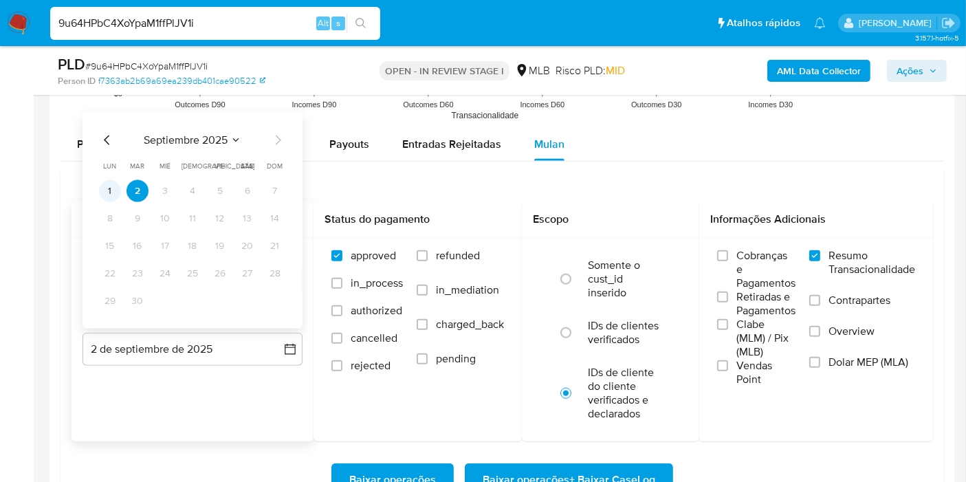
click at [111, 183] on button "1" at bounding box center [110, 191] width 22 height 22
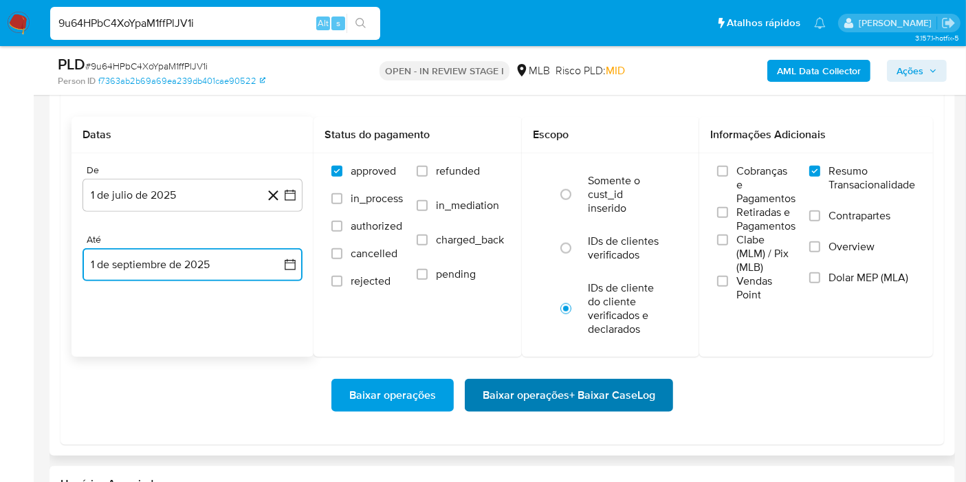
scroll to position [1603, 0]
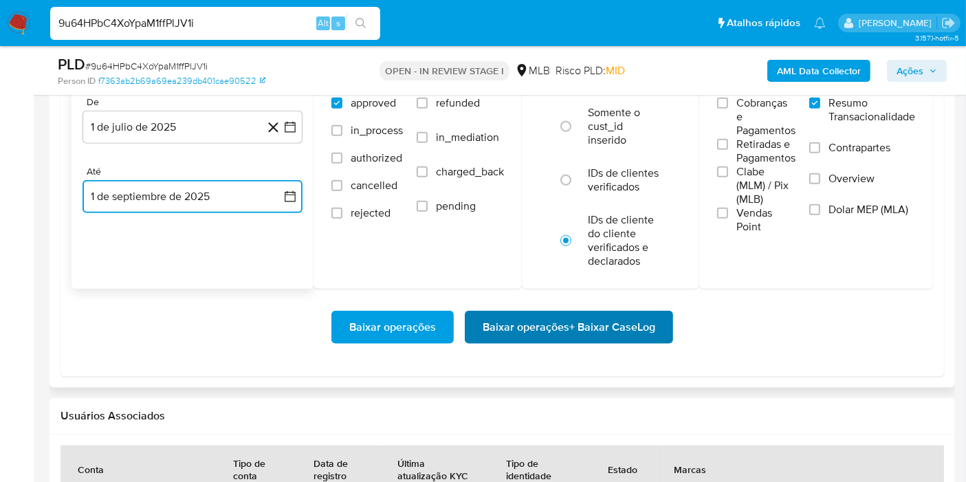
click at [600, 330] on span "Baixar operações + Baixar CaseLog" at bounding box center [568, 327] width 172 height 30
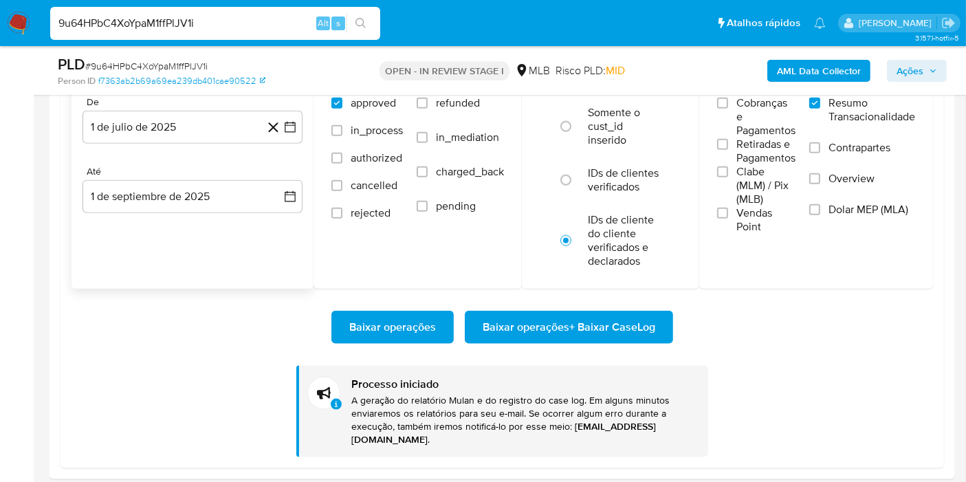
click at [261, 28] on input "9u64HPbC4XoYpaM1ffPlJV1i" at bounding box center [215, 23] width 330 height 18
paste input "0679RlXuEROtDWs8sZE2I5VL"
type input "0679RlXuEROtDWs8sZE2I5VL"
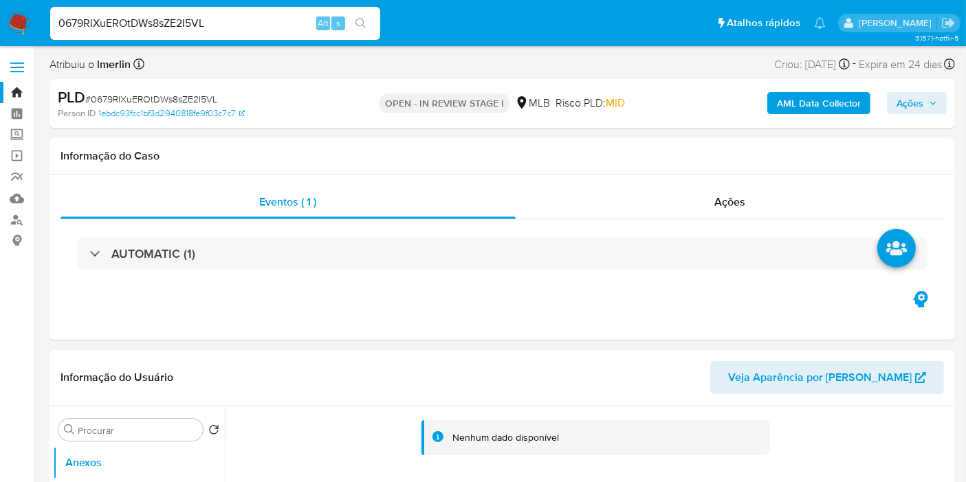
click at [783, 98] on b "AML Data Collector" at bounding box center [819, 103] width 84 height 22
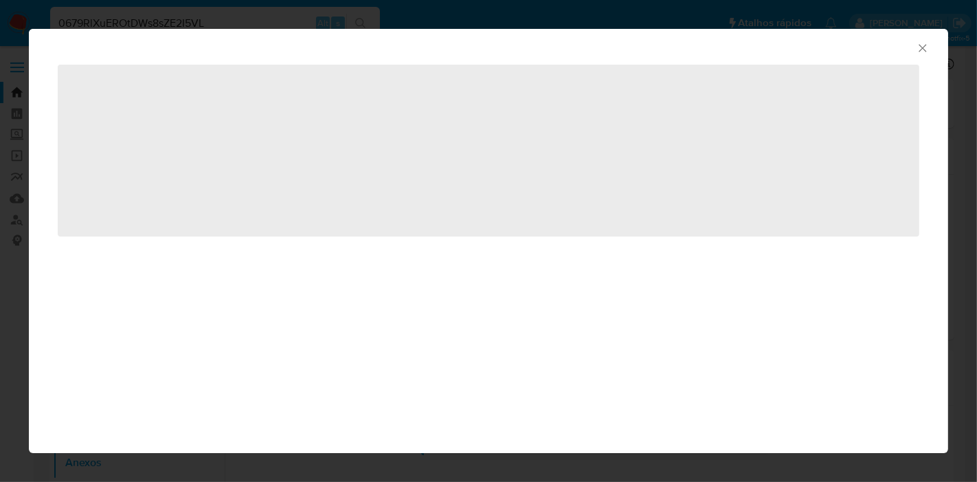
select select "10"
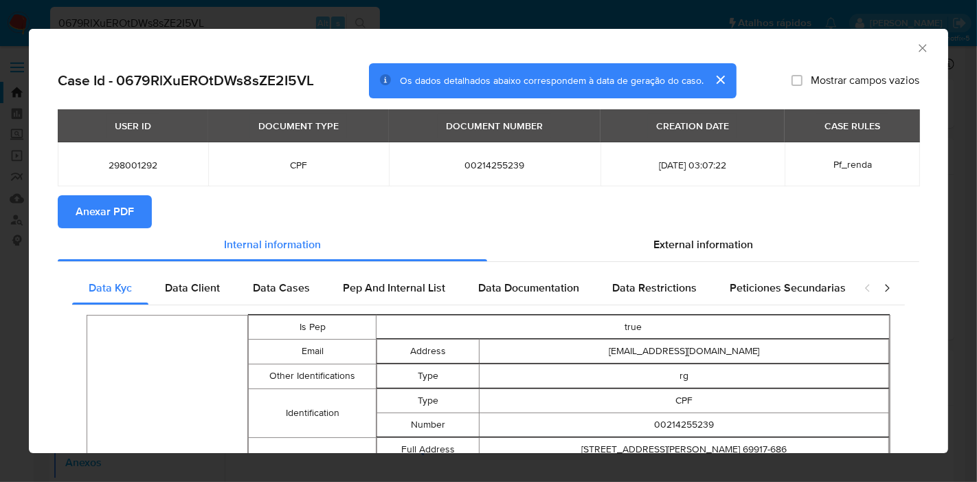
click at [124, 216] on span "Anexar PDF" at bounding box center [105, 212] width 58 height 30
click at [916, 51] on icon "Fechar a janela" at bounding box center [923, 48] width 14 height 14
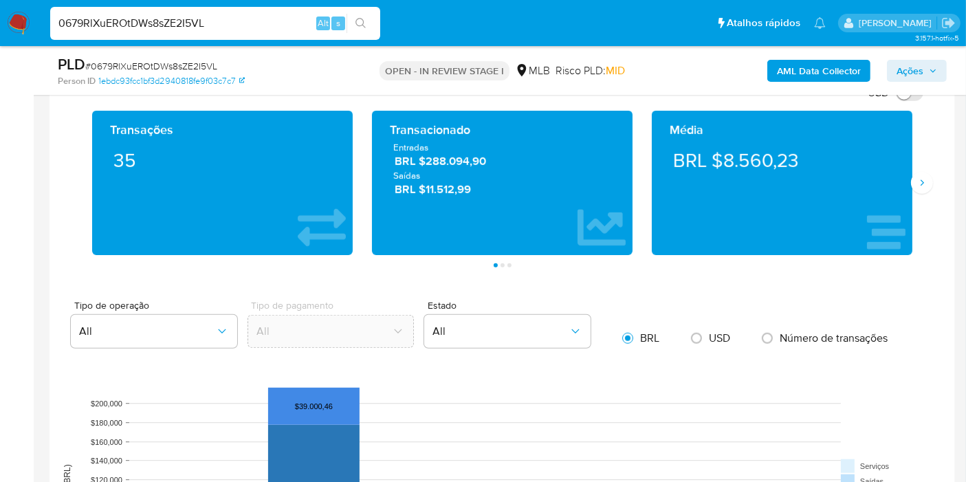
scroll to position [1374, 0]
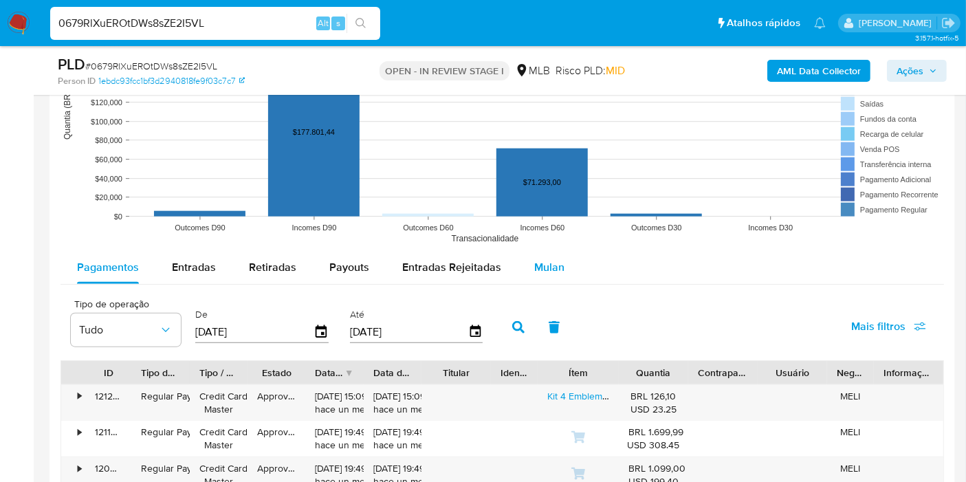
click at [553, 278] on div "Mulan" at bounding box center [549, 267] width 30 height 33
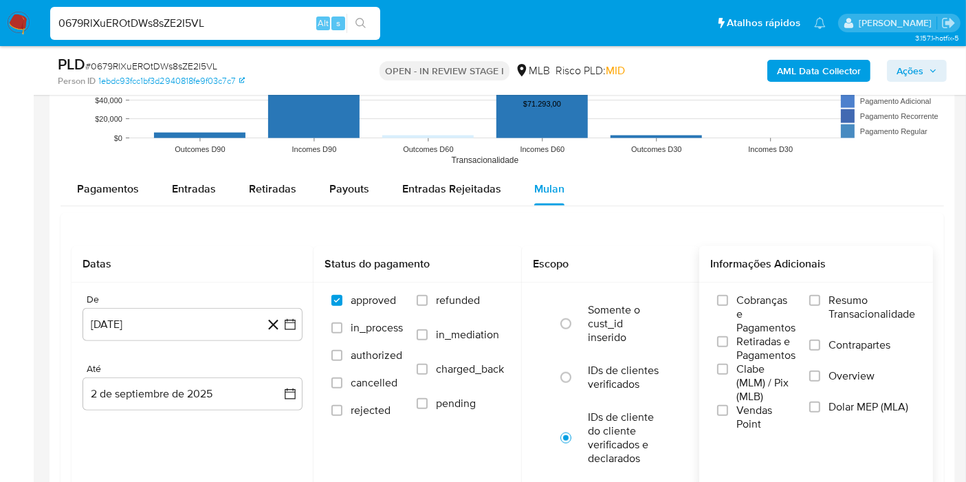
scroll to position [1527, 0]
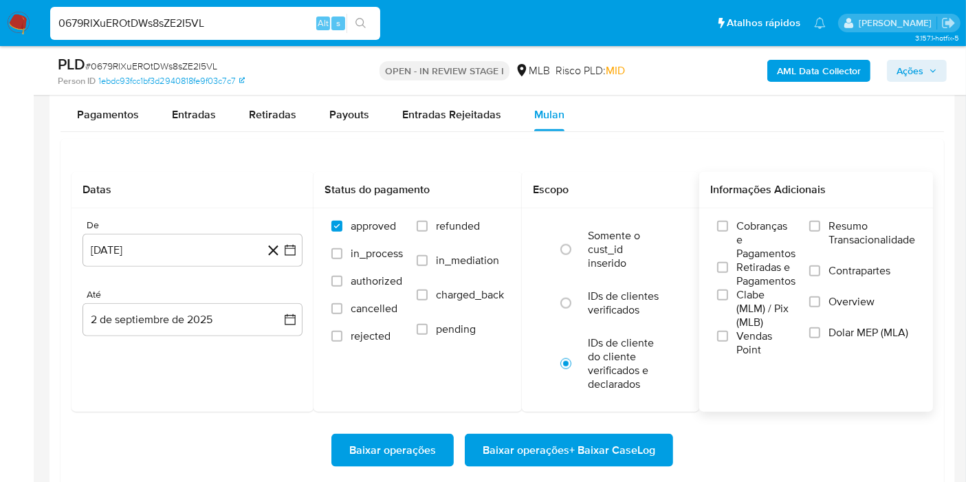
click at [840, 227] on span "Resumo Transacionalidade" at bounding box center [871, 232] width 87 height 27
click at [820, 227] on input "Resumo Transacionalidade" at bounding box center [814, 226] width 11 height 11
click at [288, 255] on button "[DATE]" at bounding box center [192, 250] width 220 height 33
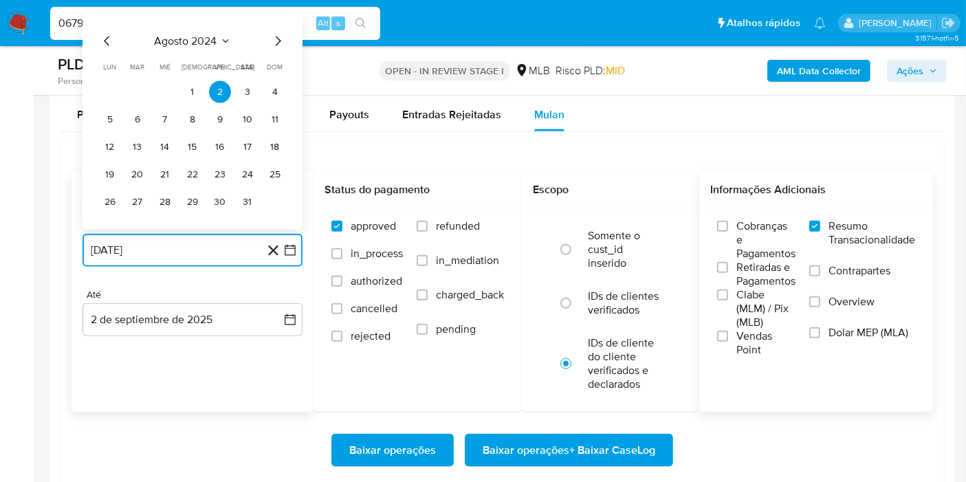
click at [200, 44] on span "agosto 2024" at bounding box center [186, 41] width 63 height 14
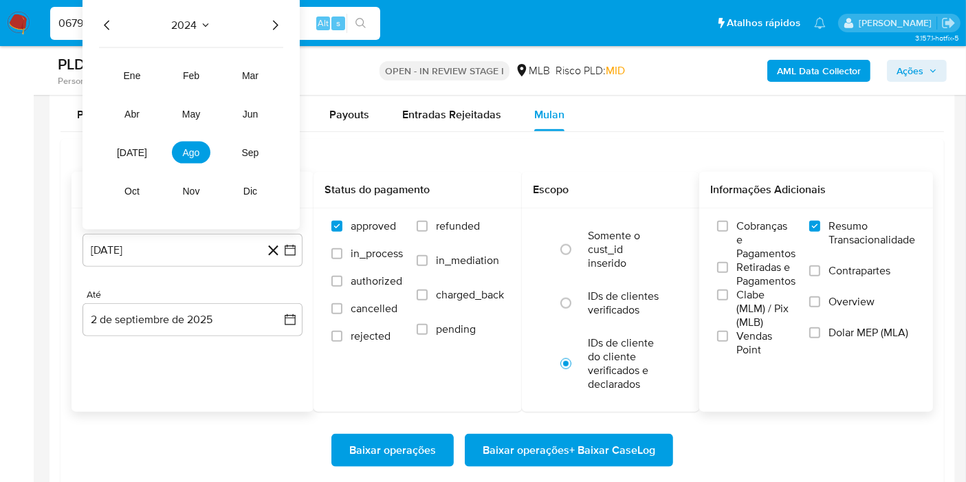
click at [280, 29] on icon "Año siguiente" at bounding box center [275, 25] width 16 height 16
click at [135, 159] on button "[DATE]" at bounding box center [132, 153] width 38 height 22
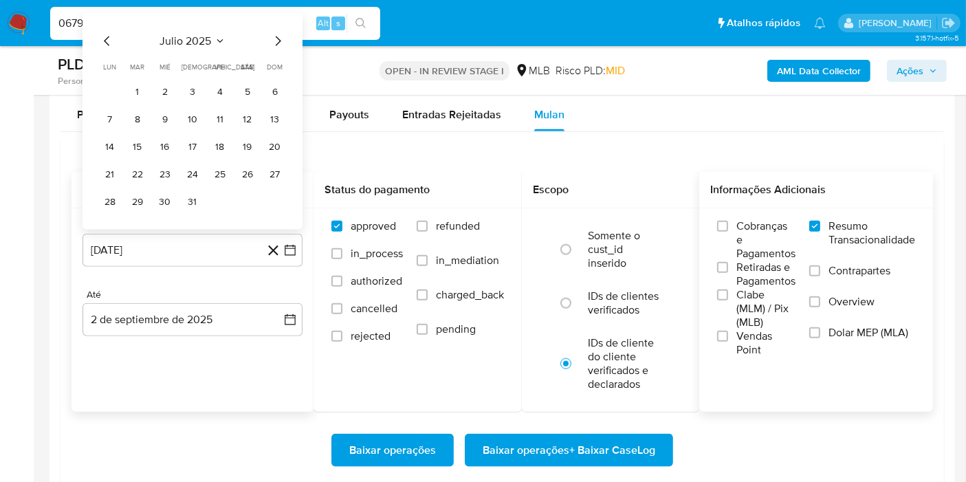
click at [150, 92] on tr "1 2 3 4 5 6" at bounding box center [192, 92] width 187 height 22
click at [142, 91] on button "1" at bounding box center [137, 92] width 22 height 22
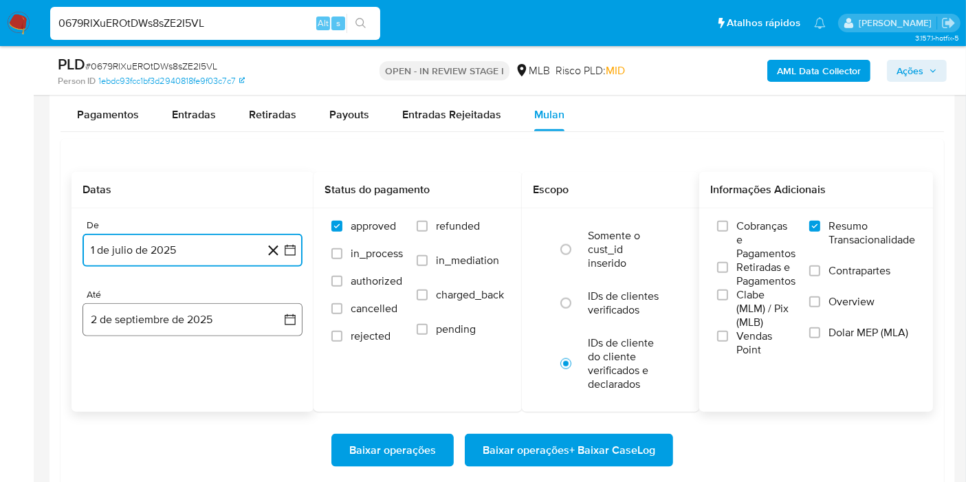
click at [270, 309] on button "2 de septiembre de 2025" at bounding box center [192, 319] width 220 height 33
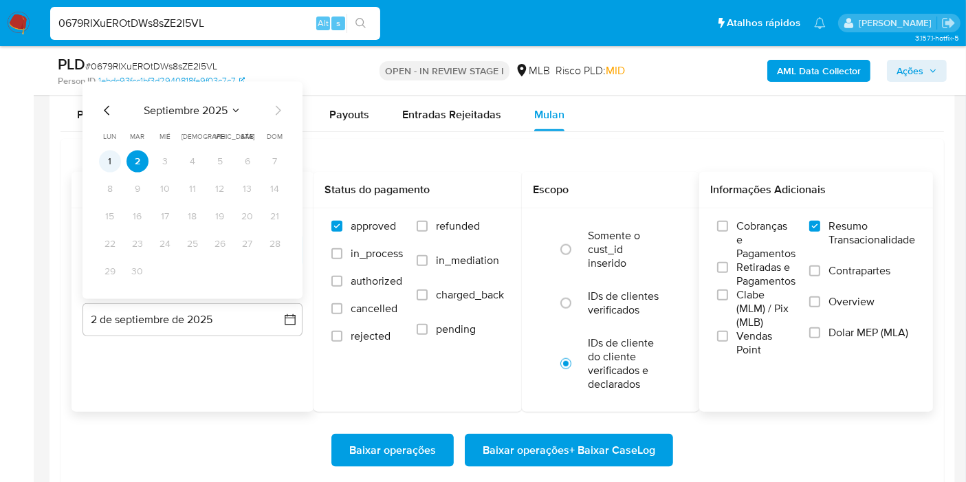
click at [104, 151] on button "1" at bounding box center [110, 161] width 22 height 22
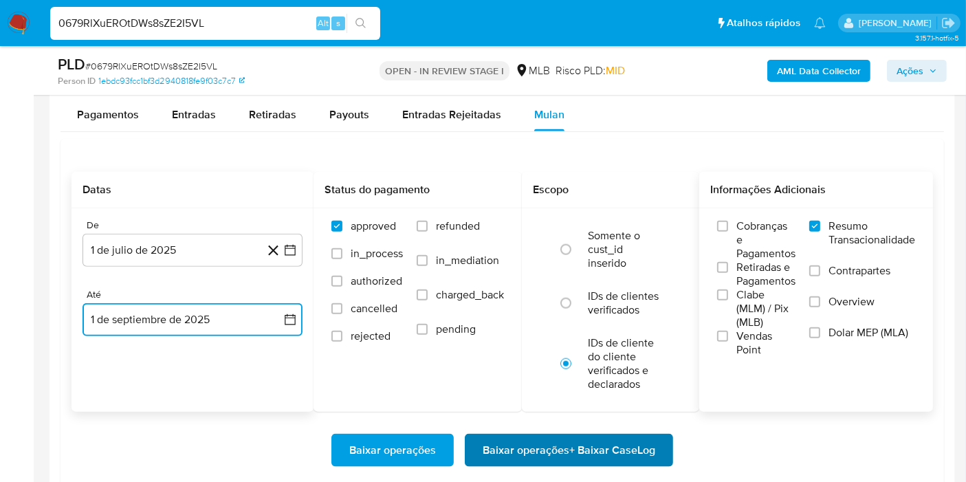
click at [516, 445] on span "Baixar operações + Baixar CaseLog" at bounding box center [568, 450] width 172 height 30
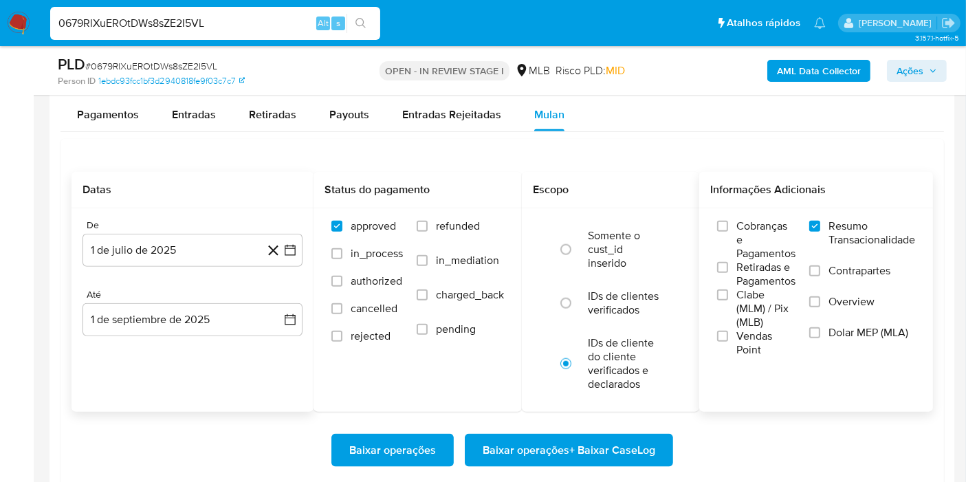
click at [258, 28] on input "0679RlXuEROtDWs8sZE2I5VL" at bounding box center [215, 23] width 330 height 18
paste input "2513348833"
type input "2513348833"
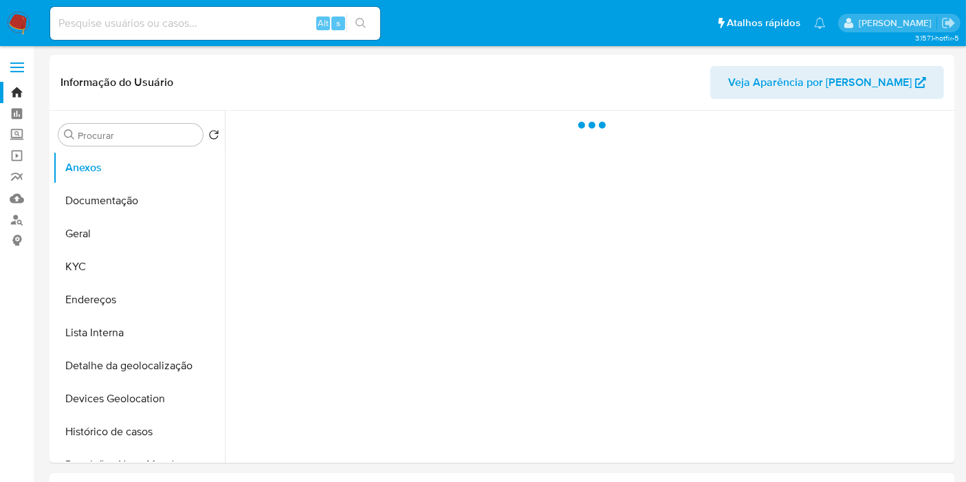
select select "10"
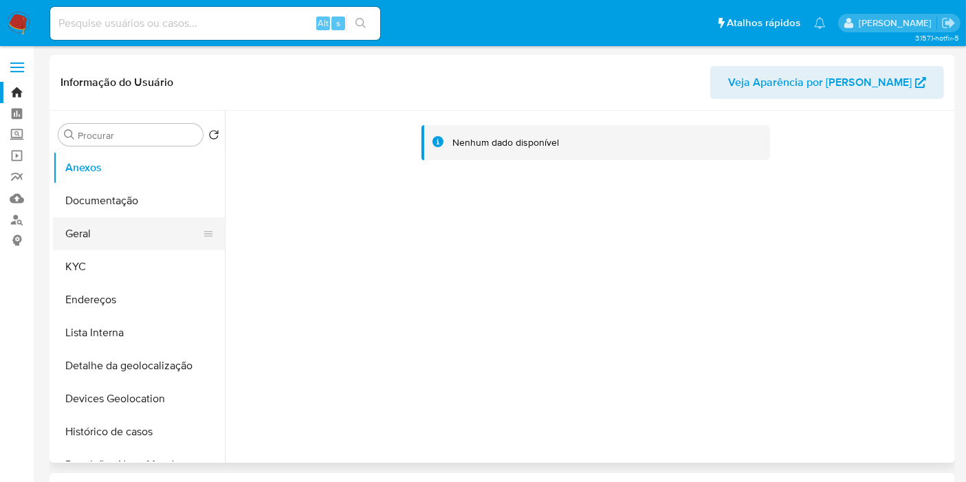
click at [100, 278] on button "KYC" at bounding box center [139, 266] width 172 height 33
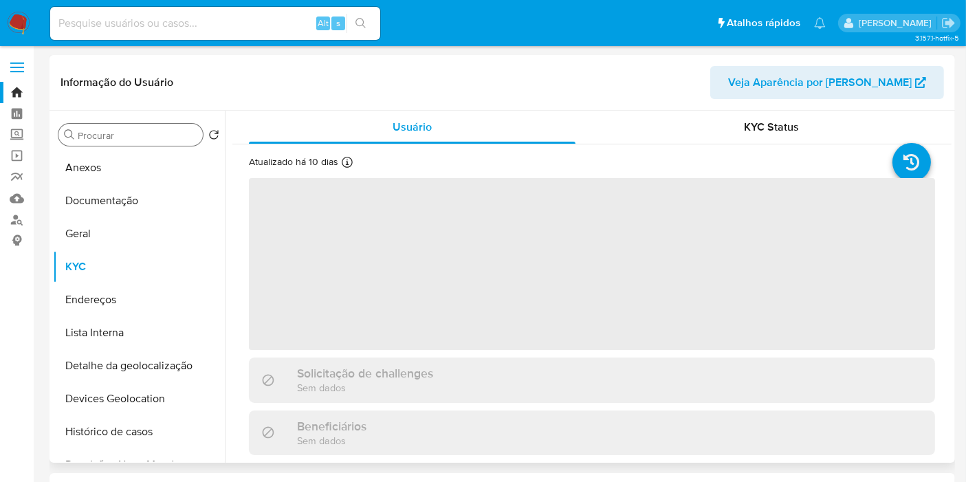
click at [122, 141] on input "Procurar" at bounding box center [138, 135] width 120 height 12
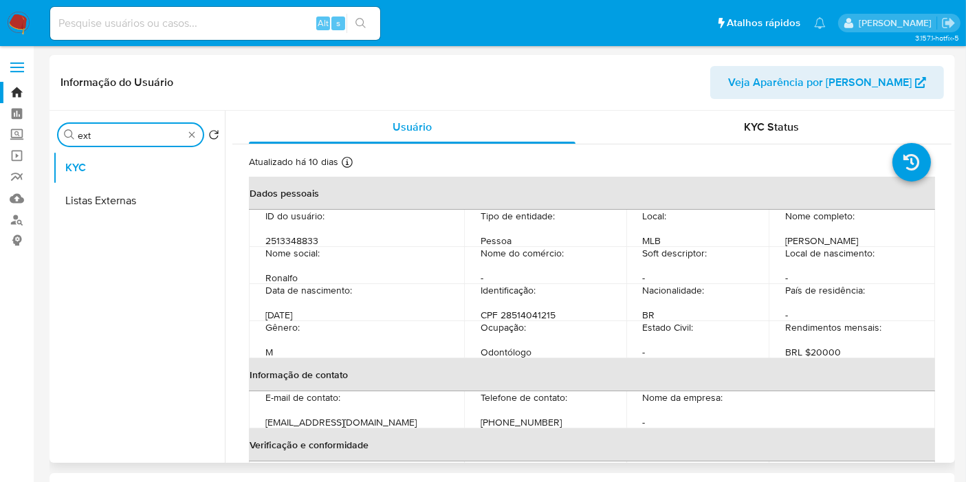
type input "ext"
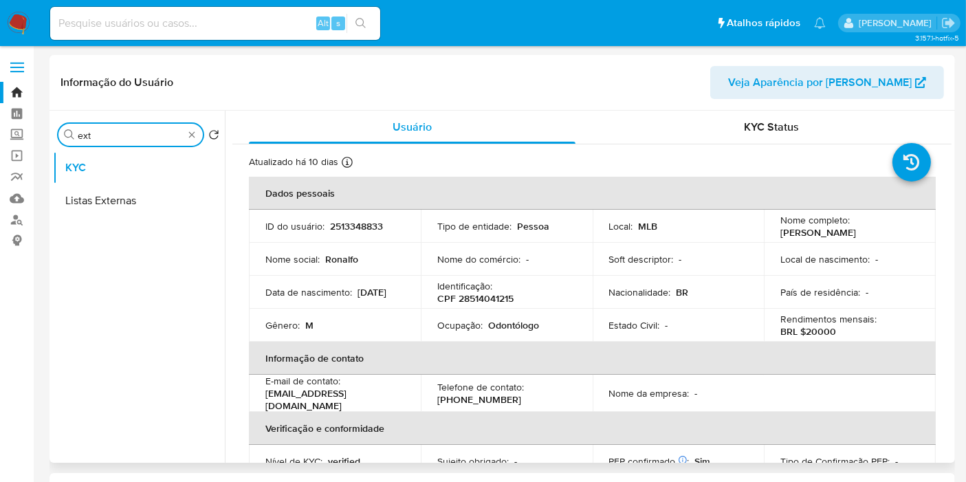
click at [814, 334] on p "BRL $20000" at bounding box center [808, 331] width 56 height 12
copy p "20000"
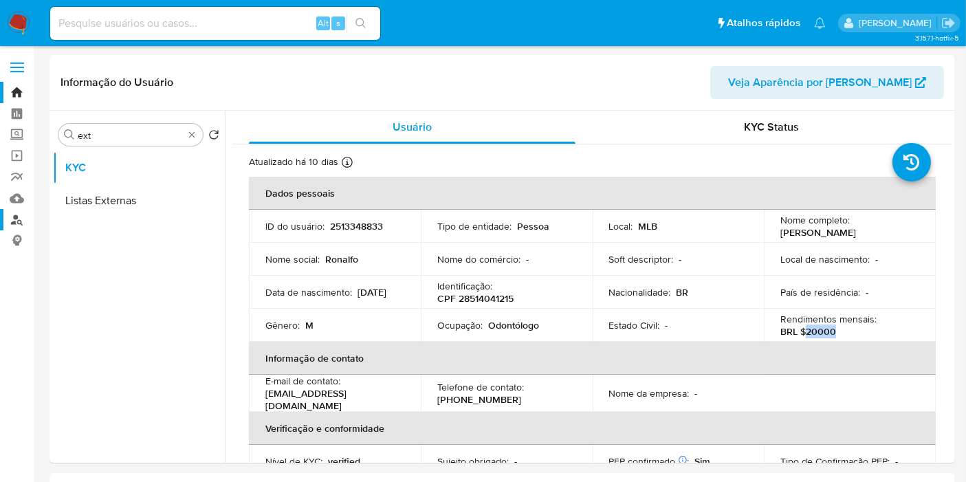
scroll to position [534, 0]
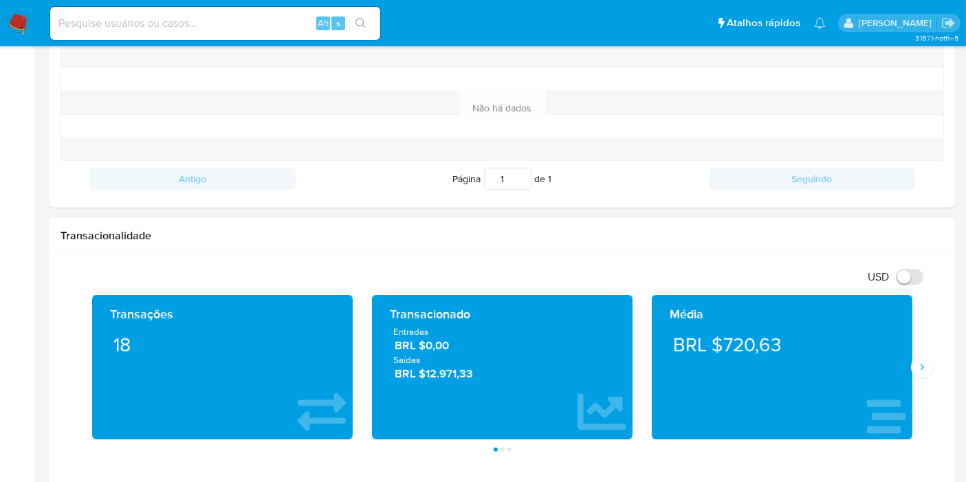
click at [438, 373] on span "BRL $12.971,33" at bounding box center [502, 374] width 216 height 16
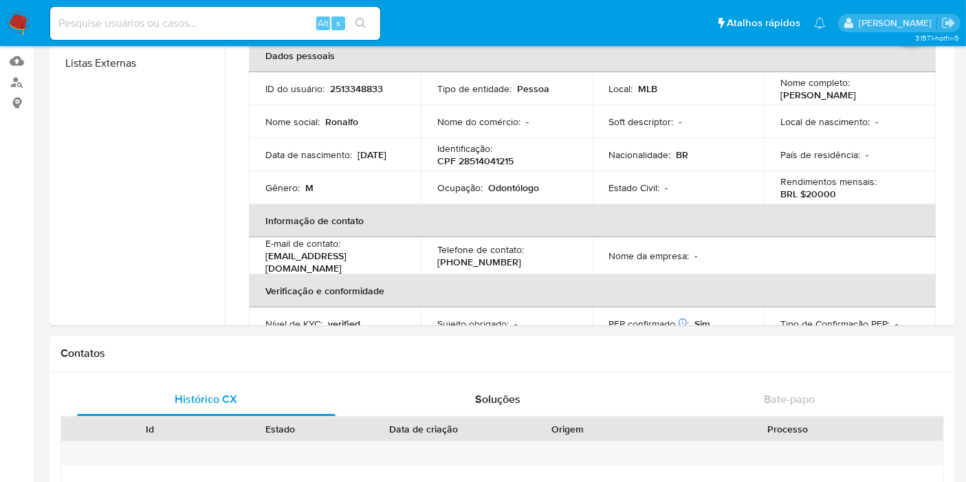
scroll to position [0, 0]
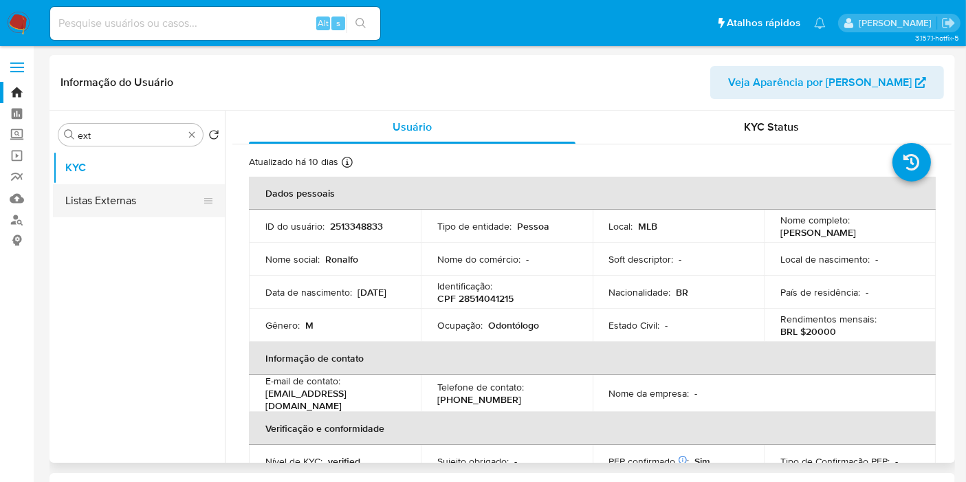
click at [150, 208] on button "Listas Externas" at bounding box center [133, 200] width 161 height 33
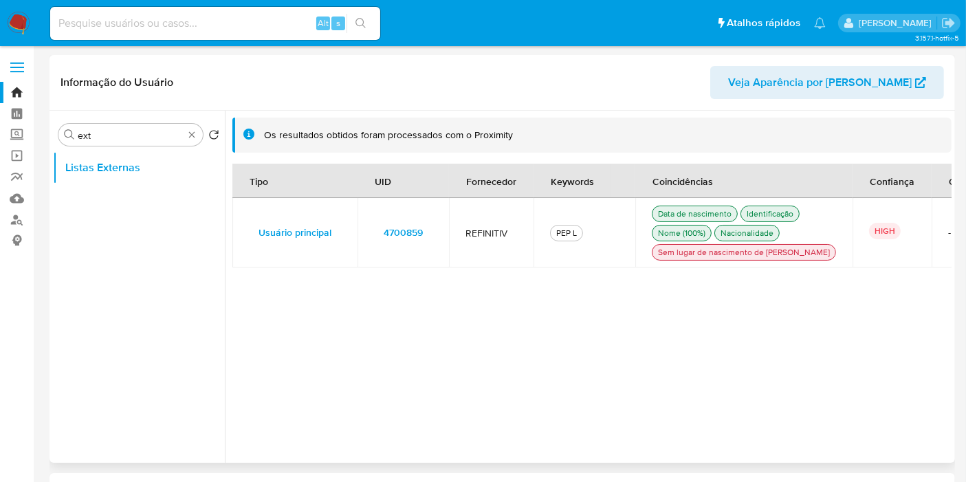
click at [439, 239] on td "4700859" at bounding box center [402, 232] width 91 height 69
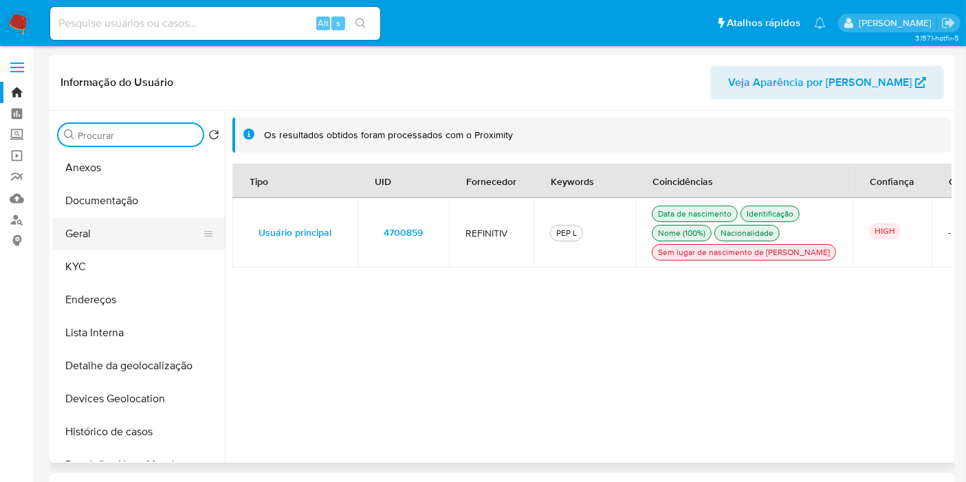
click at [148, 244] on button "Geral" at bounding box center [133, 233] width 161 height 33
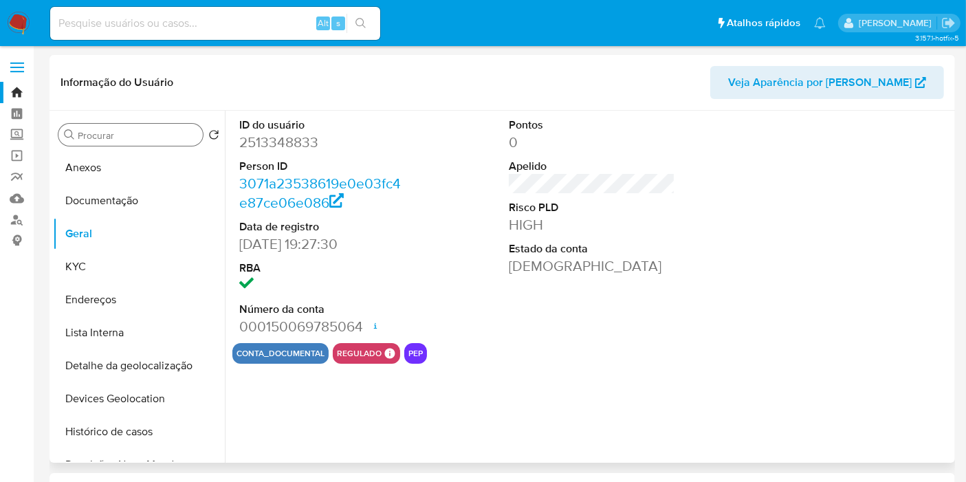
click at [282, 140] on dd "2513348833" at bounding box center [322, 142] width 166 height 19
copy dd "2513348833"
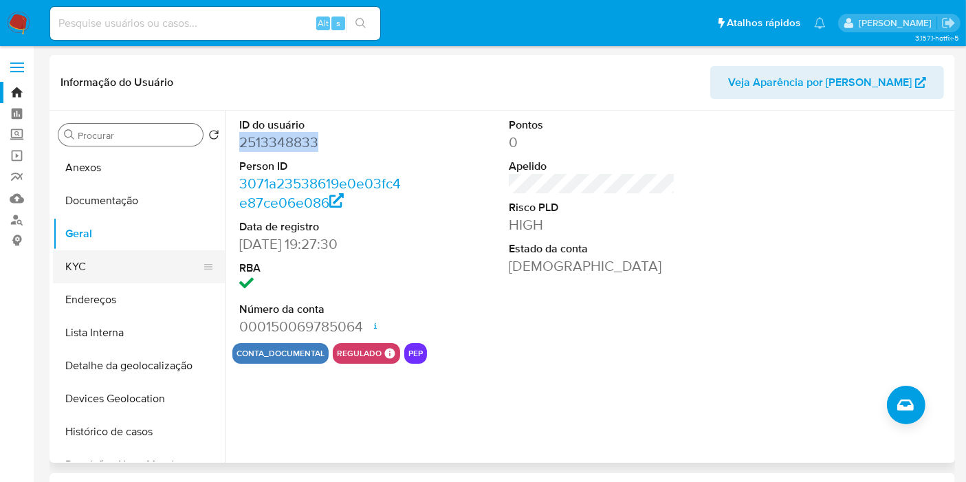
click at [96, 276] on button "KYC" at bounding box center [133, 266] width 161 height 33
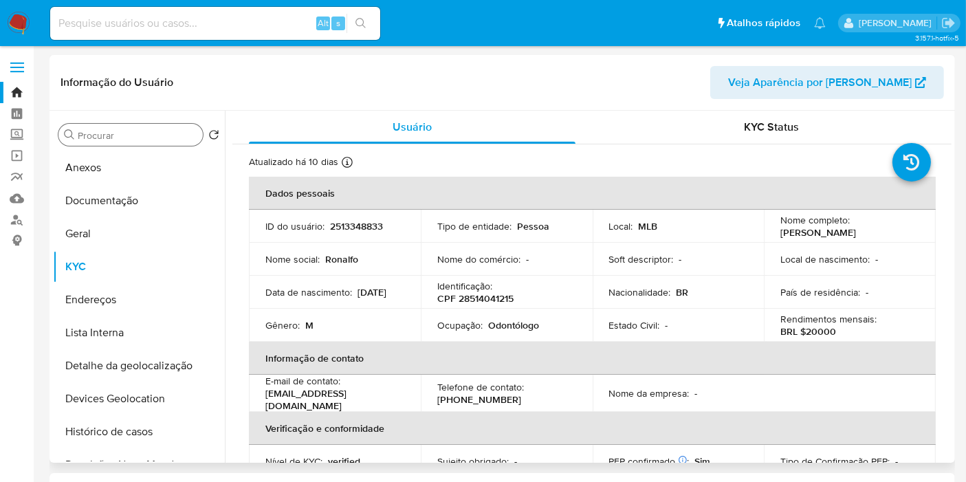
click at [486, 302] on p "CPF 28514041215" at bounding box center [475, 298] width 76 height 12
copy p "28514041215"
click at [297, 22] on input at bounding box center [215, 23] width 330 height 18
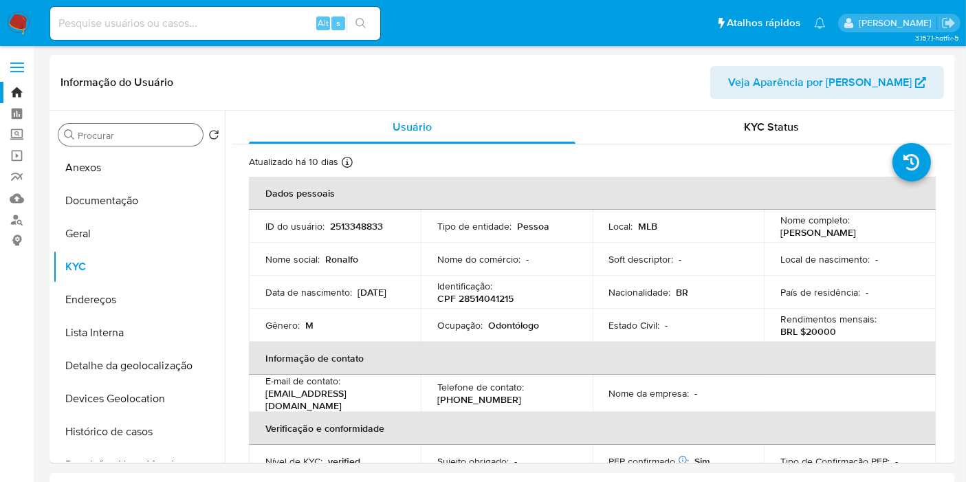
paste input "258477326"
type input "258477326"
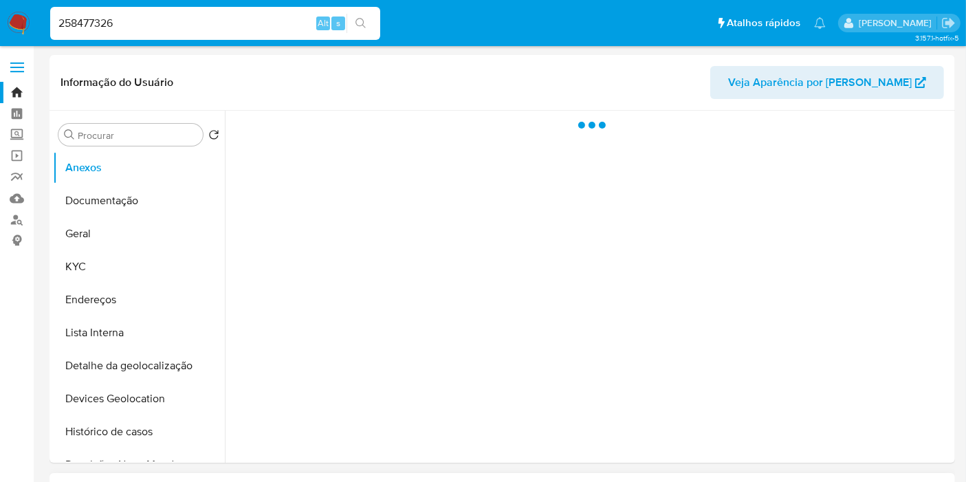
select select "10"
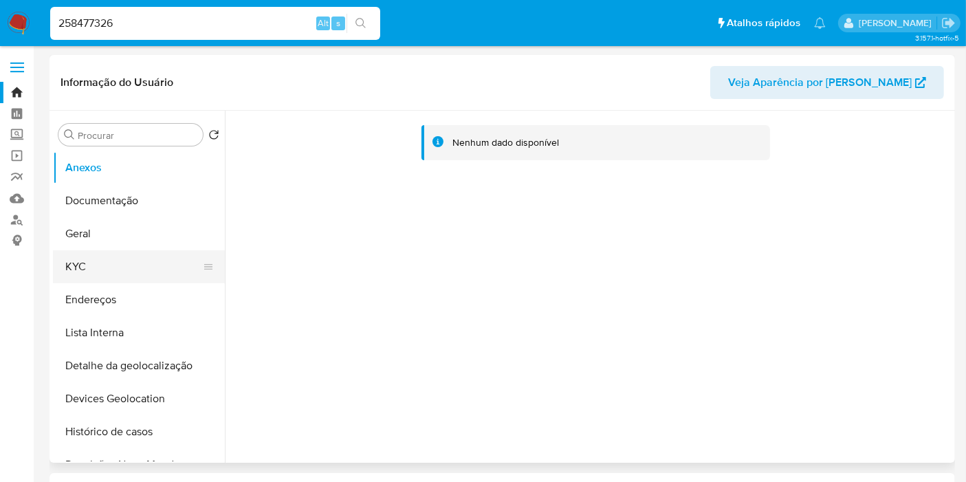
click at [135, 259] on button "KYC" at bounding box center [133, 266] width 161 height 33
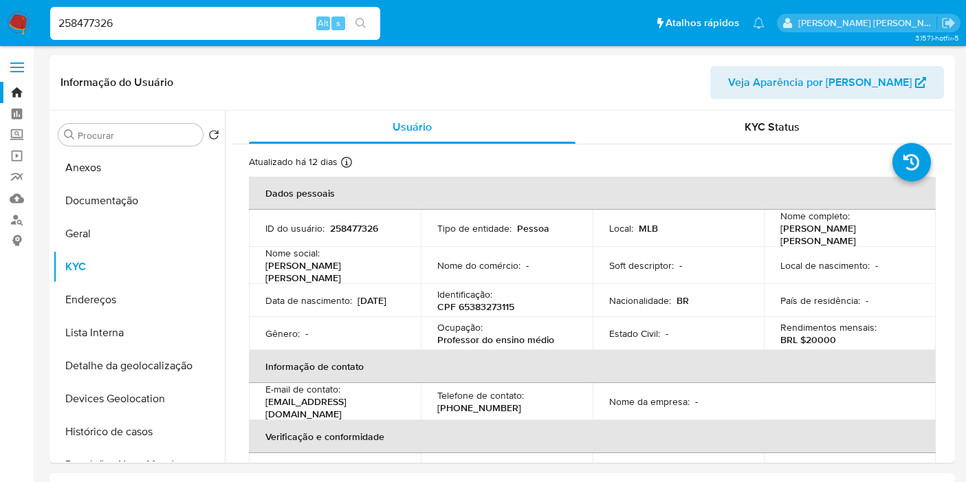
select select "10"
